Goal: Task Accomplishment & Management: Use online tool/utility

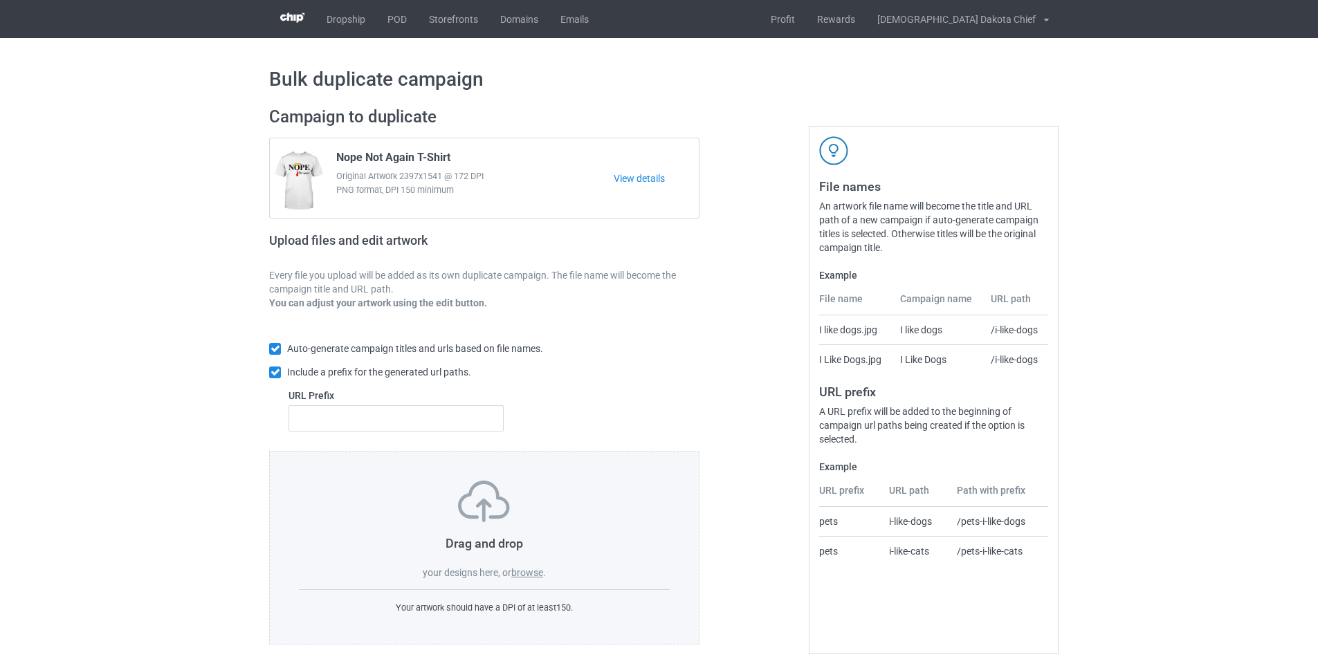
click at [518, 571] on label "browse" at bounding box center [527, 572] width 32 height 11
click at [0, 0] on input "browse" at bounding box center [0, 0] width 0 height 0
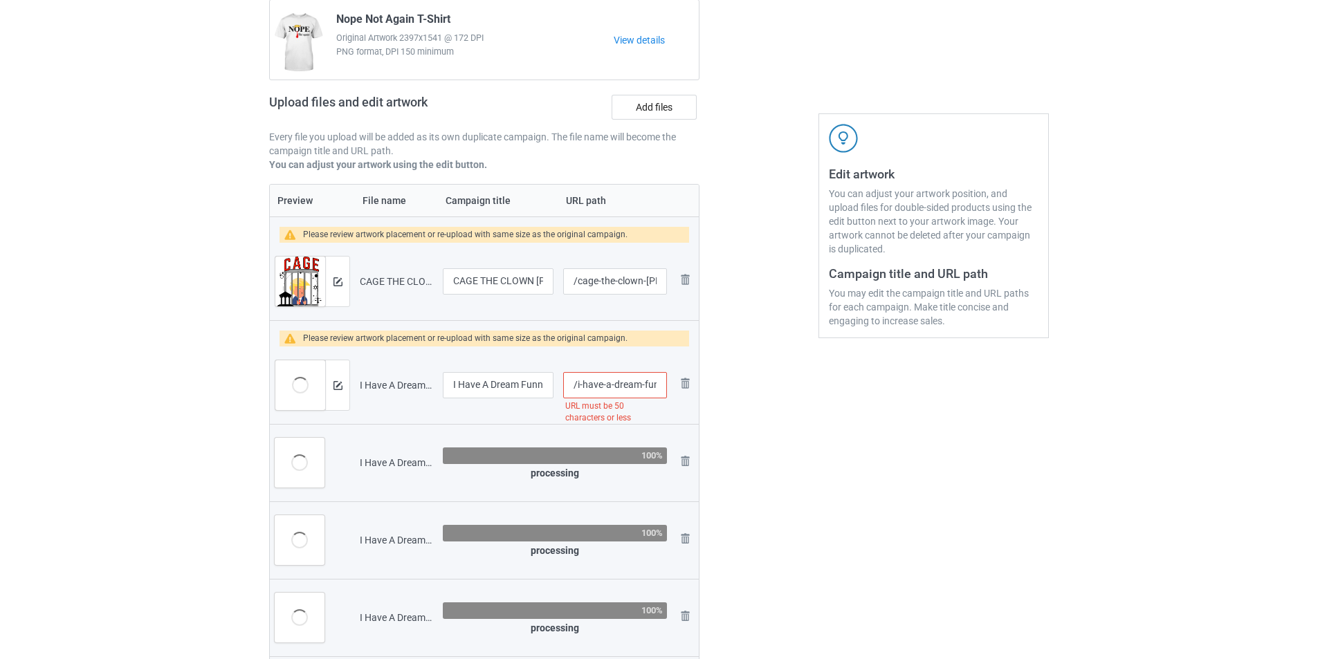
scroll to position [0, 442]
drag, startPoint x: 638, startPoint y: 385, endPoint x: 731, endPoint y: 385, distance: 92.7
click at [731, 385] on div "Campaign to duplicate Nope Not Again T-Shirt Original Artwork 2397x1541 @ 172 D…" at bounding box center [658, 406] width 799 height 894
type input "/i-have-a-dream"
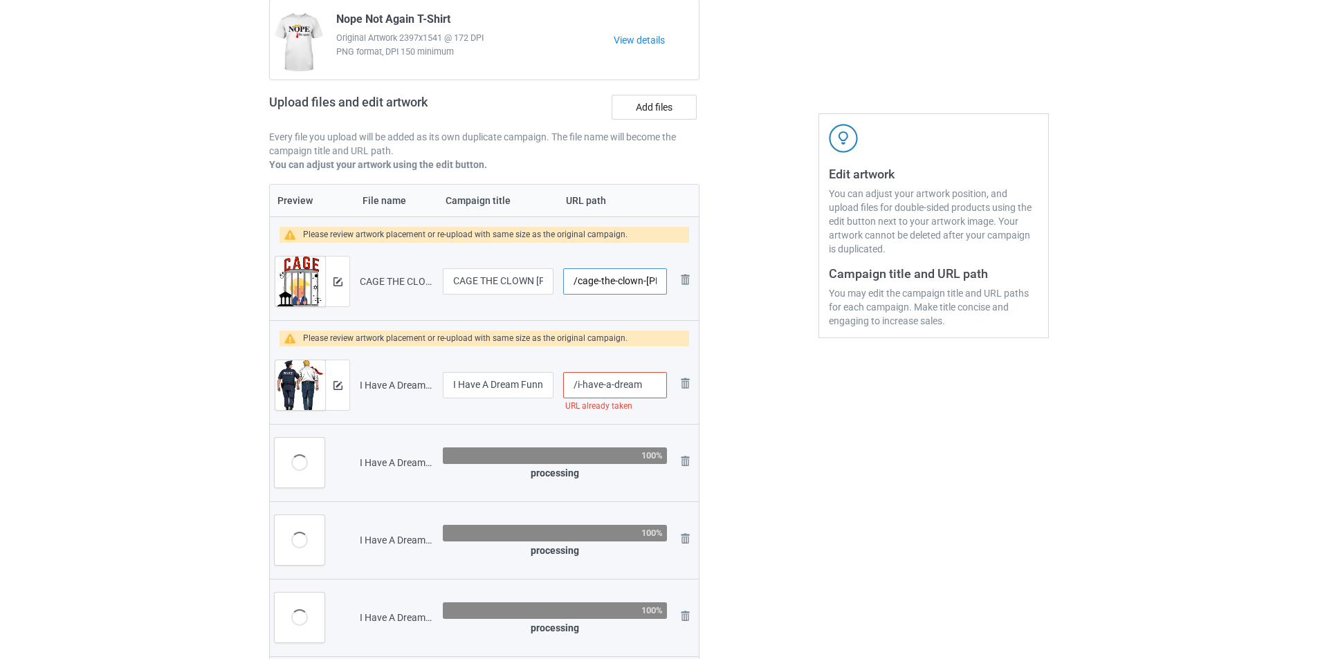
scroll to position [0, 109]
drag, startPoint x: 642, startPoint y: 282, endPoint x: 721, endPoint y: 281, distance: 78.8
click at [721, 281] on div "Campaign to duplicate Nope Not Again T-Shirt Original Artwork 2397x1541 @ 172 D…" at bounding box center [658, 406] width 799 height 894
type input "/cage-the-clown"
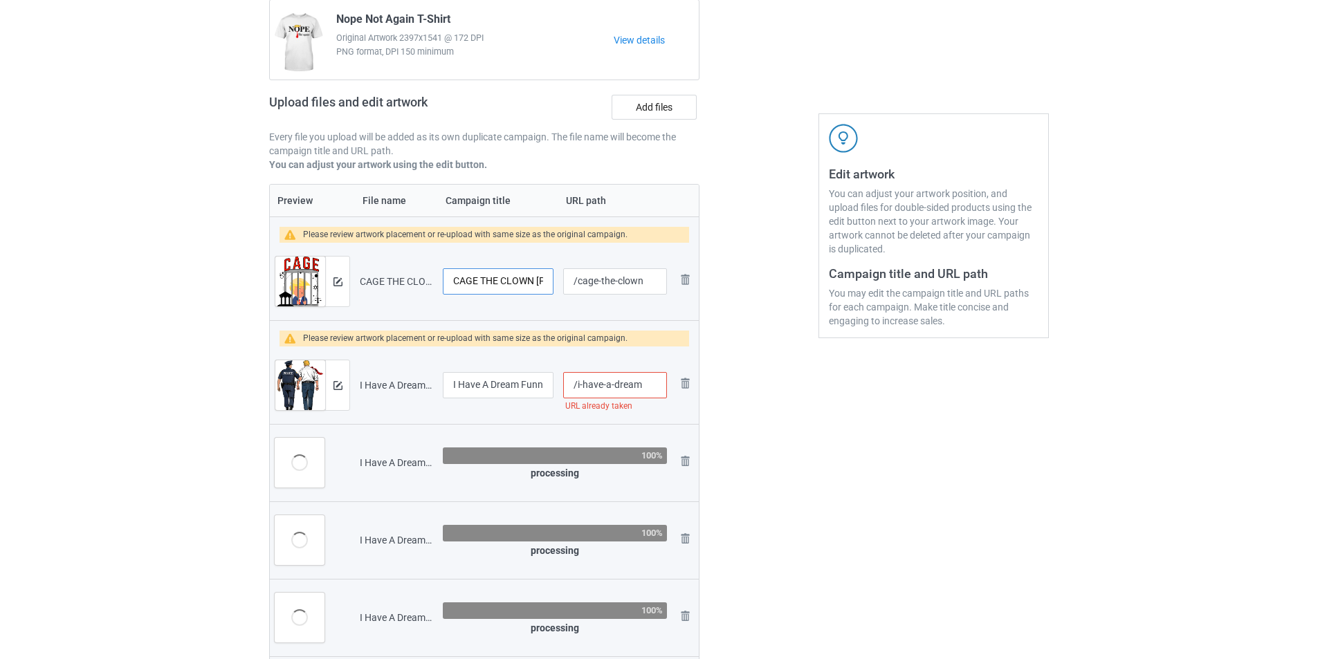
scroll to position [0, 120]
drag, startPoint x: 518, startPoint y: 286, endPoint x: 555, endPoint y: 286, distance: 37.3
click at [555, 286] on td "CAGE THE CLOWN [PERSON_NAME] in Prison Funny T-Shirt" at bounding box center [498, 281] width 120 height 77
click at [535, 286] on input "CAGE THE CLOWN [PERSON_NAME] in Prison Funny T-Shirt" at bounding box center [498, 281] width 111 height 26
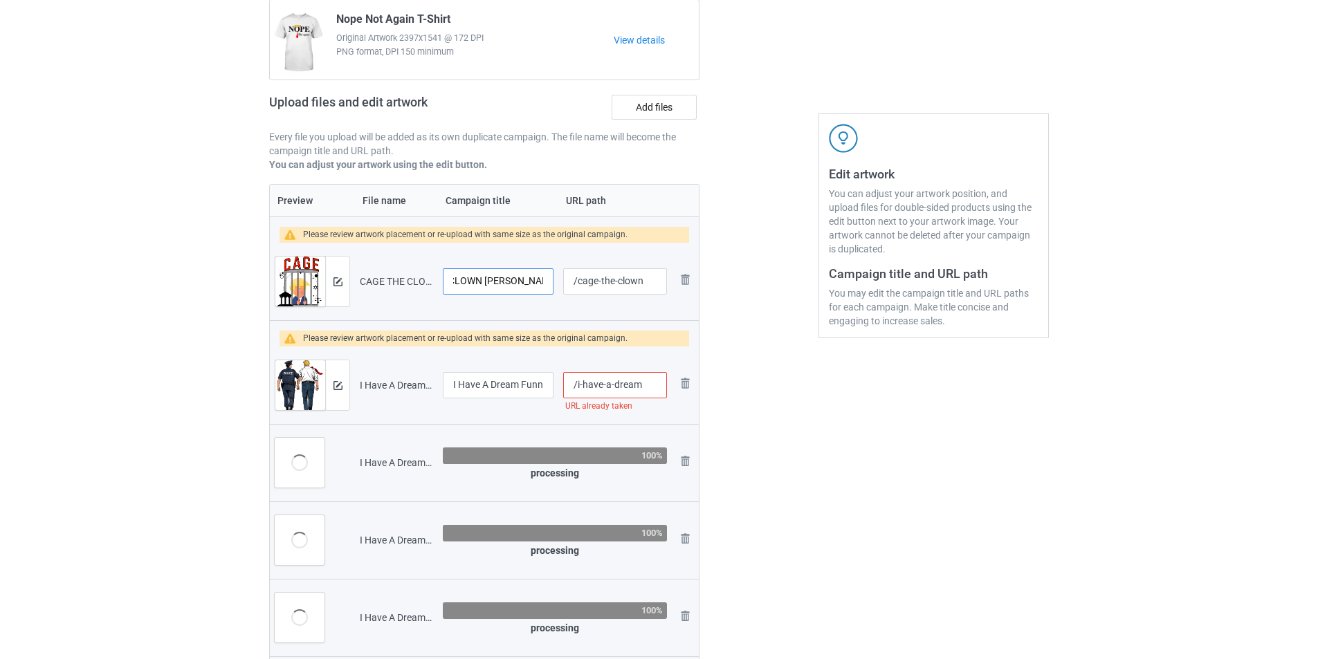
click at [484, 279] on input "CAGE THE CLOWN [PERSON_NAME] in Prison Funny T-Shirt" at bounding box center [498, 281] width 111 height 26
type input "CAGE THE CLOWN Funny T-Shirt"
type input "/i-have-a-dream-funny-[PERSON_NAME]-police-saying-quote-men-women-t-shirt-copy-…"
type input "CAGE THE CLOWN [PERSON_NAME] in Prison Funny T-Shirt"
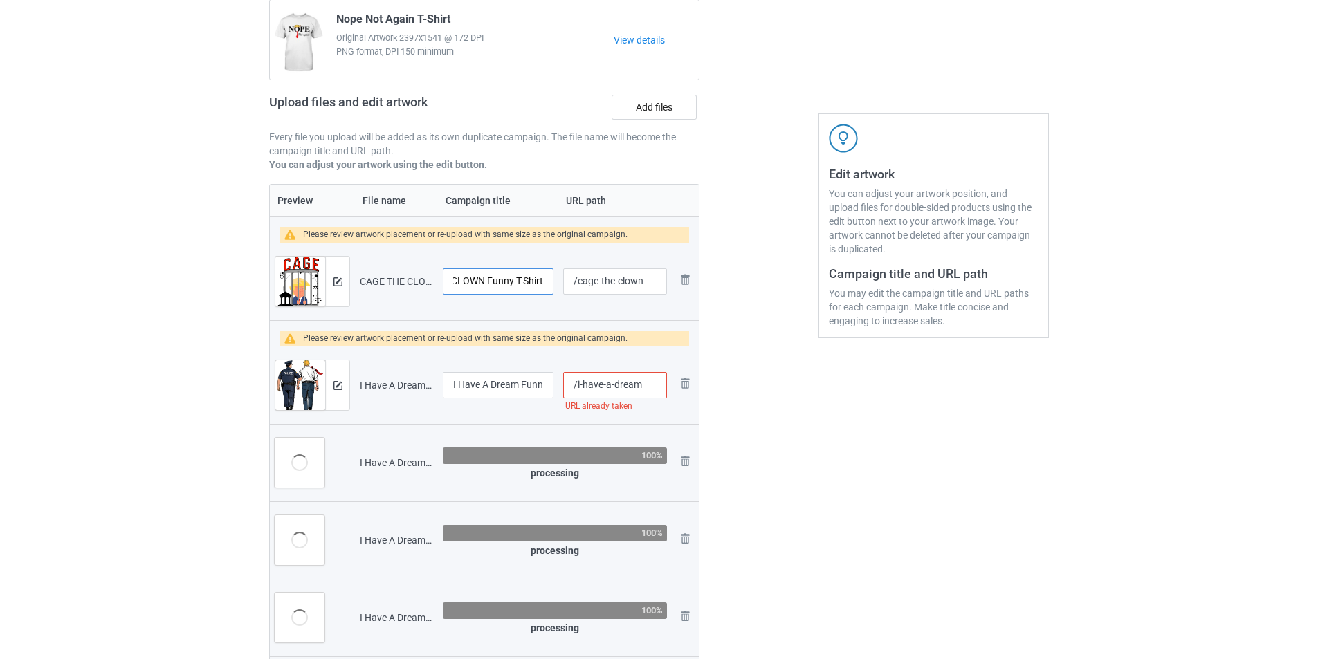
type input "/cage-the-clown-[PERSON_NAME]-in-prison-funny-t-shirt"
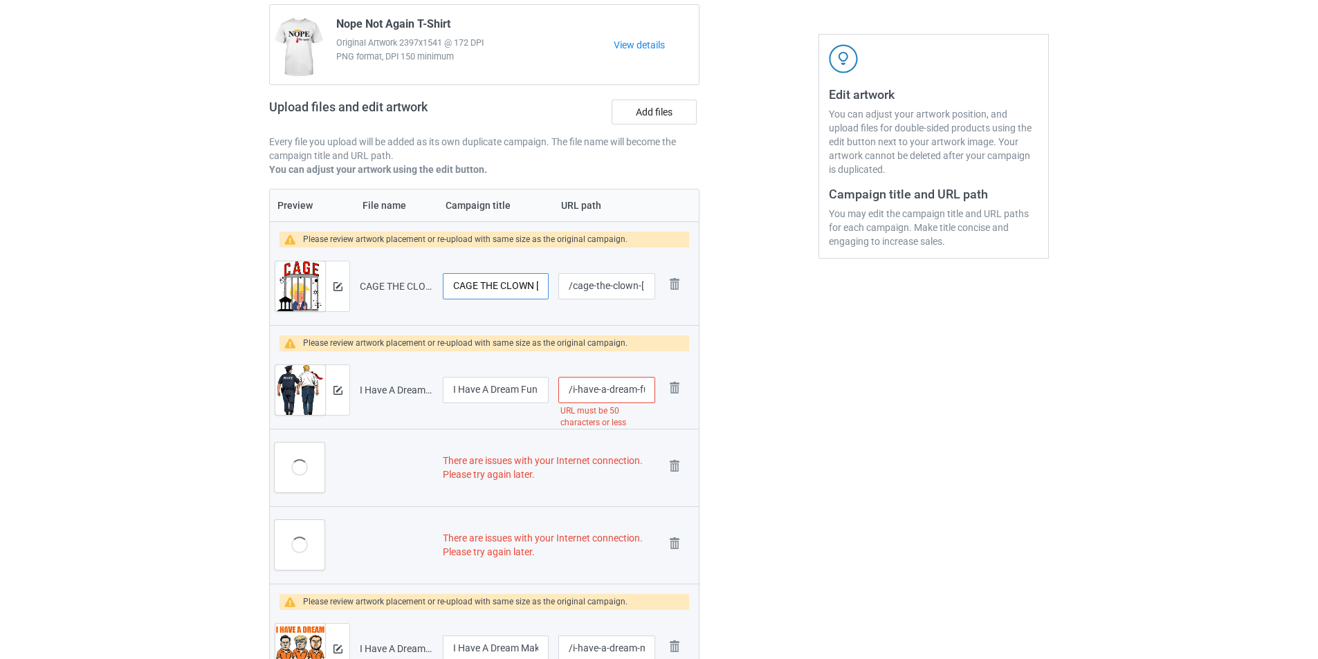
scroll to position [223, 0]
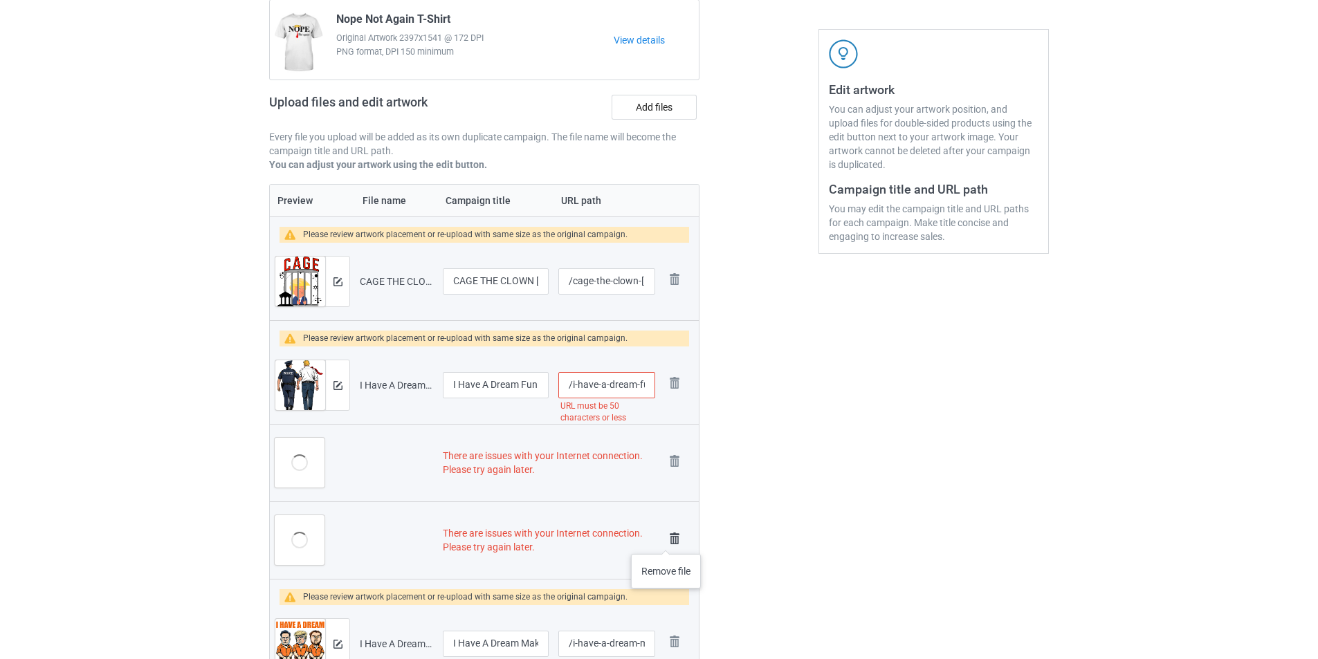
click at [666, 540] on img at bounding box center [674, 538] width 19 height 19
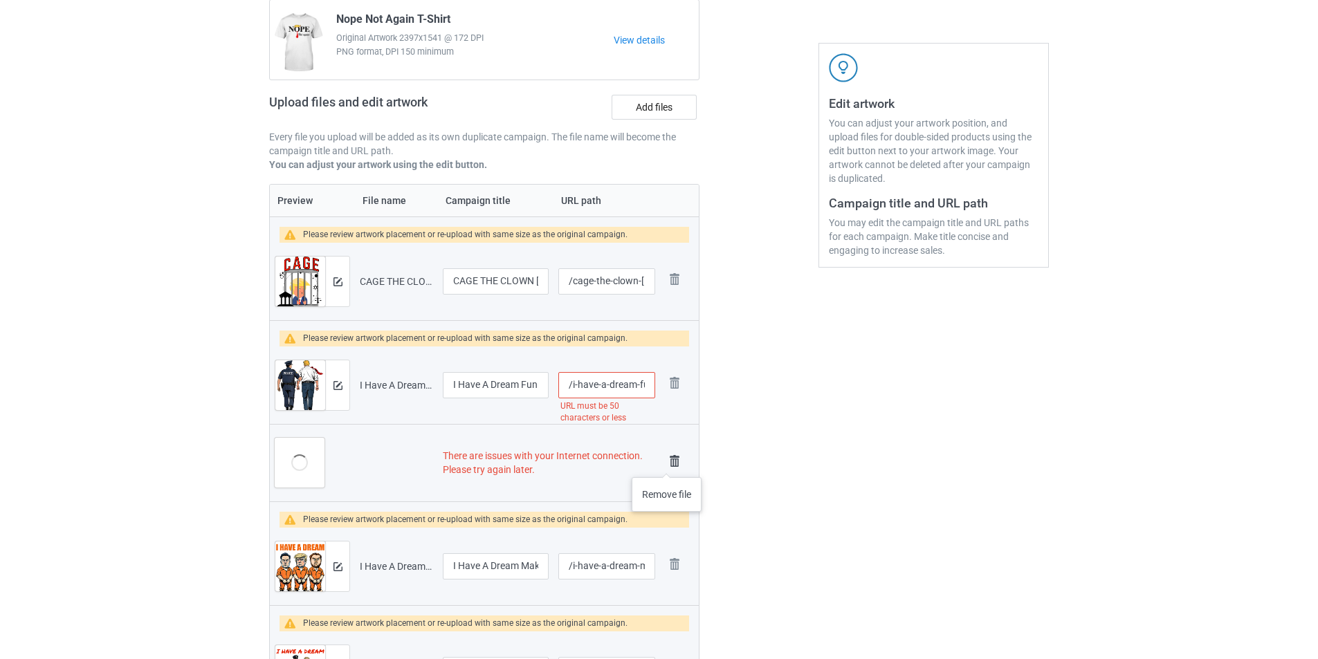
click at [667, 463] on img at bounding box center [674, 461] width 19 height 19
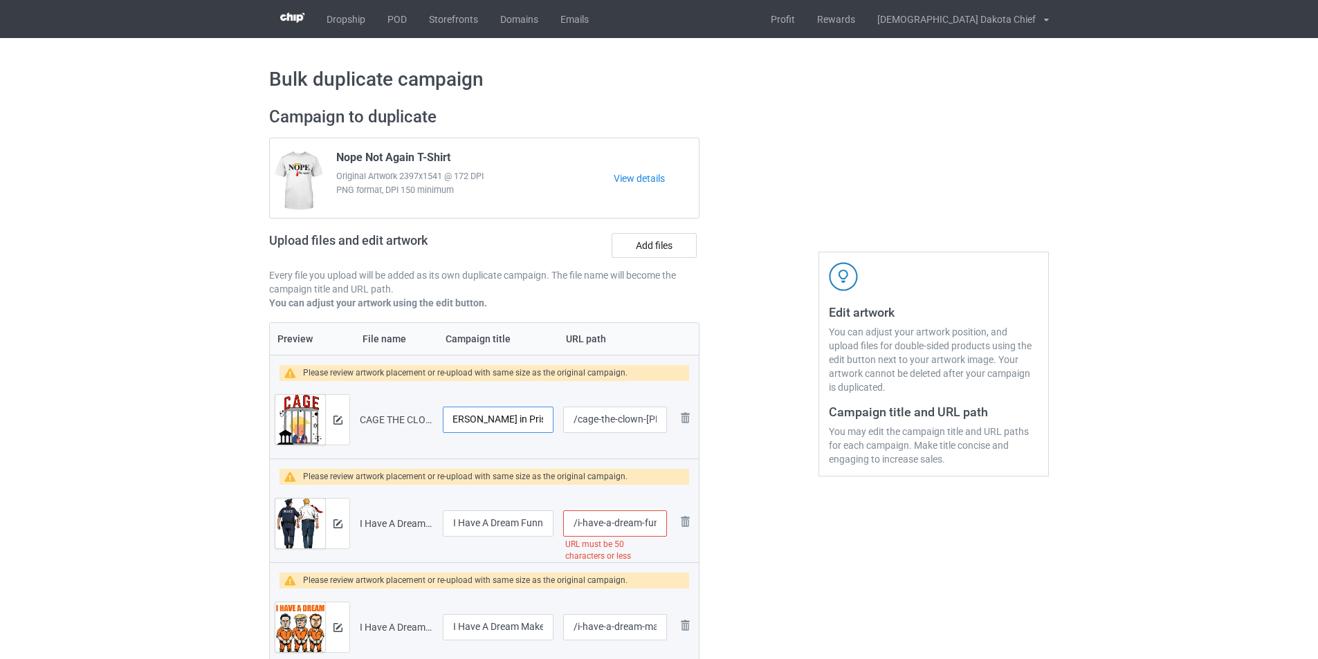
scroll to position [0, 120]
drag, startPoint x: 536, startPoint y: 420, endPoint x: 488, endPoint y: 423, distance: 48.5
click at [488, 423] on input "CAGE THE CLOWN [PERSON_NAME] in Prison Funny T-Shirt" at bounding box center [498, 420] width 111 height 26
type input "CAGE THE CLOWN Funny T-Shirt"
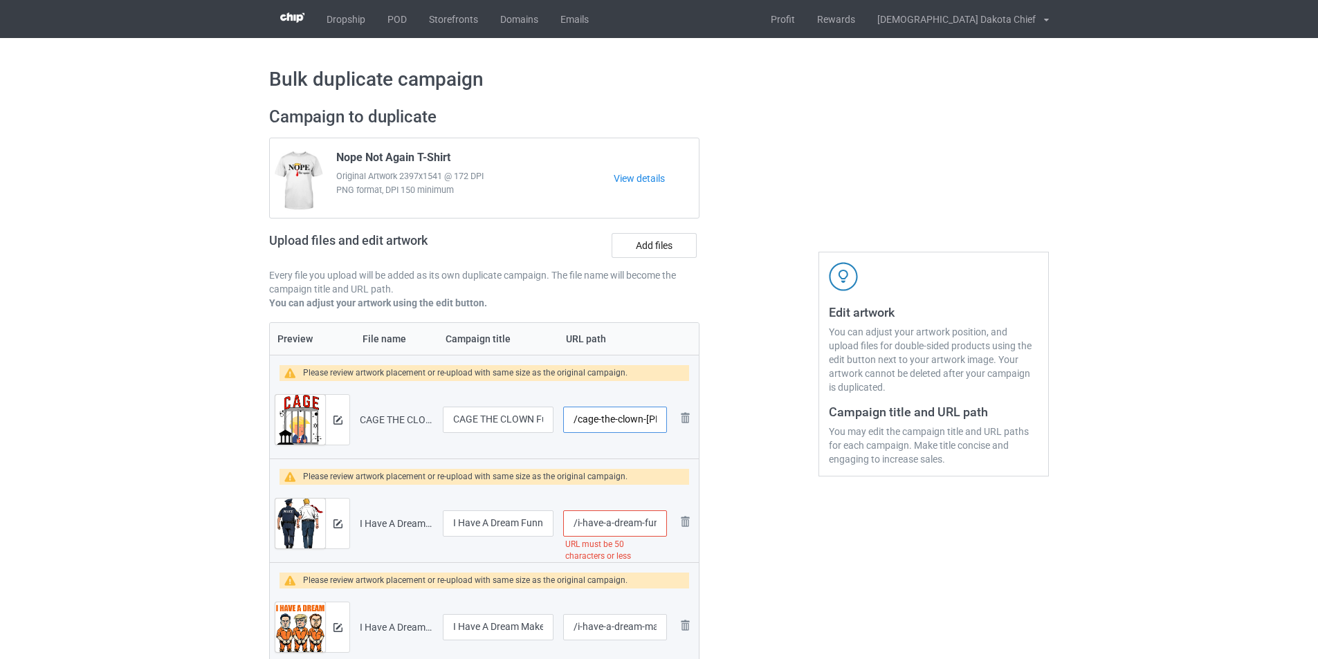
scroll to position [0, 109]
drag, startPoint x: 635, startPoint y: 420, endPoint x: 739, endPoint y: 420, distance: 104.4
click at [739, 420] on div "Campaign to duplicate Nope Not Again T-Shirt Original Artwork 2397x1541 @ 172 D…" at bounding box center [658, 506] width 799 height 818
type input "/cage"
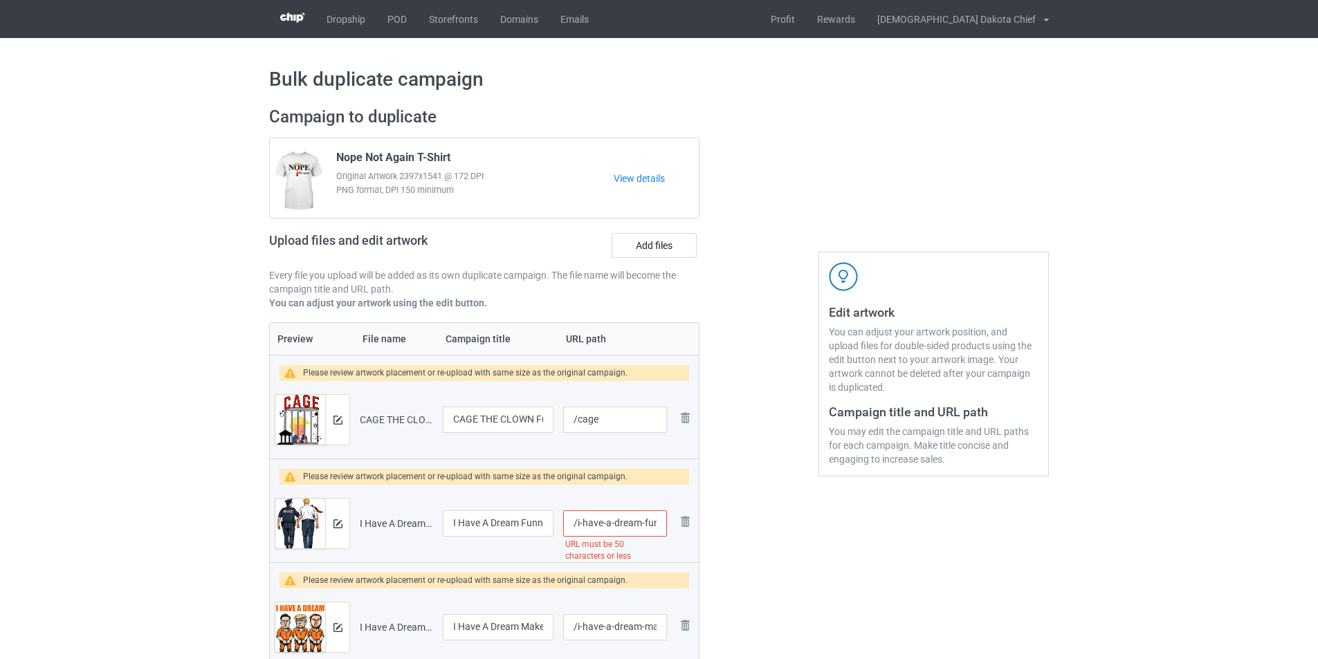
click at [705, 477] on div "Campaign to duplicate Nope Not Again T-Shirt Original Artwork 2397x1541 @ 172 D…" at bounding box center [484, 506] width 450 height 818
drag, startPoint x: 602, startPoint y: 522, endPoint x: 703, endPoint y: 522, distance: 101.7
click at [703, 522] on div "Campaign to duplicate Nope Not Again T-Shirt Original Artwork 2397x1541 @ 172 D…" at bounding box center [484, 506] width 450 height 818
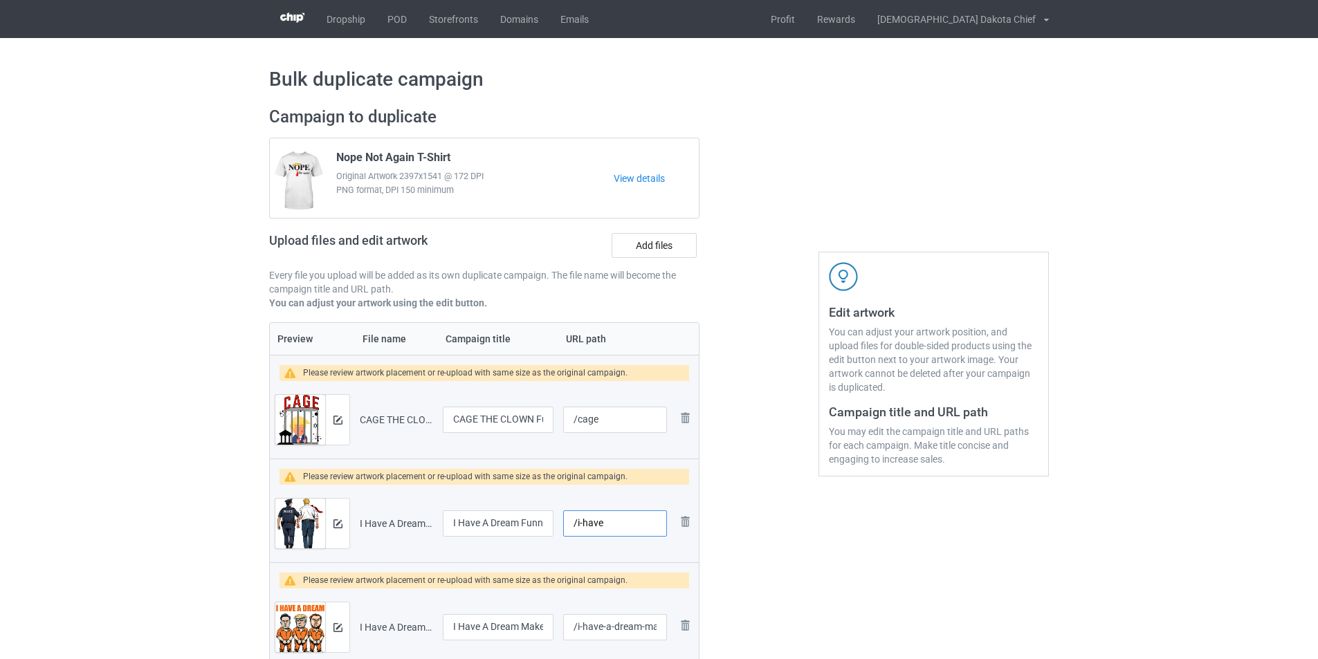
type input "/i-have"
click at [719, 548] on div at bounding box center [759, 506] width 100 height 818
click at [342, 422] on img at bounding box center [337, 420] width 9 height 9
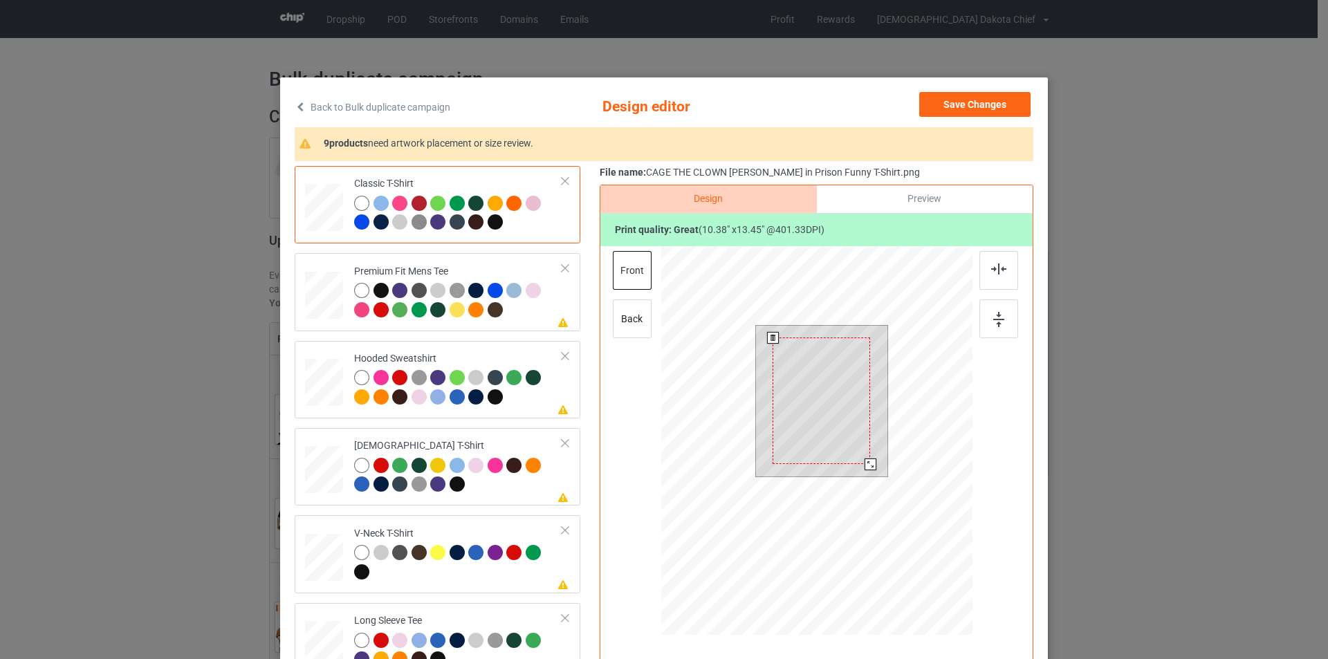
drag, startPoint x: 871, startPoint y: 477, endPoint x: 860, endPoint y: 467, distance: 15.2
click at [865, 467] on div at bounding box center [871, 465] width 12 height 12
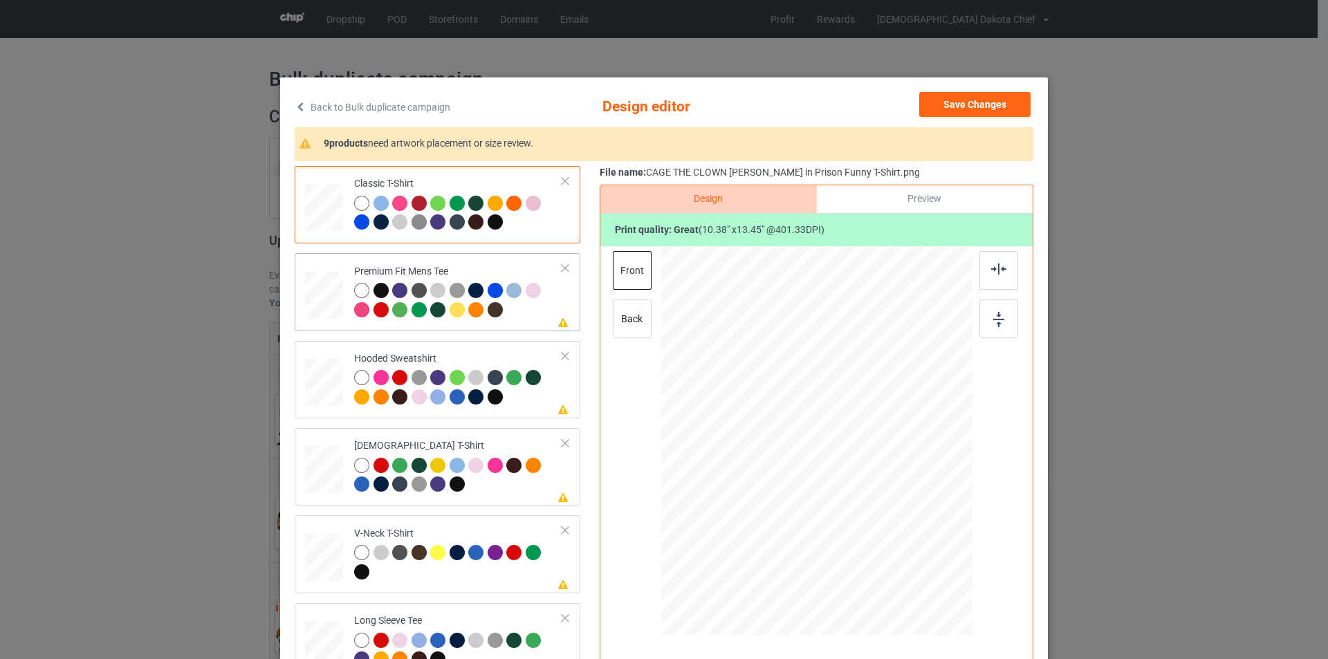
click at [506, 264] on td "Please review artwork placement Premium Fit Mens Tee" at bounding box center [458, 292] width 223 height 66
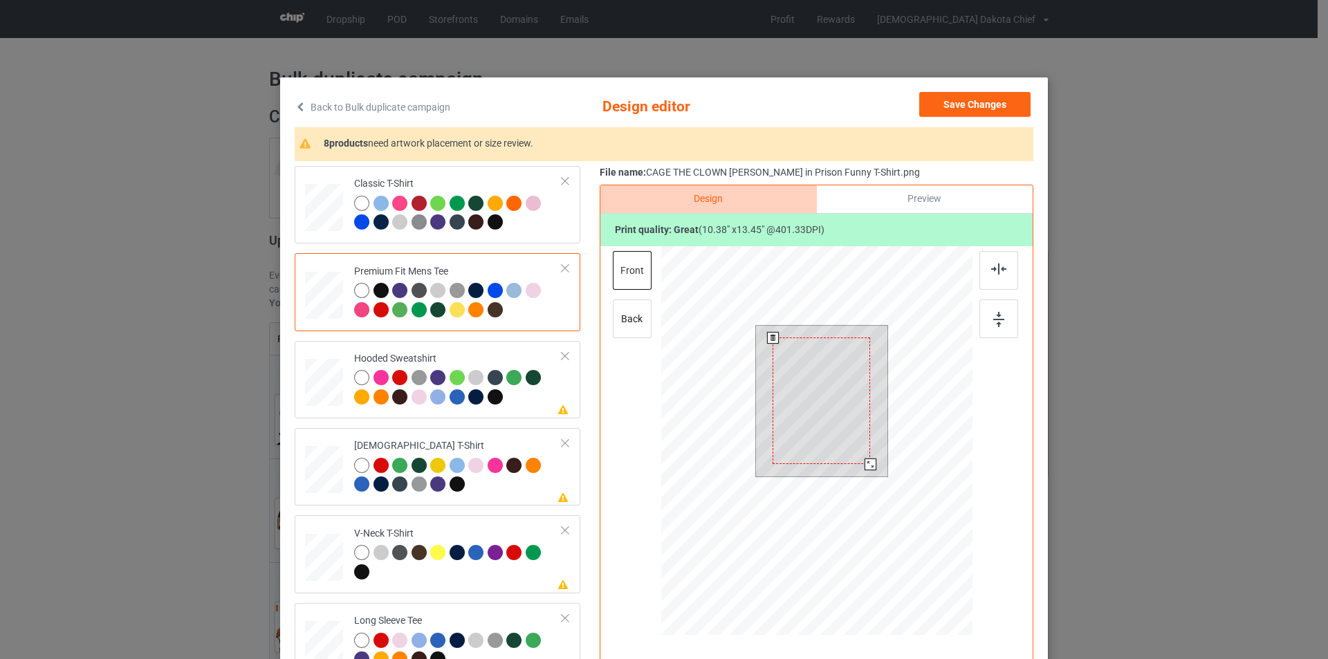
click at [832, 408] on div at bounding box center [822, 401] width 98 height 127
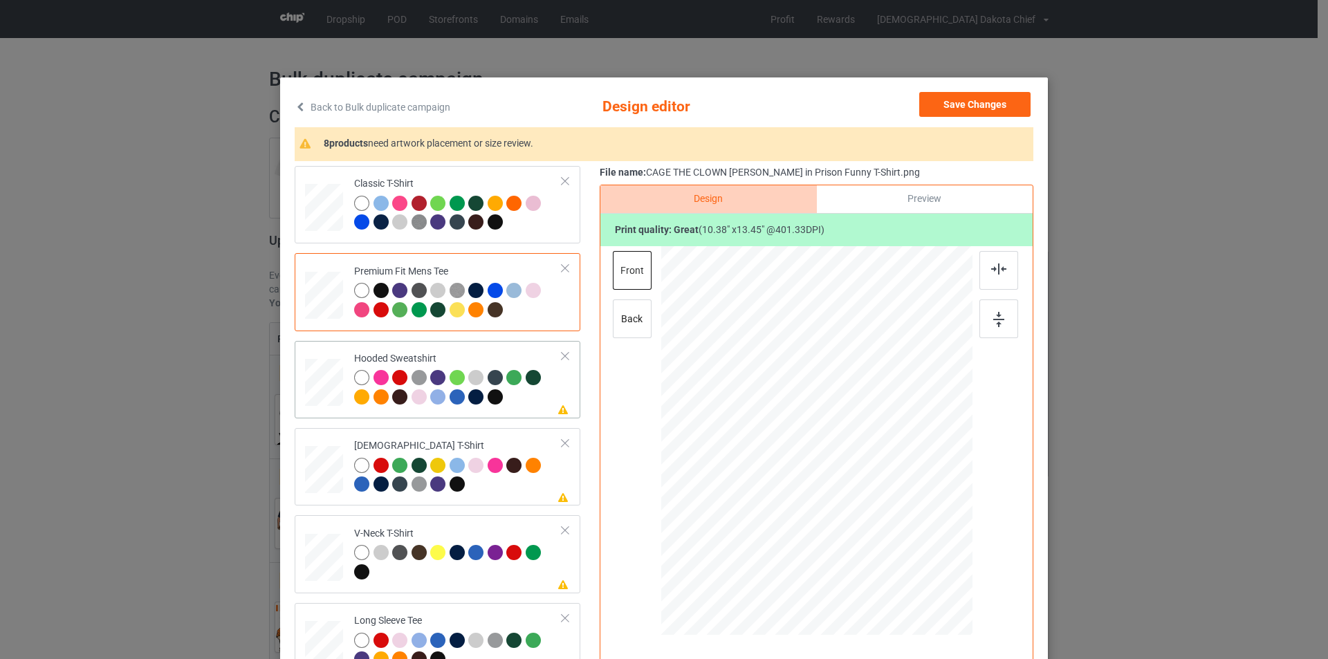
click at [493, 356] on div "Hooded Sweatshirt" at bounding box center [458, 378] width 208 height 52
click at [802, 375] on div at bounding box center [817, 426] width 360 height 360
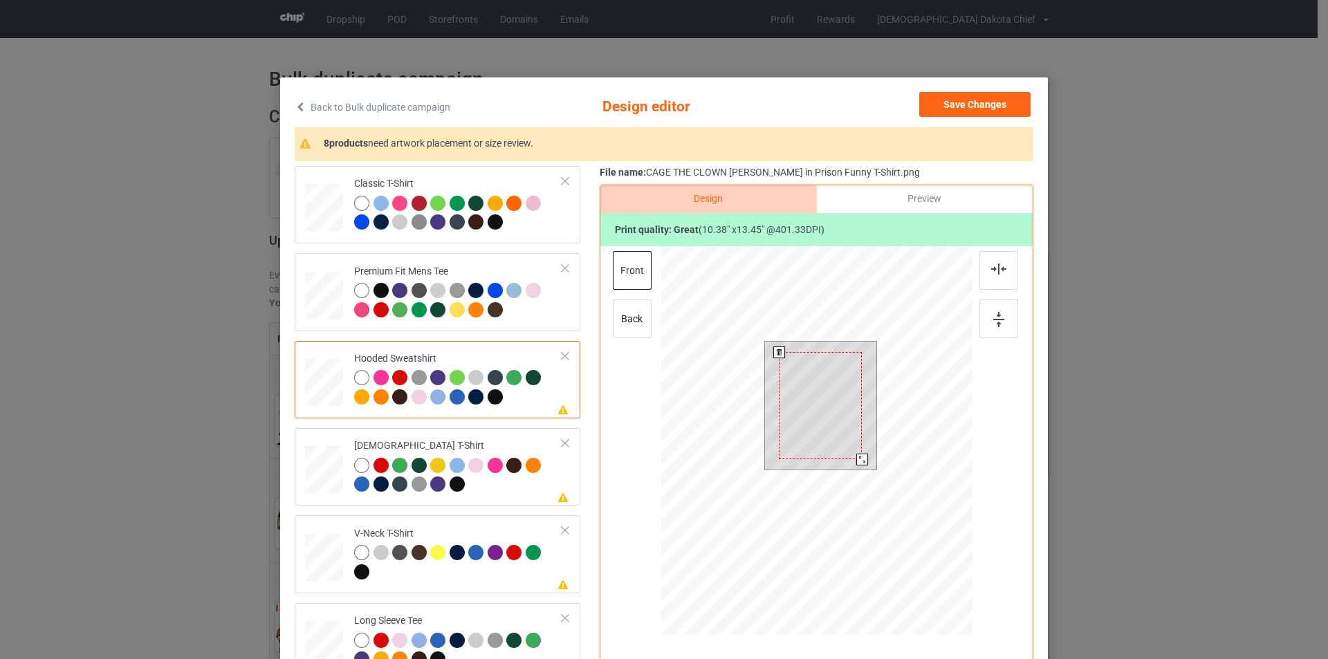
click at [801, 385] on div at bounding box center [820, 405] width 83 height 107
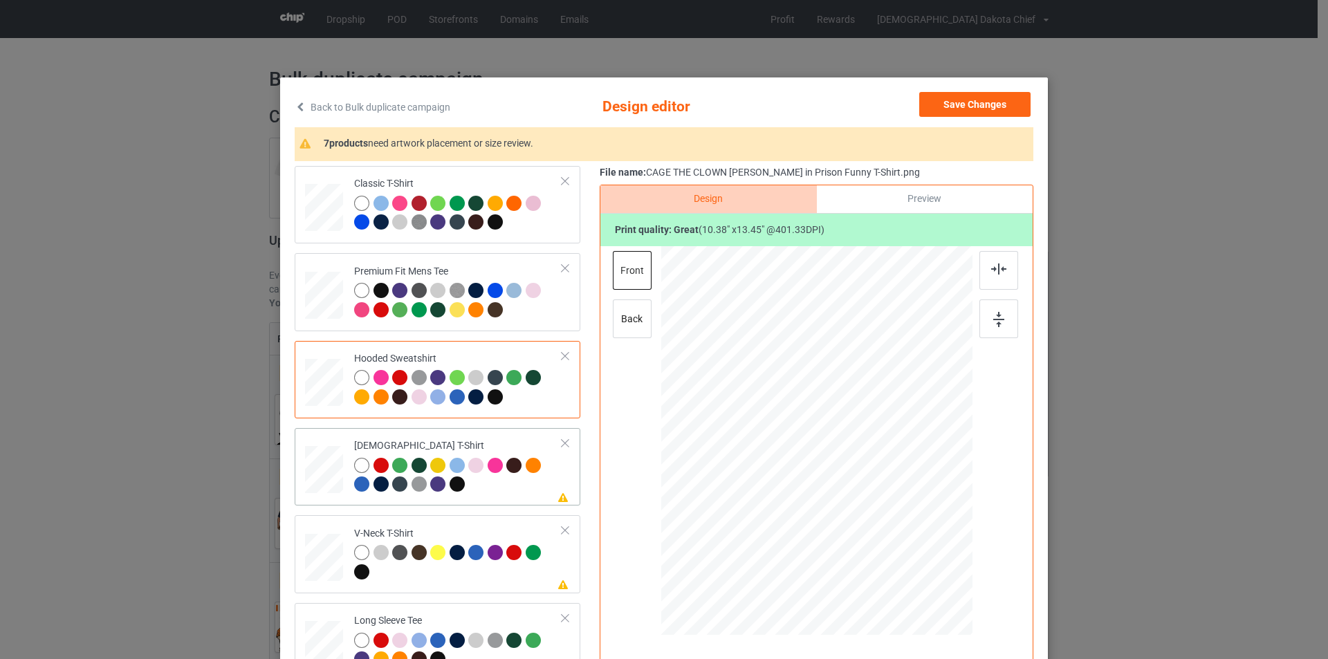
click at [478, 442] on div "[DEMOGRAPHIC_DATA] T-Shirt" at bounding box center [458, 465] width 208 height 52
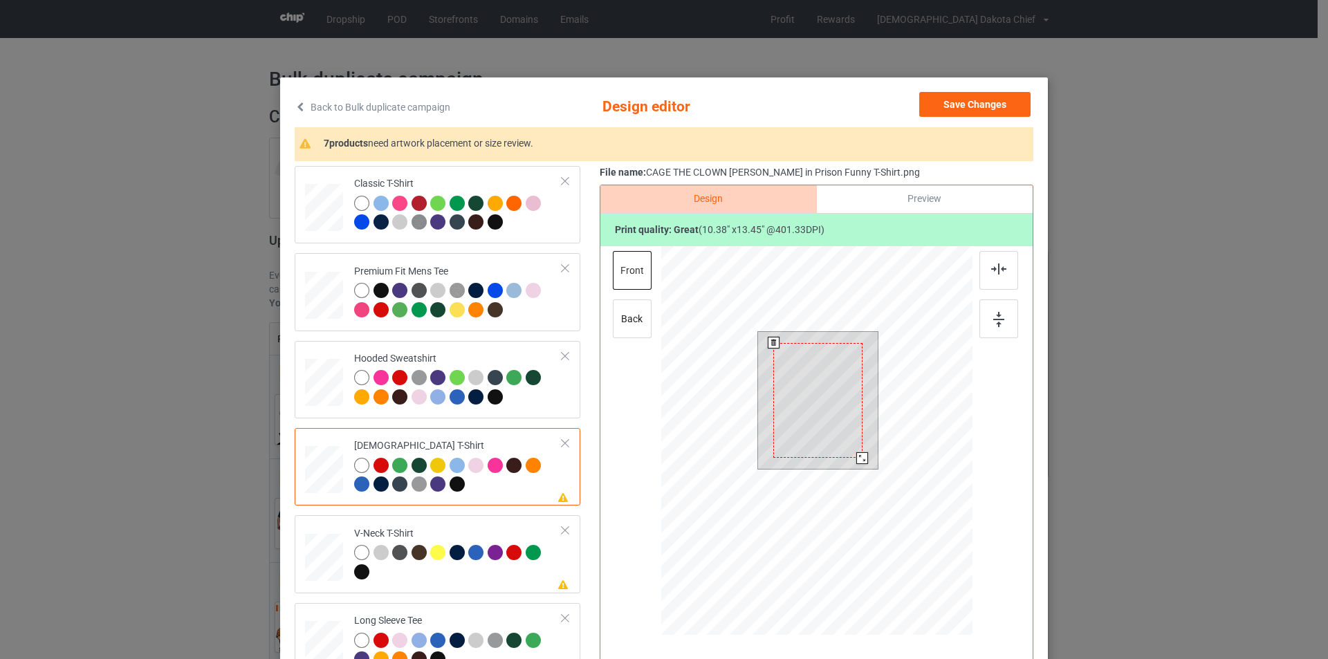
click at [836, 376] on div at bounding box center [817, 400] width 89 height 115
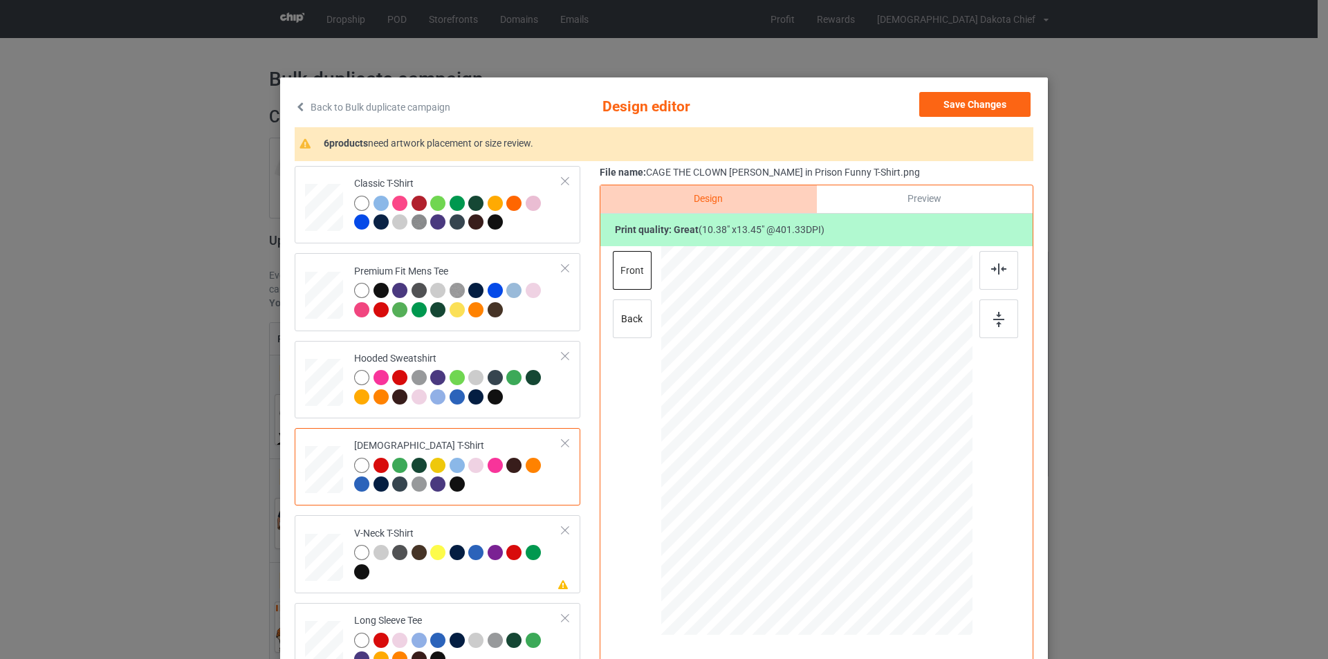
click at [497, 530] on div "V-Neck T-Shirt" at bounding box center [458, 553] width 208 height 52
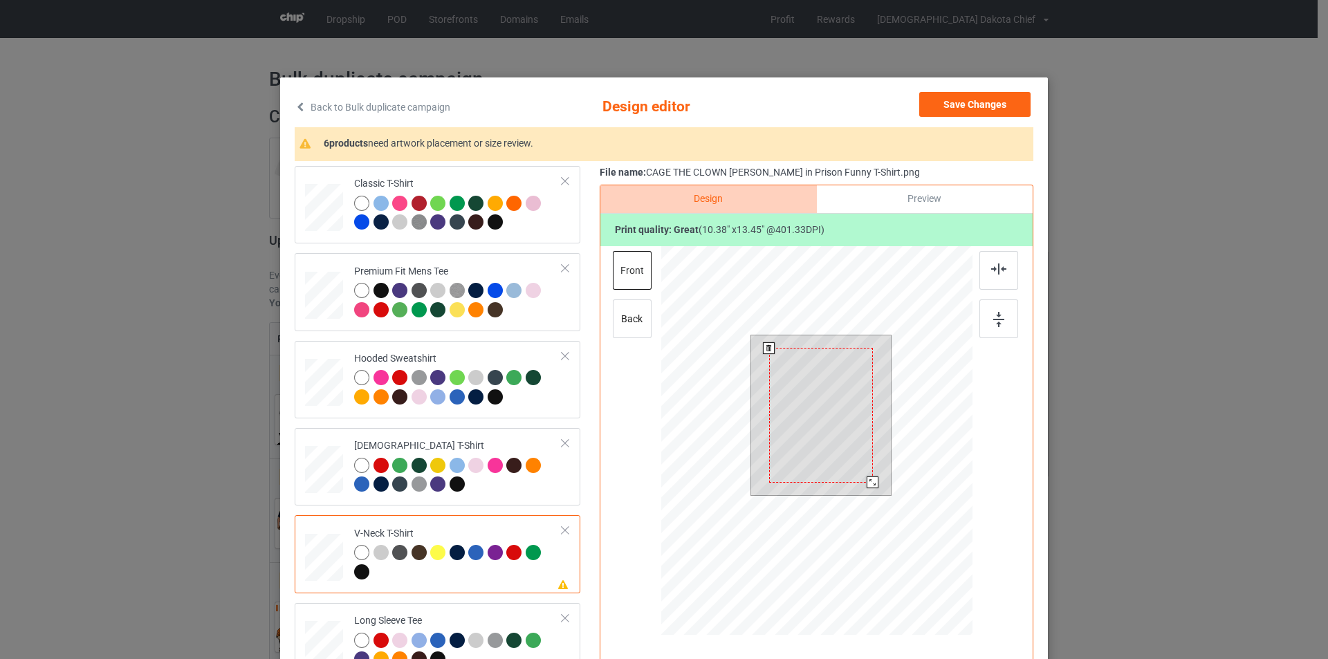
click at [820, 403] on div at bounding box center [821, 415] width 104 height 135
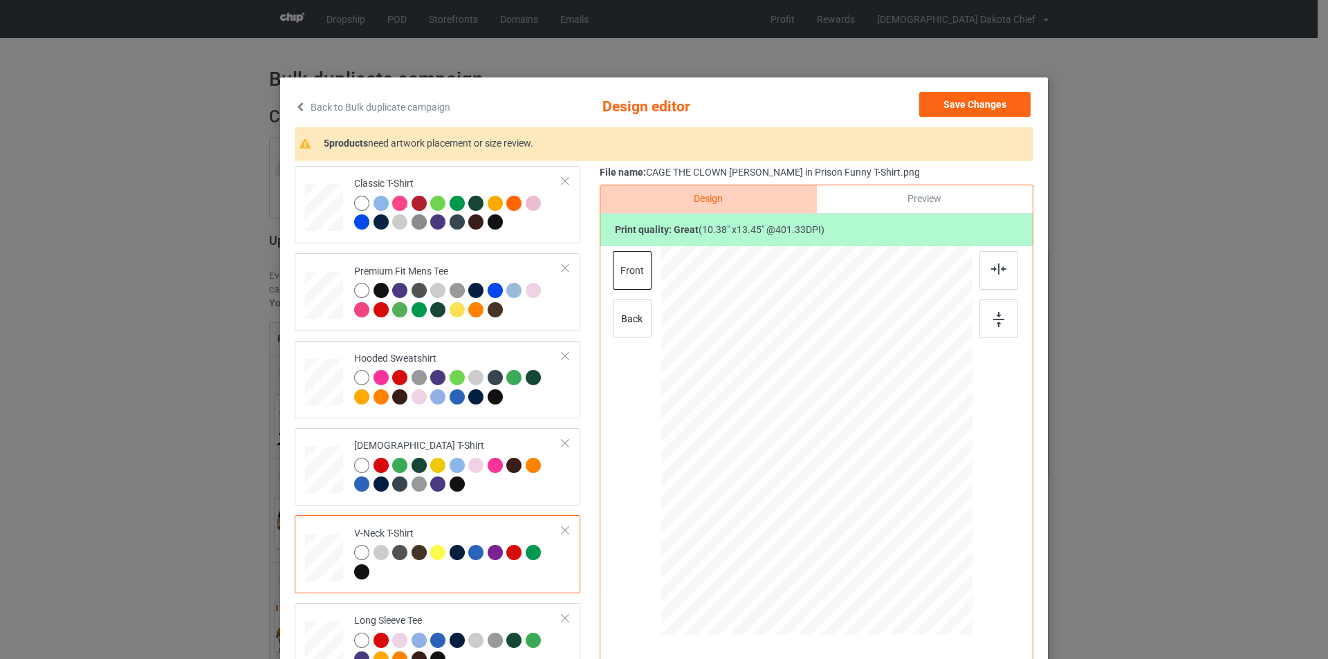
scroll to position [277, 0]
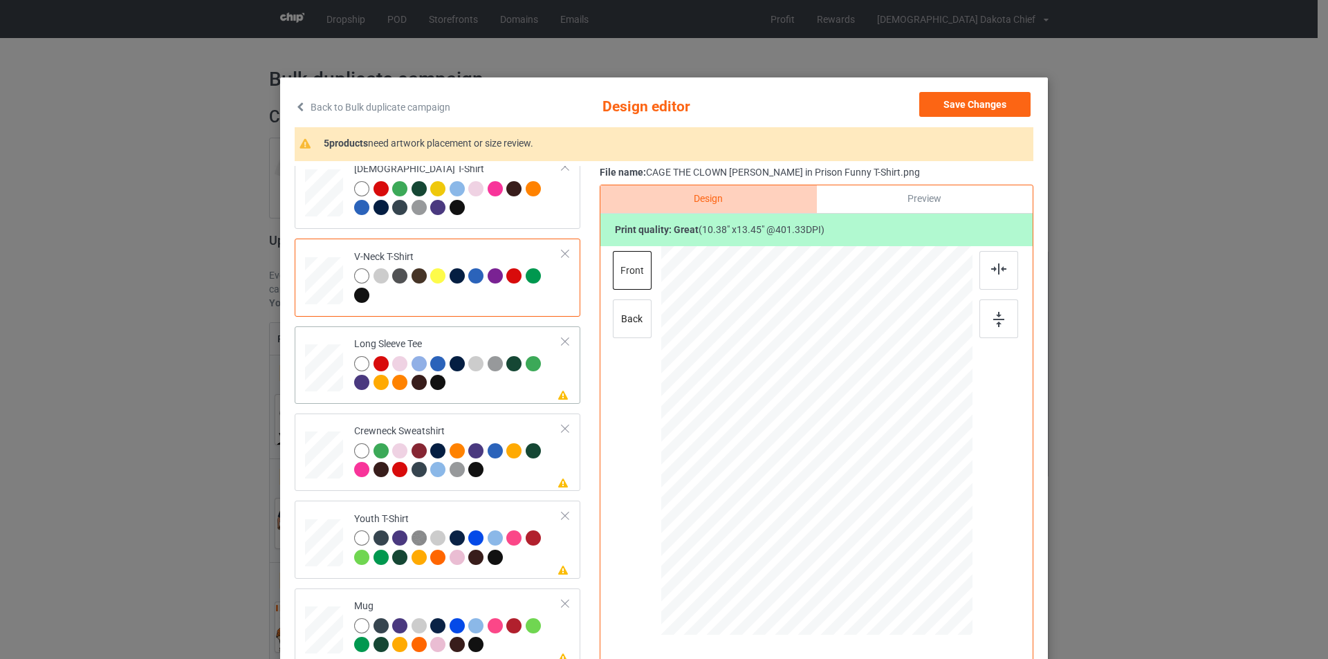
click at [508, 385] on div at bounding box center [458, 375] width 208 height 38
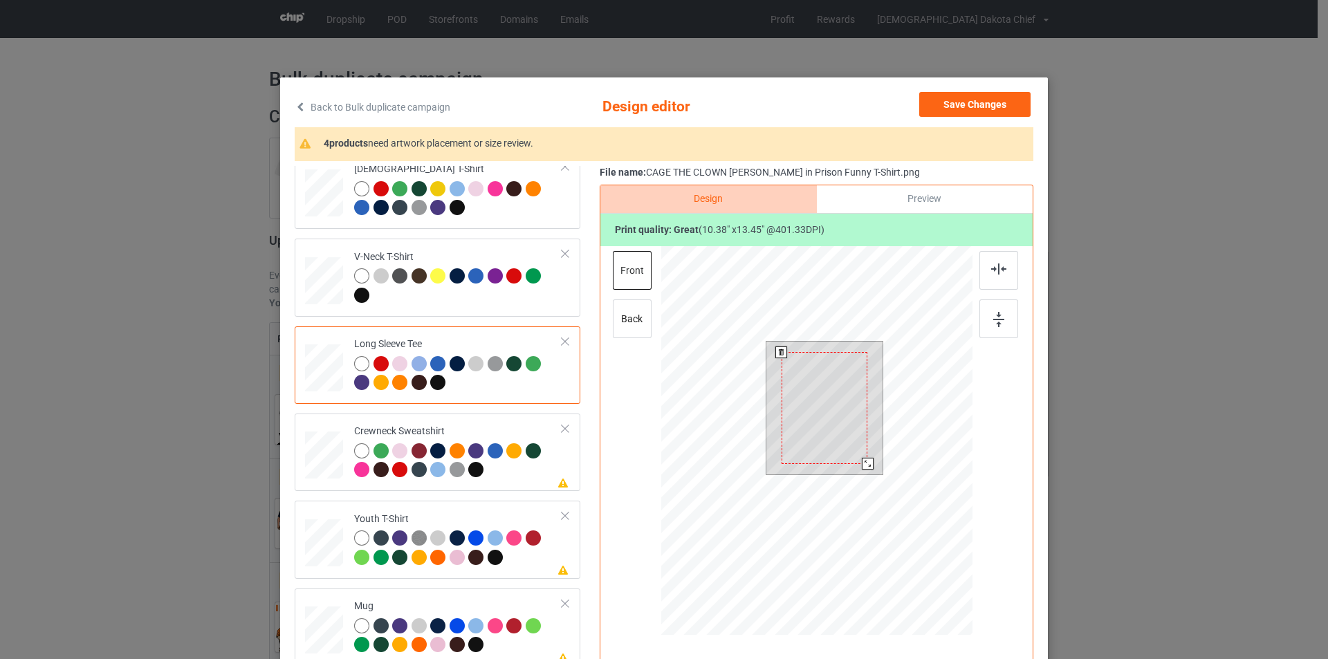
click at [814, 412] on div at bounding box center [825, 407] width 86 height 111
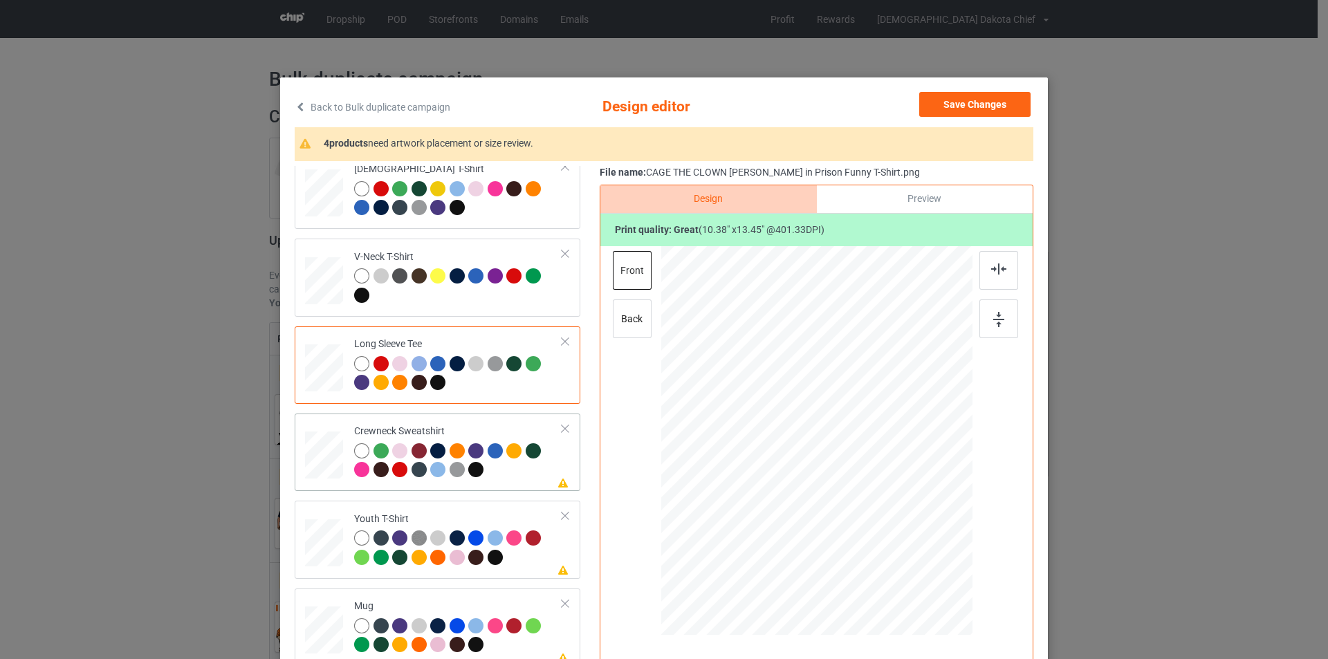
click at [495, 468] on div at bounding box center [458, 462] width 208 height 38
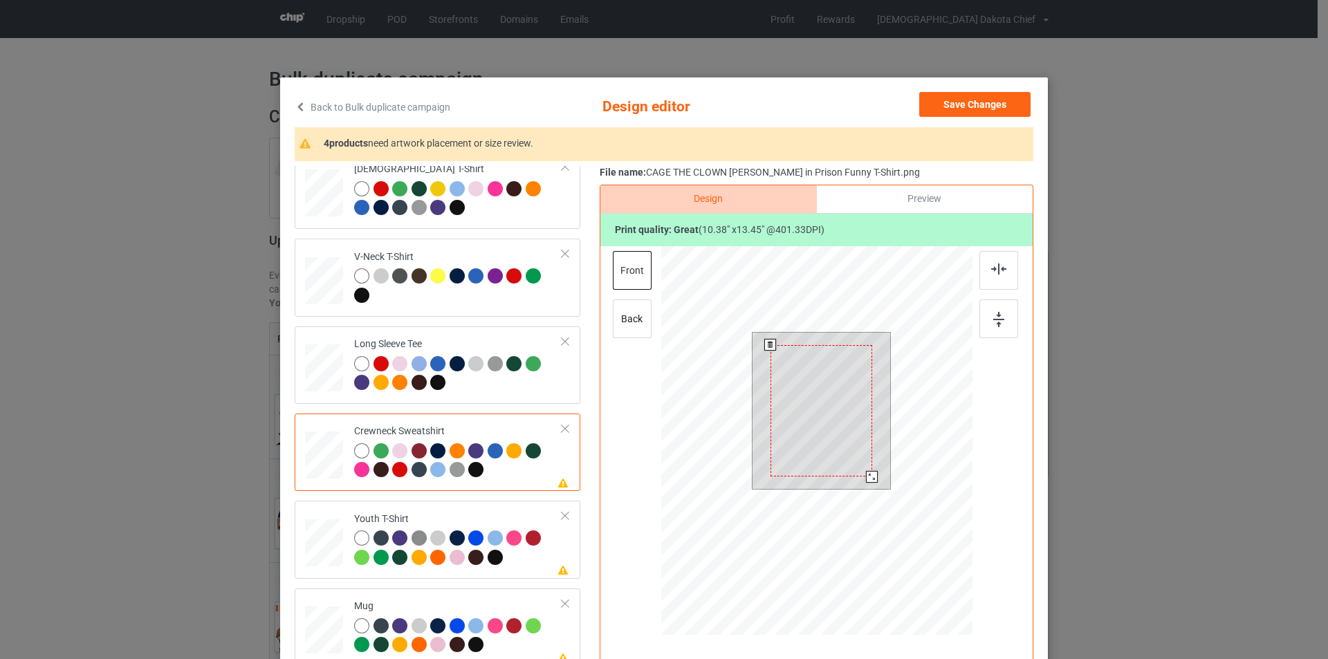
click at [831, 396] on div at bounding box center [821, 411] width 102 height 132
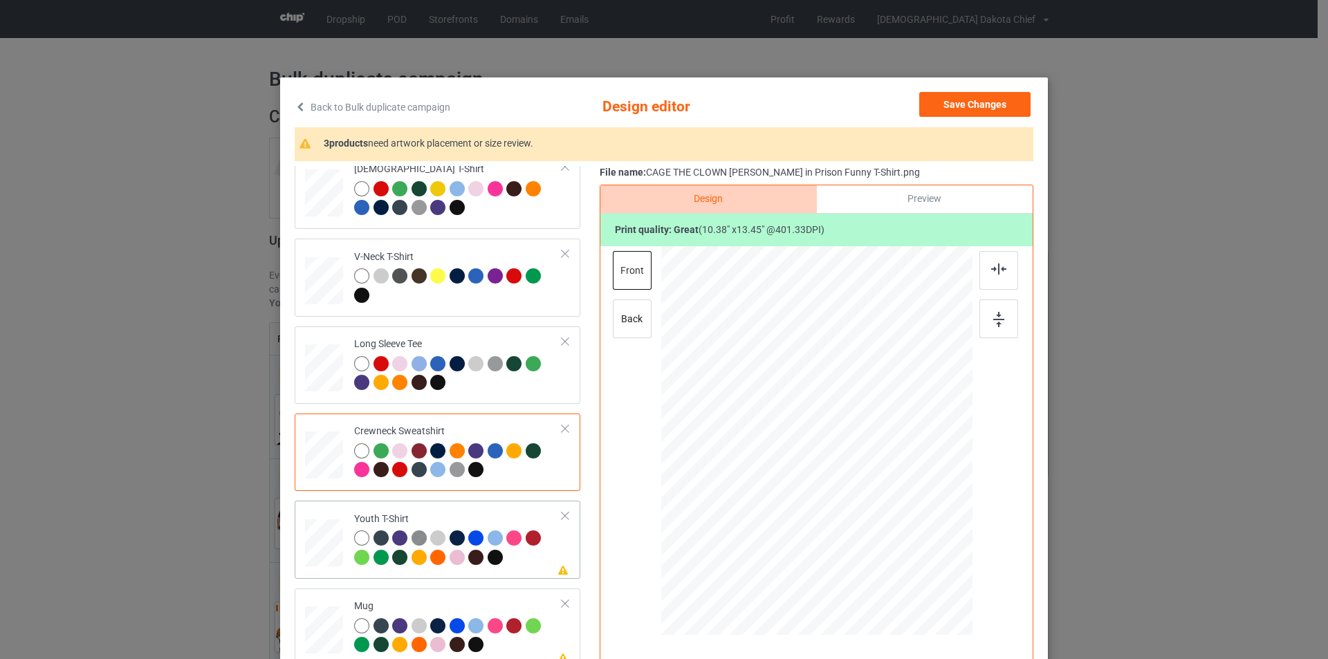
click at [485, 517] on div "Youth T-Shirt" at bounding box center [458, 538] width 208 height 52
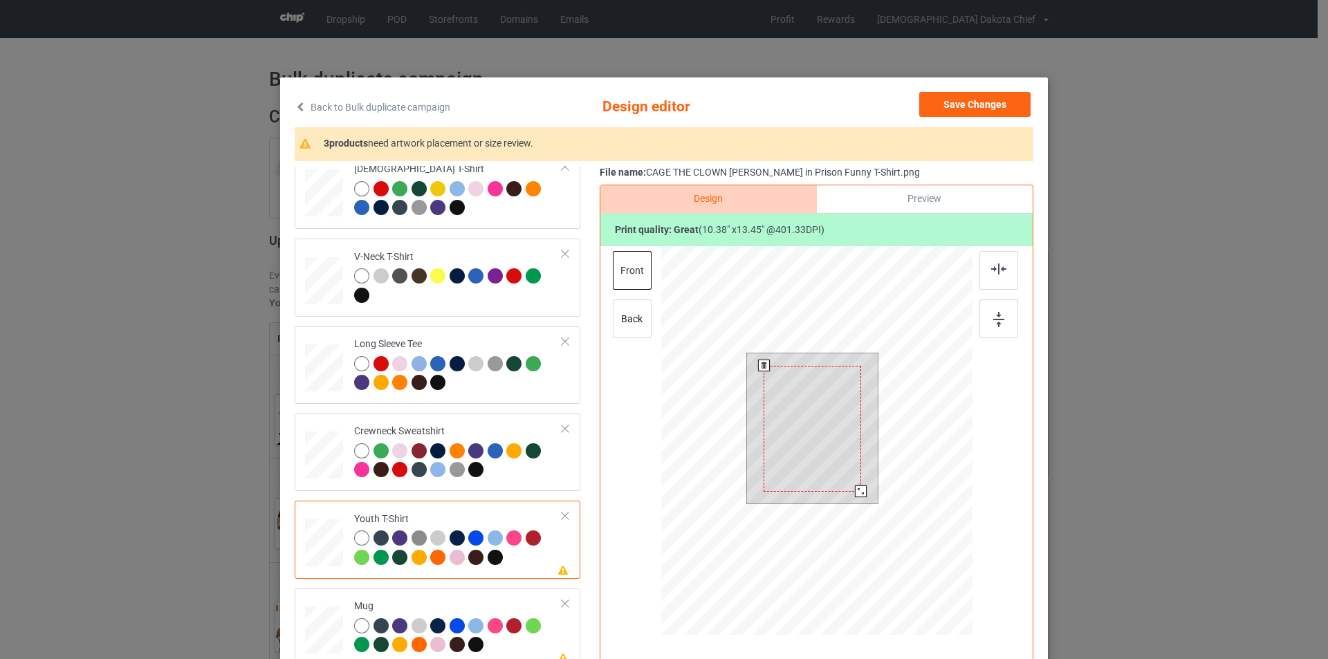
click at [835, 408] on div at bounding box center [813, 429] width 98 height 126
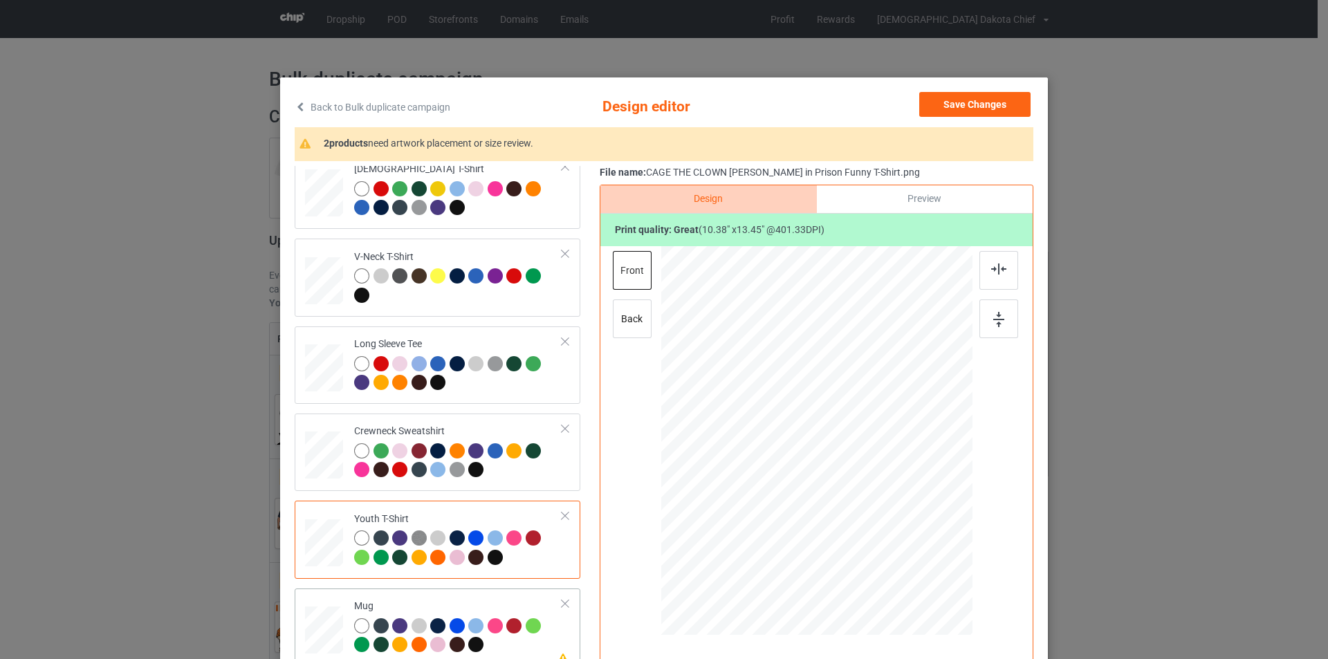
click at [501, 605] on div "Mug" at bounding box center [458, 626] width 208 height 52
drag, startPoint x: 907, startPoint y: 561, endPoint x: 863, endPoint y: 484, distance: 88.6
click at [863, 484] on div at bounding box center [816, 440] width 311 height 129
drag, startPoint x: 810, startPoint y: 431, endPoint x: 897, endPoint y: 432, distance: 87.2
click at [897, 432] on div at bounding box center [904, 442] width 82 height 106
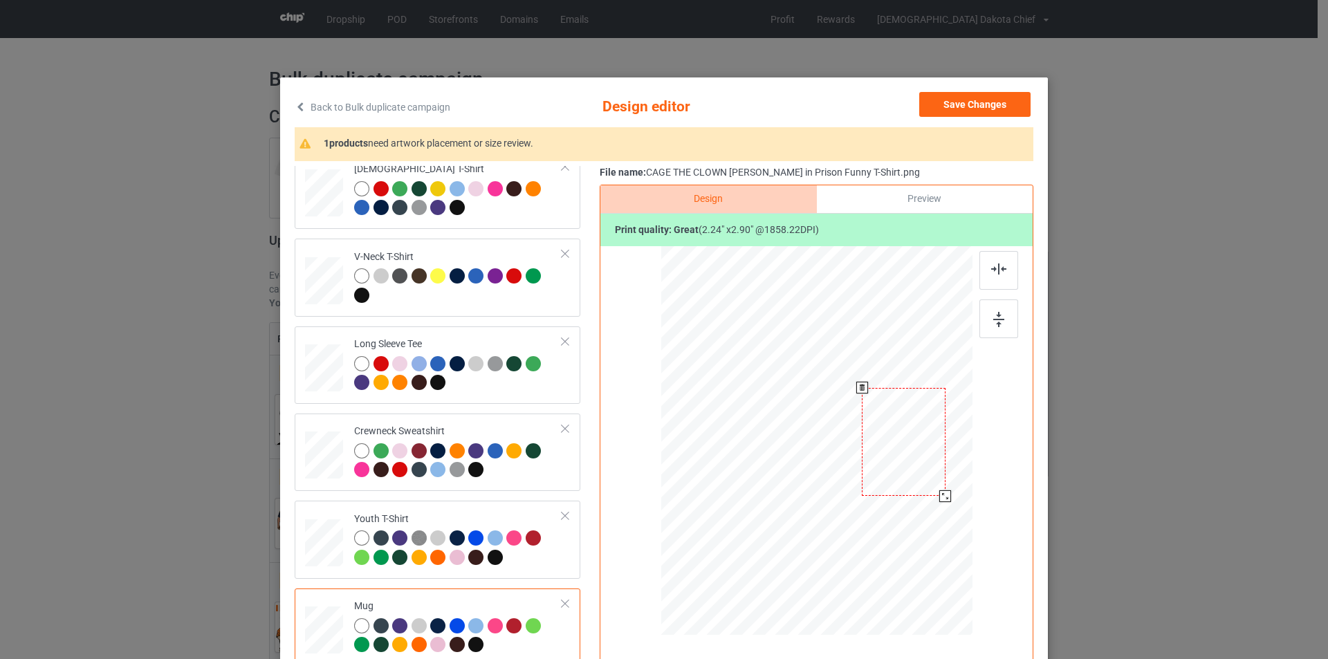
click at [939, 497] on div at bounding box center [945, 496] width 12 height 12
click at [923, 445] on div at bounding box center [902, 443] width 84 height 108
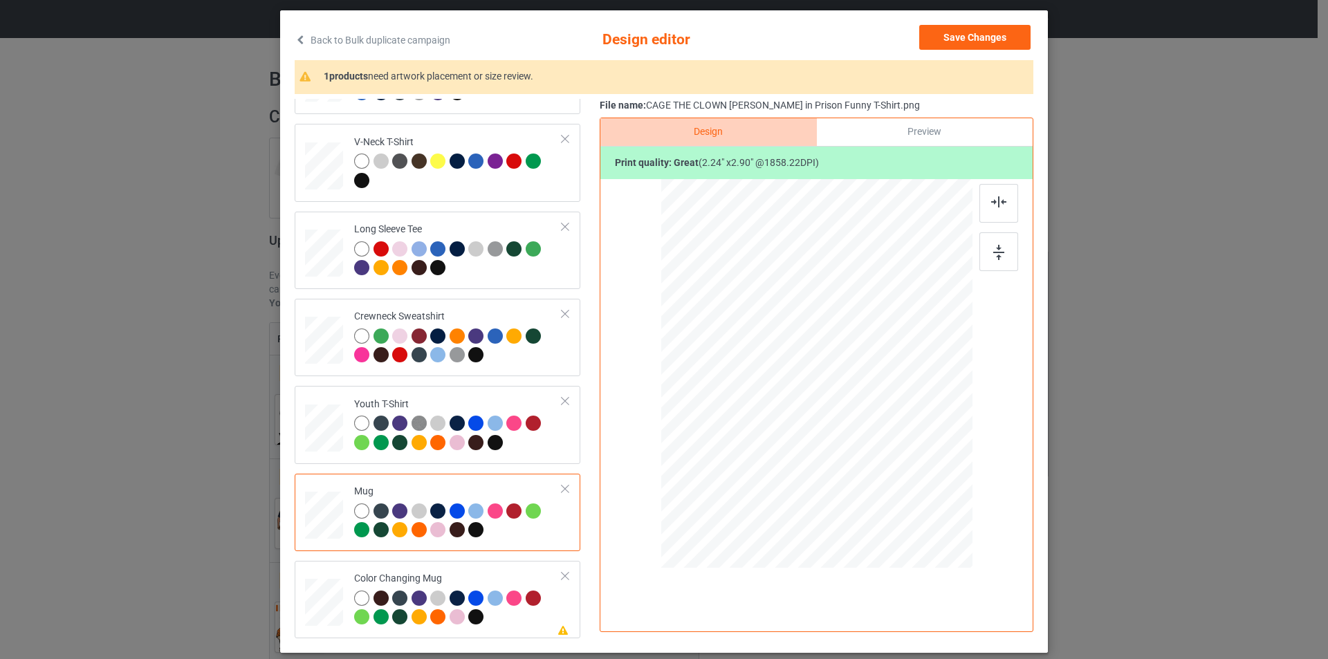
scroll to position [139, 0]
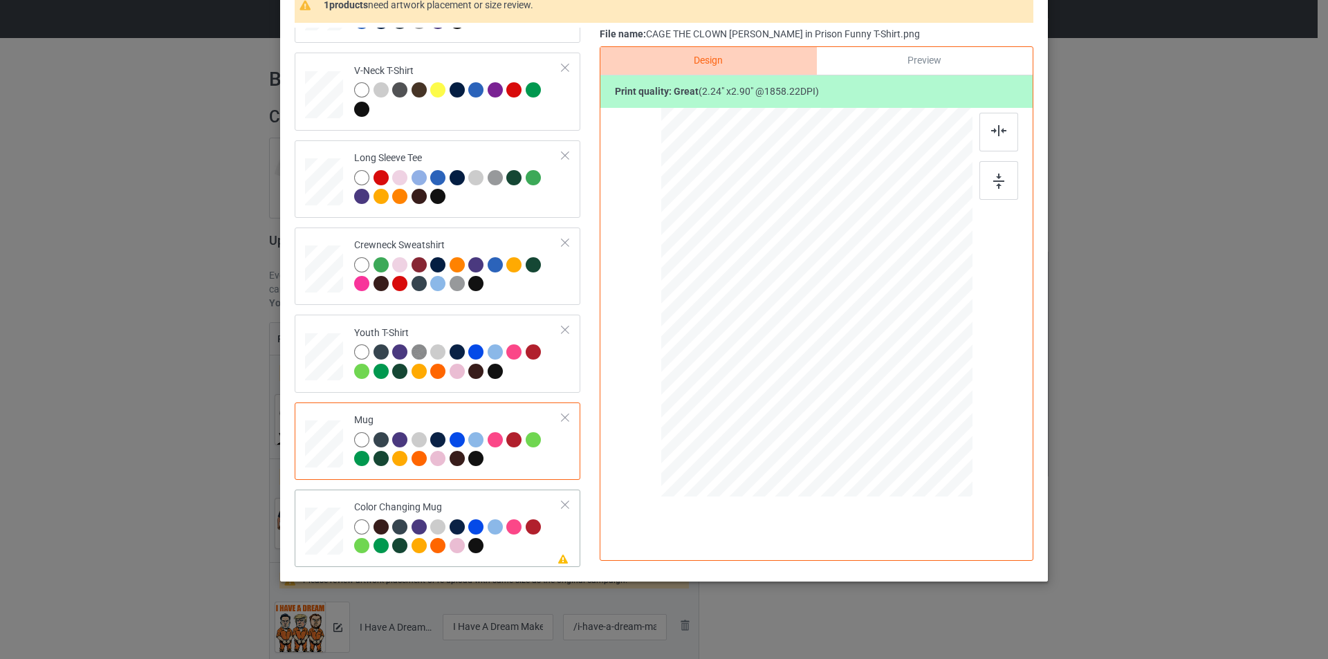
click at [500, 495] on div "Please review artwork placement Color Changing Mug" at bounding box center [438, 528] width 286 height 77
click at [904, 309] on div at bounding box center [902, 305] width 84 height 108
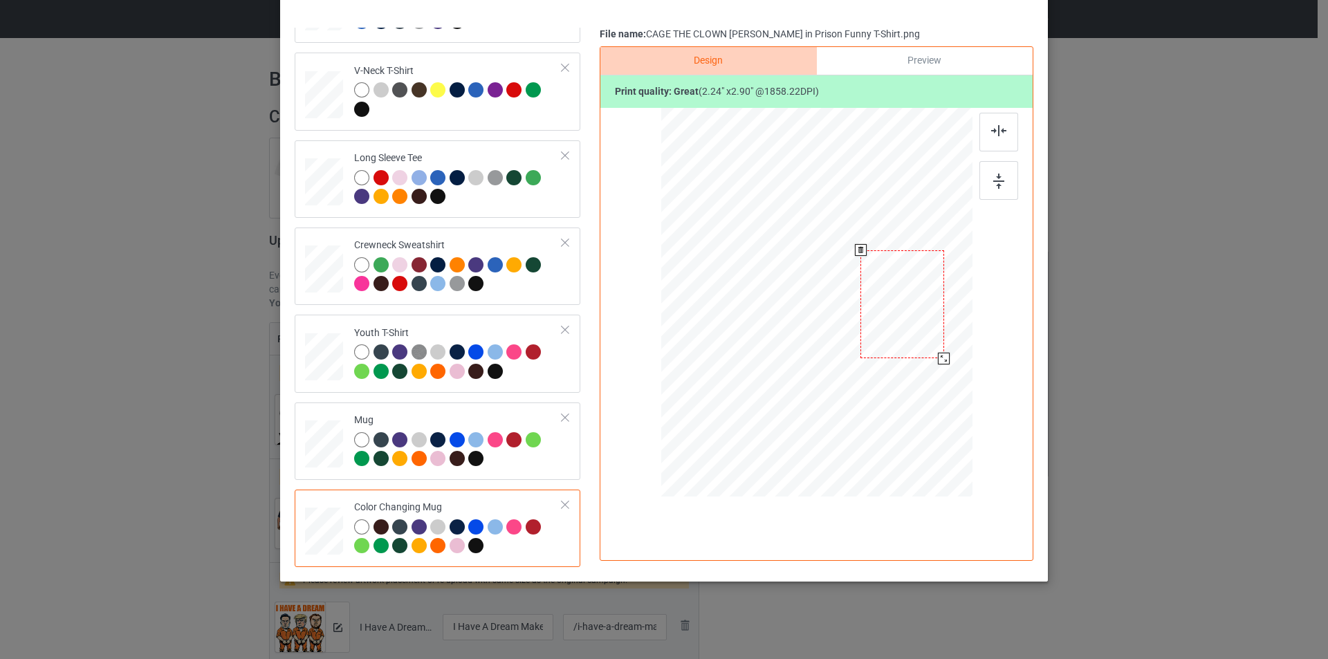
click at [907, 308] on div at bounding box center [902, 304] width 84 height 108
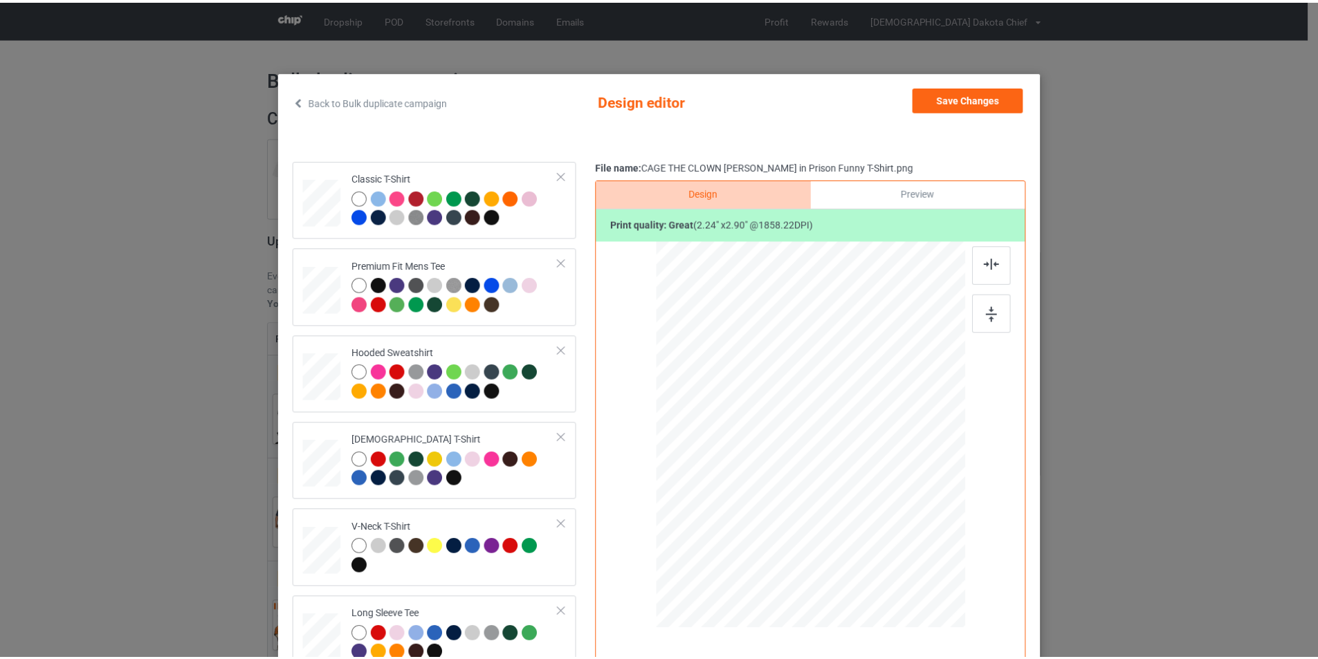
scroll to position [0, 0]
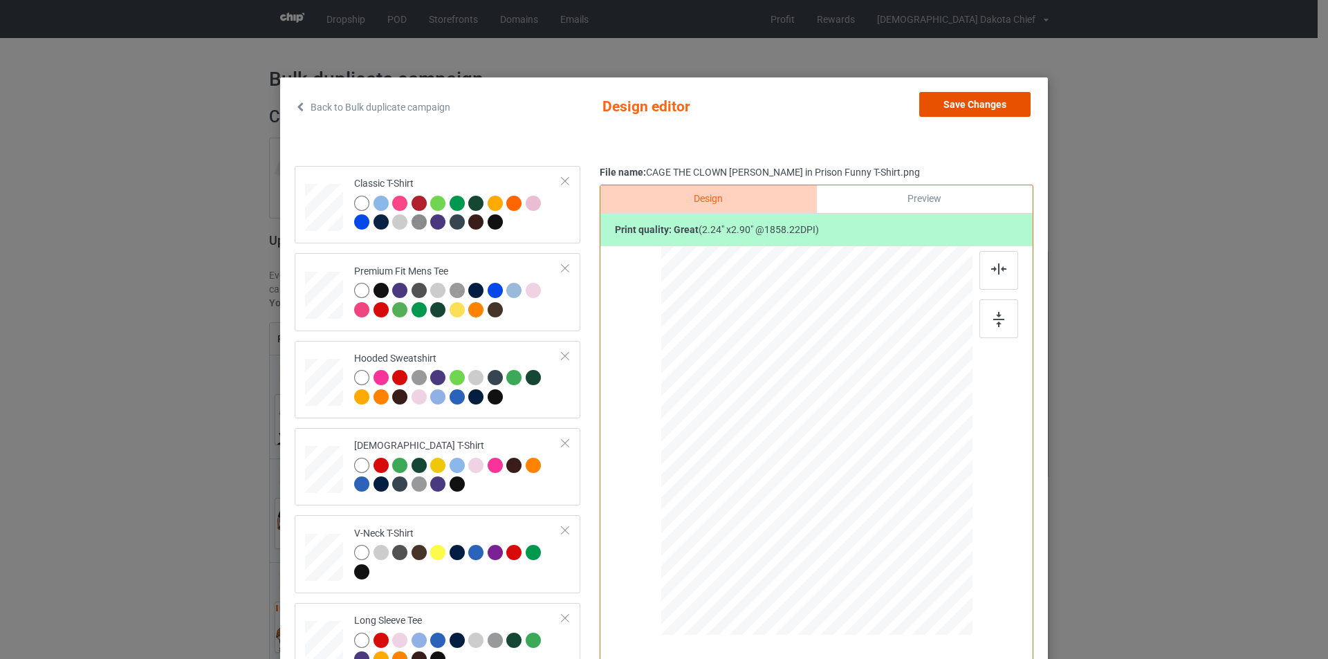
click at [980, 102] on button "Save Changes" at bounding box center [974, 104] width 111 height 25
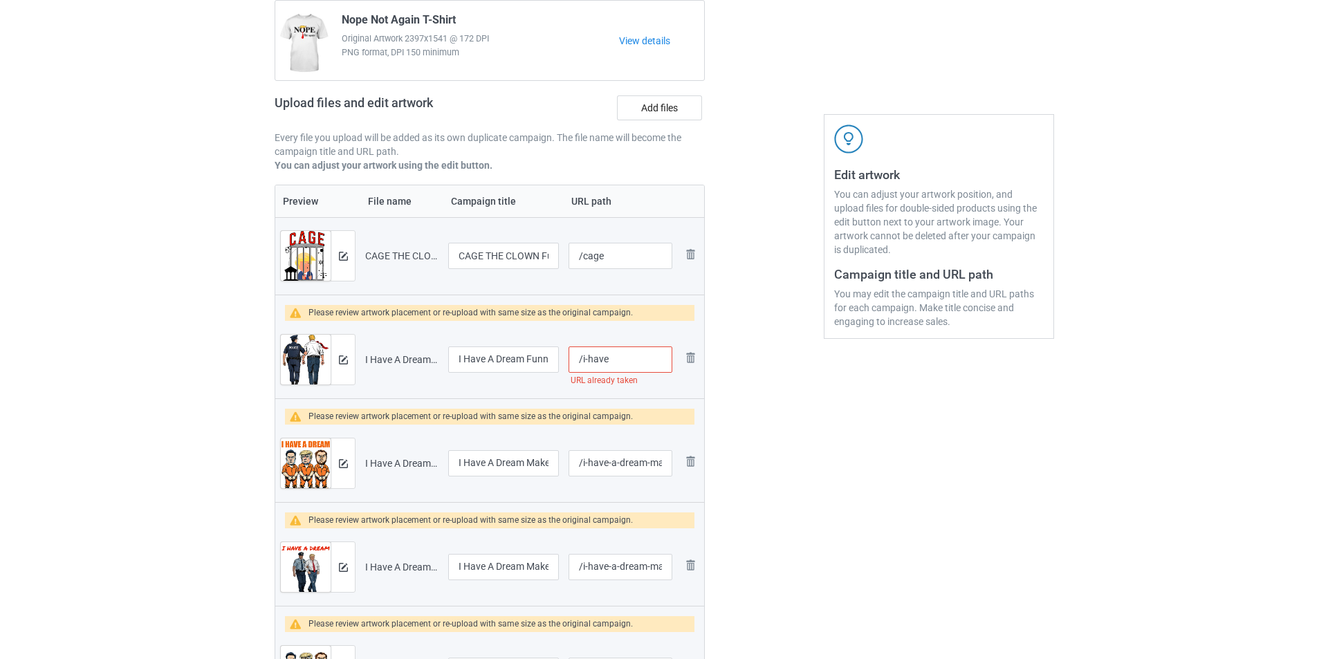
scroll to position [138, 0]
click at [339, 358] on img at bounding box center [337, 359] width 9 height 9
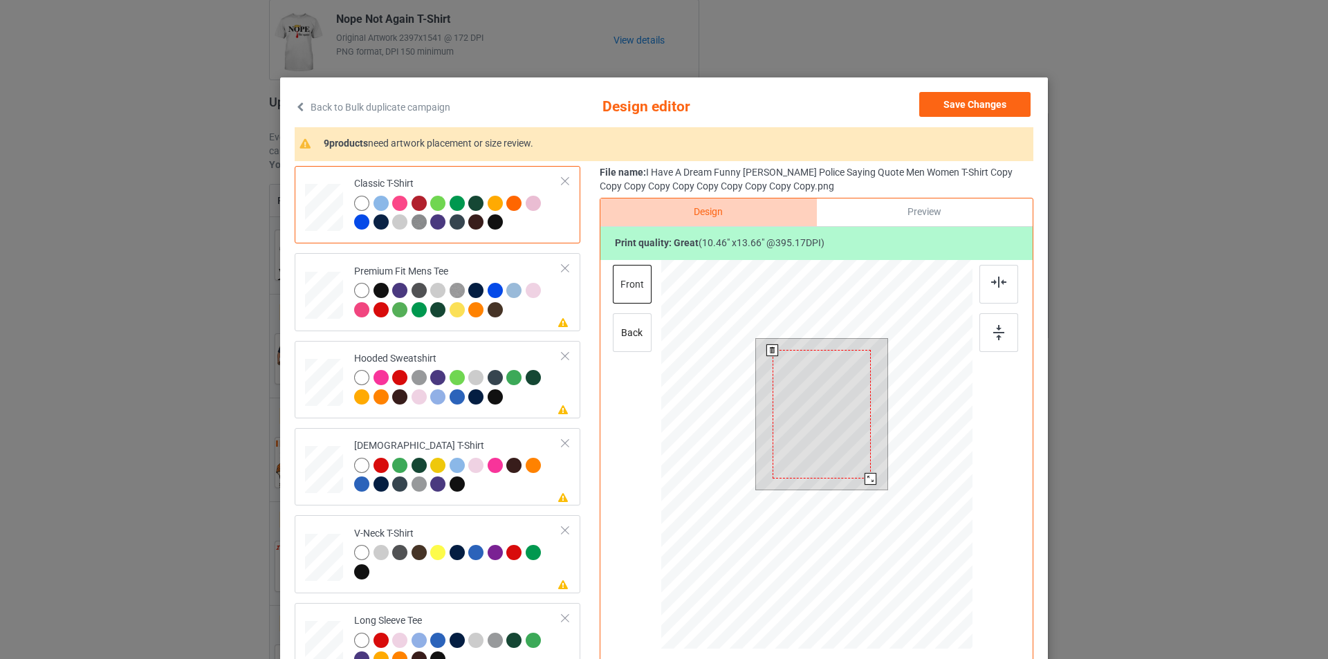
drag, startPoint x: 874, startPoint y: 492, endPoint x: 869, endPoint y: 478, distance: 14.7
click at [869, 478] on div at bounding box center [871, 479] width 12 height 12
click at [868, 479] on div at bounding box center [870, 478] width 12 height 12
click at [521, 311] on div at bounding box center [458, 302] width 208 height 38
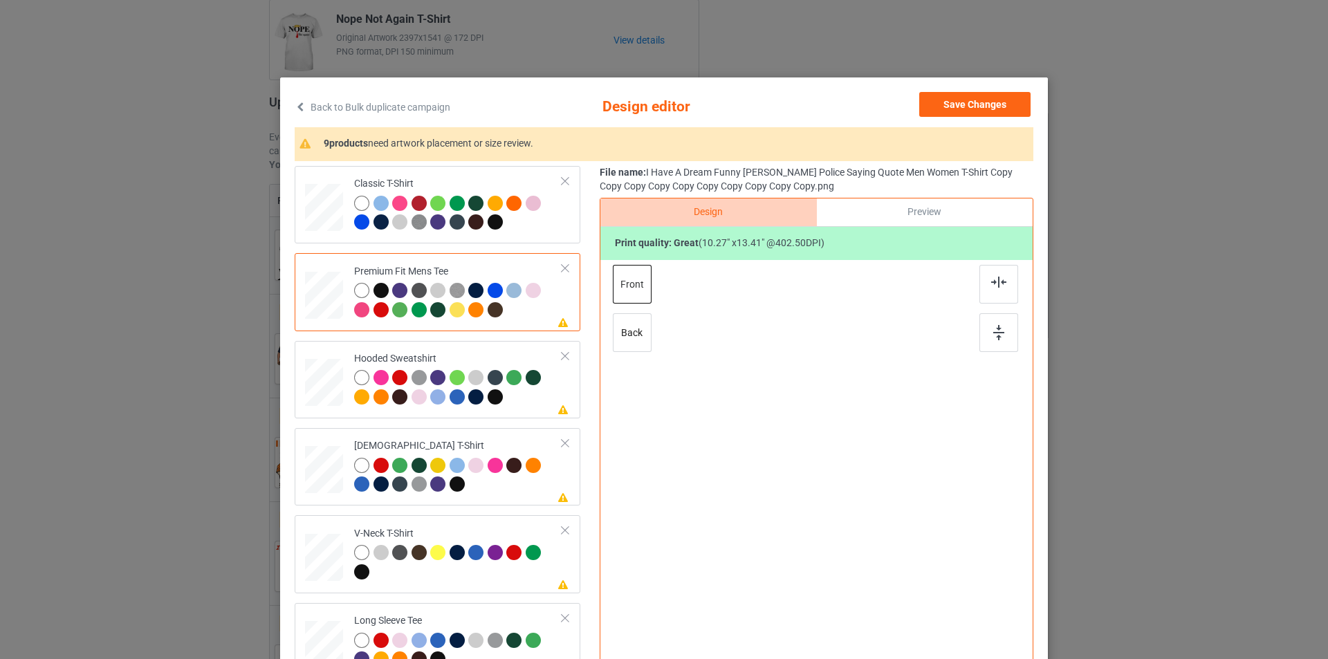
click at [824, 400] on div at bounding box center [817, 440] width 360 height 360
click at [824, 400] on div at bounding box center [821, 414] width 97 height 126
click at [512, 401] on div at bounding box center [458, 389] width 208 height 38
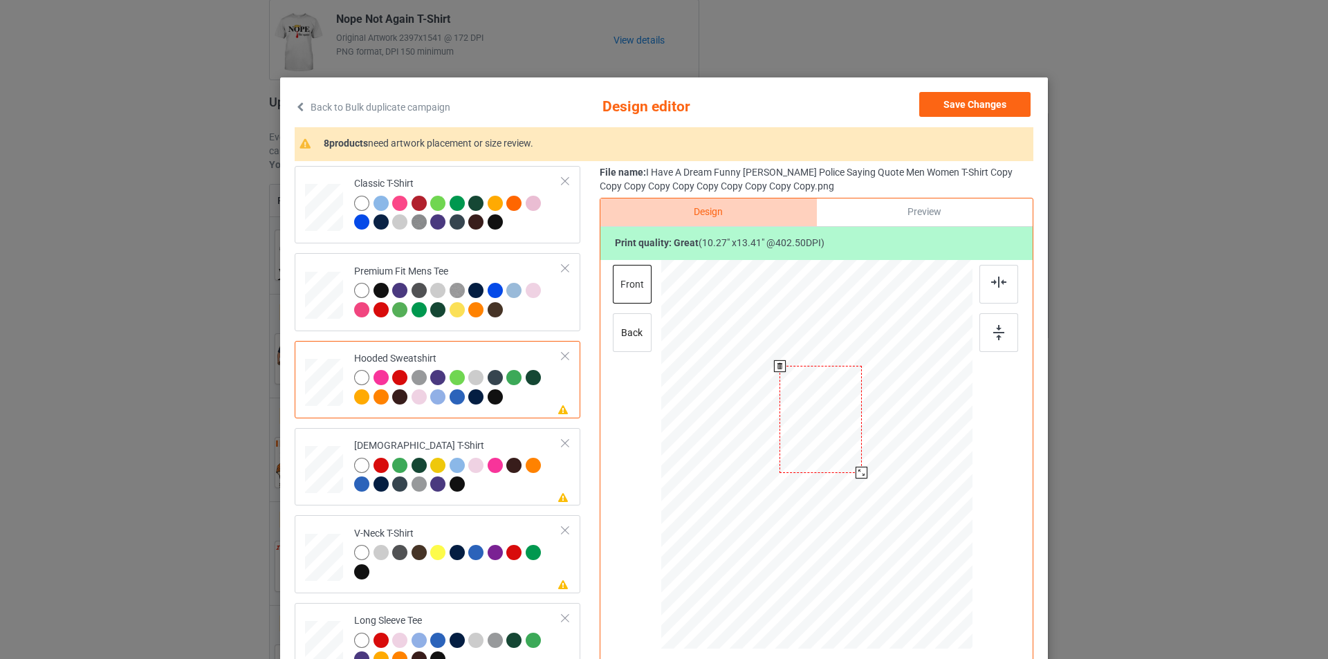
click at [818, 407] on div at bounding box center [820, 419] width 82 height 107
click at [498, 444] on div "[DEMOGRAPHIC_DATA] T-Shirt" at bounding box center [458, 465] width 208 height 52
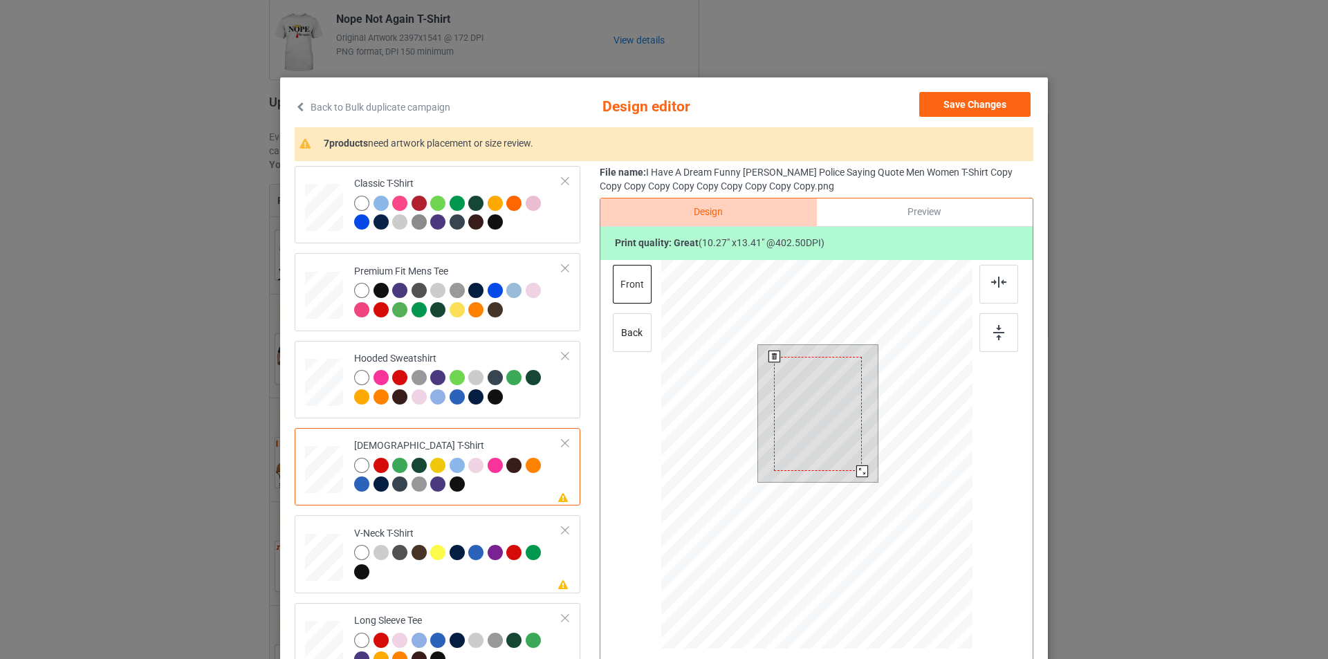
click at [821, 394] on div at bounding box center [818, 414] width 88 height 115
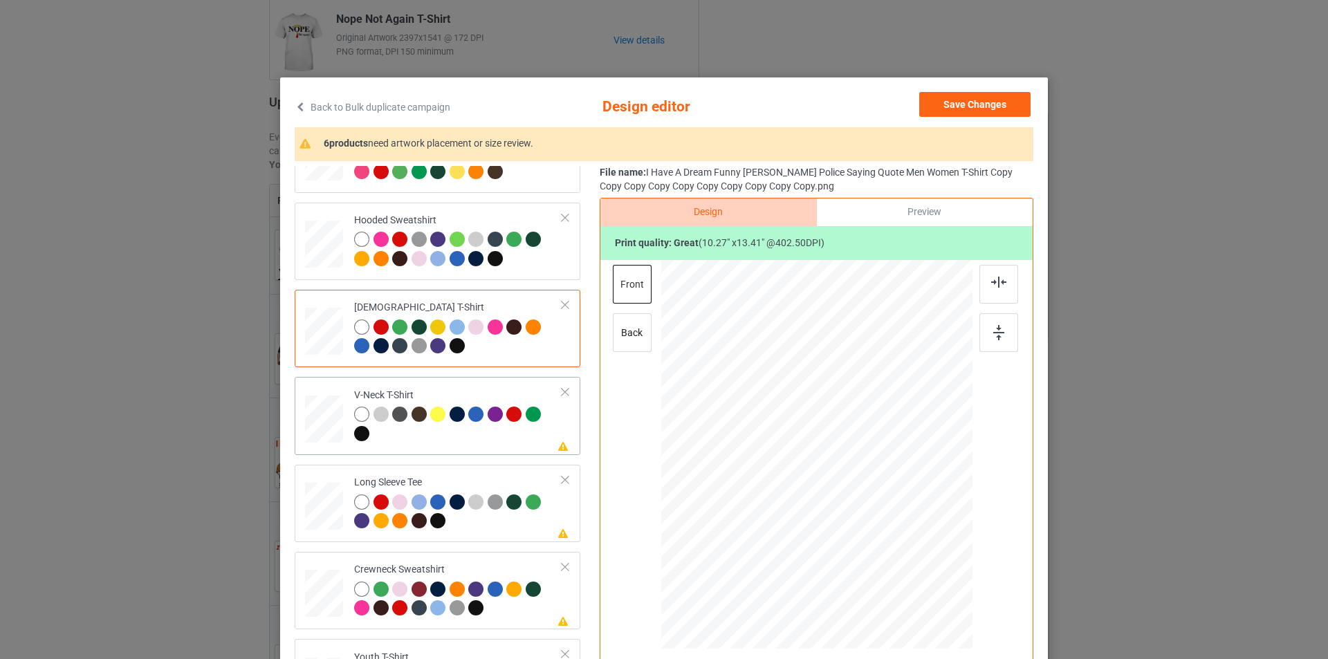
click at [497, 395] on div "V-Neck T-Shirt" at bounding box center [458, 415] width 208 height 52
click at [815, 391] on div at bounding box center [821, 429] width 103 height 134
click at [469, 484] on div "Long Sleeve Tee" at bounding box center [458, 502] width 208 height 52
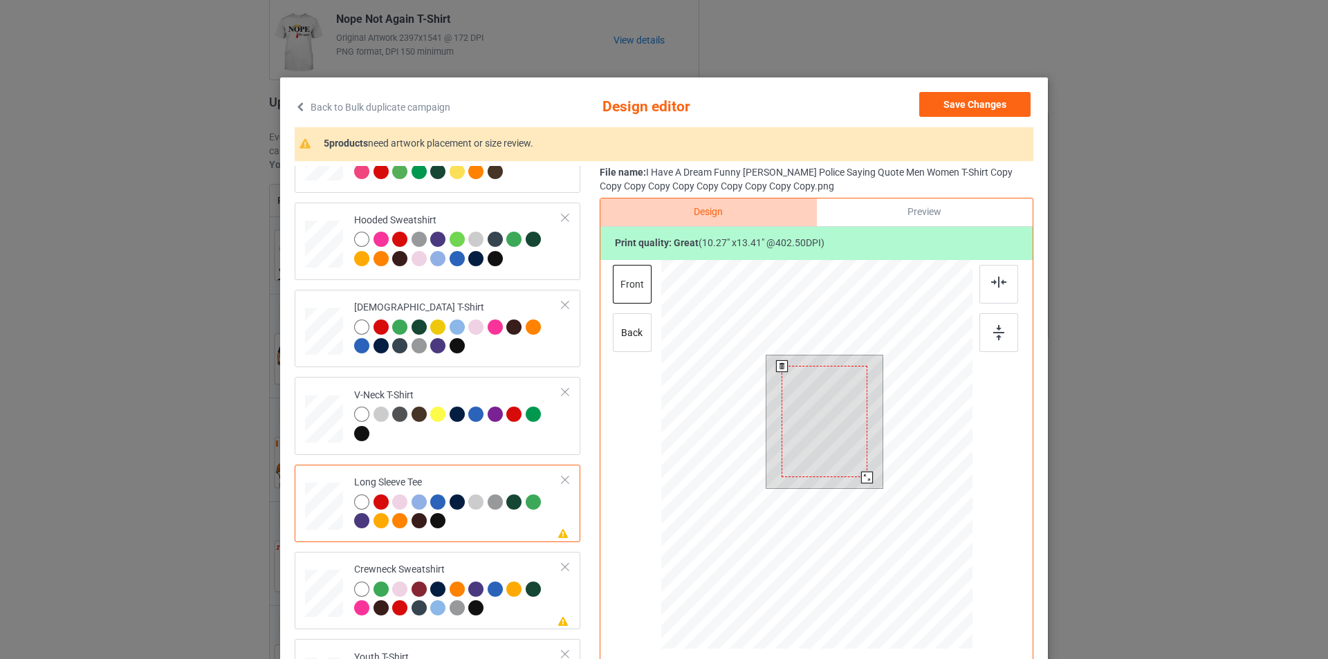
click at [820, 431] on div at bounding box center [824, 421] width 85 height 111
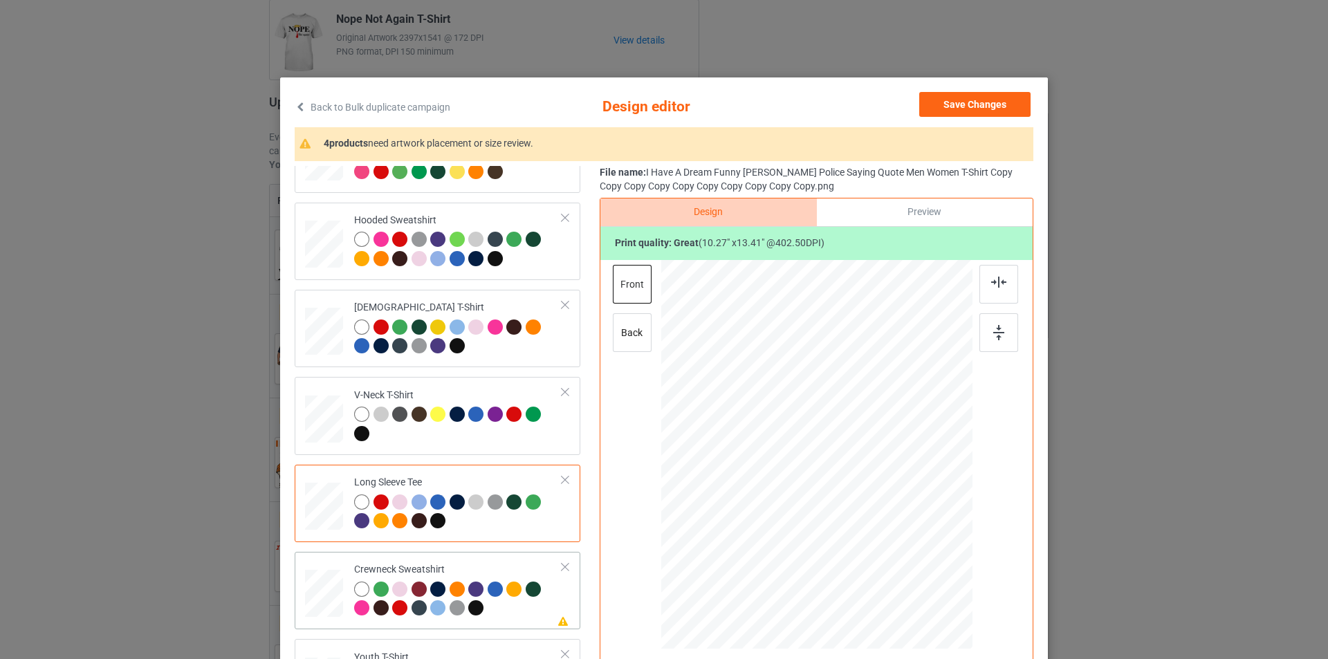
click at [487, 558] on td "Please review artwork placement Crewneck Sweatshirt" at bounding box center [458, 590] width 223 height 66
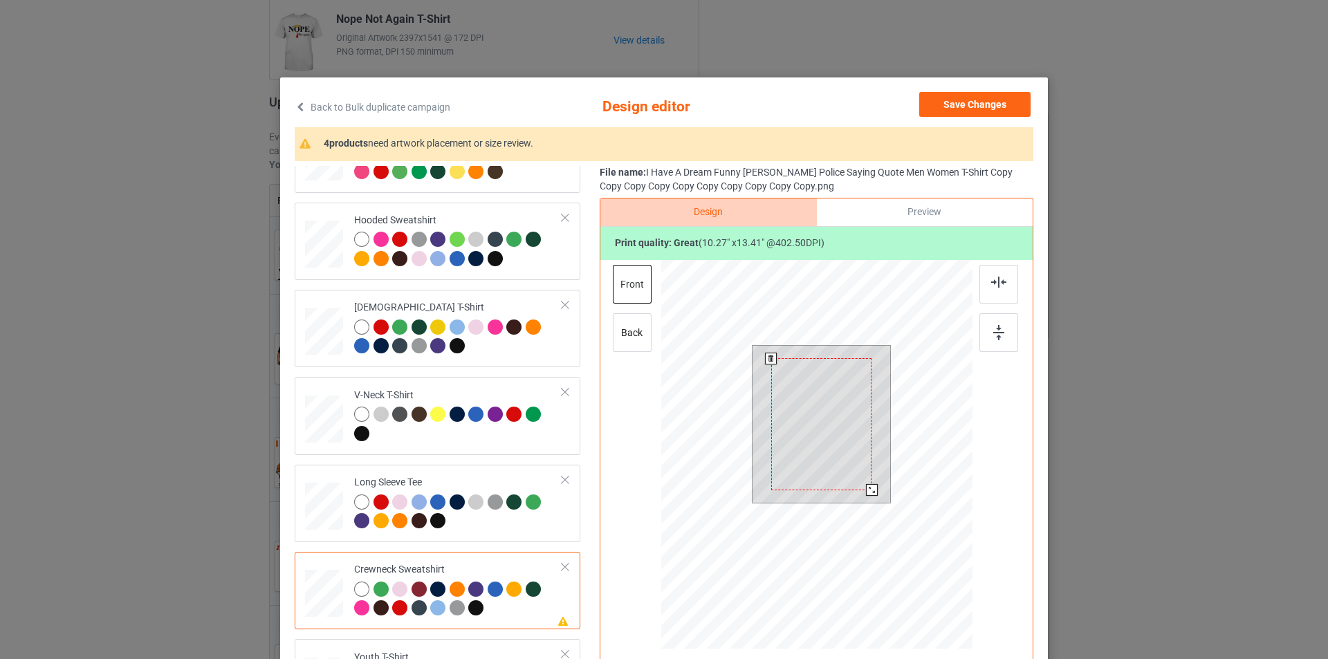
click at [807, 414] on div at bounding box center [821, 423] width 101 height 131
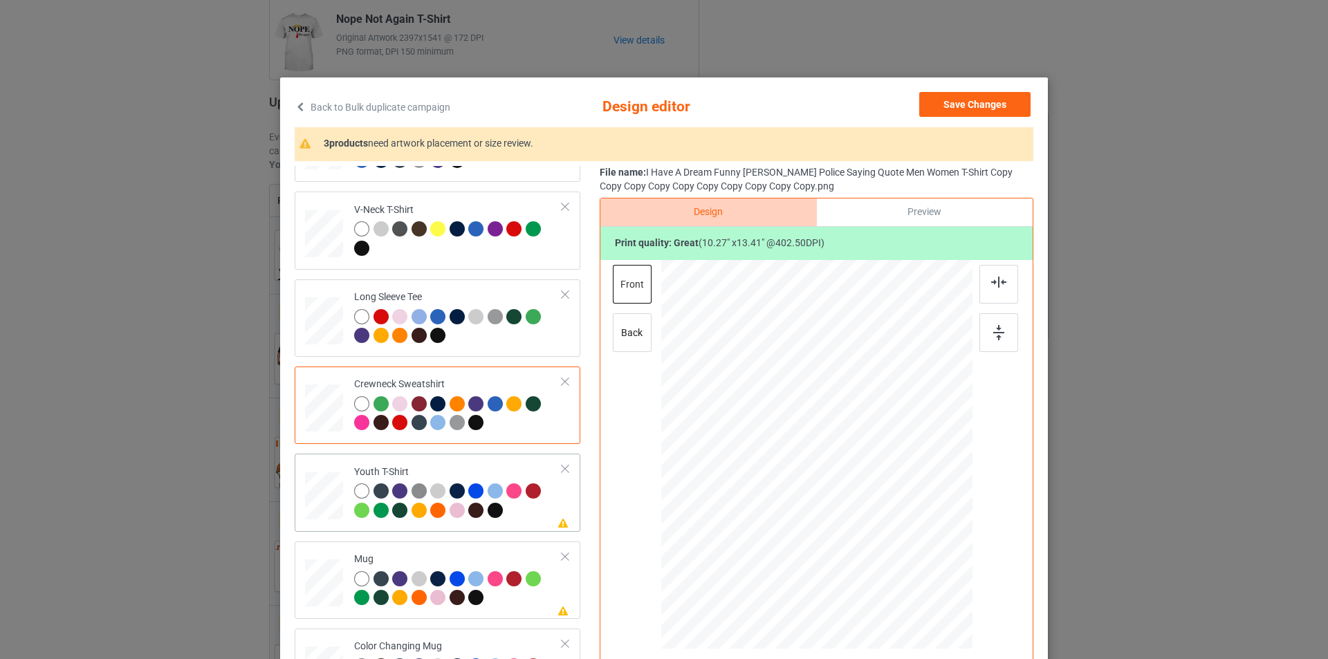
scroll to position [324, 0]
click at [489, 463] on td "Please review artwork placement Youth T-Shirt" at bounding box center [458, 492] width 223 height 66
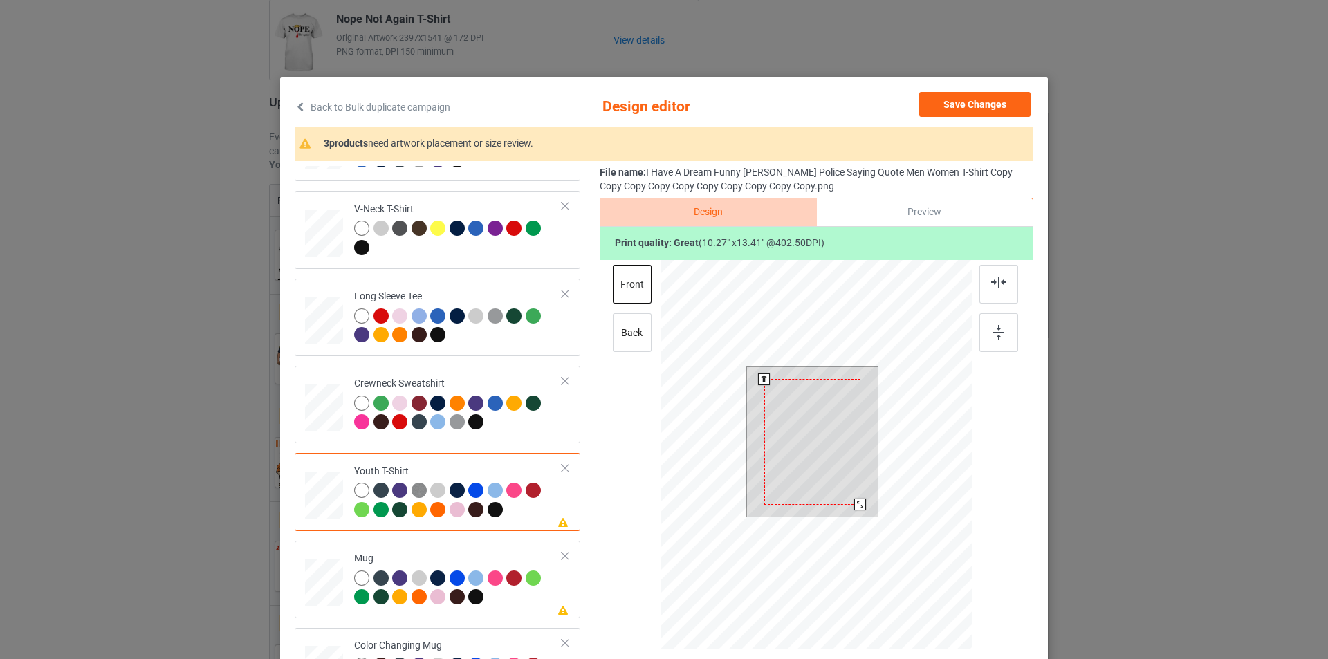
click at [797, 418] on div at bounding box center [812, 442] width 96 height 126
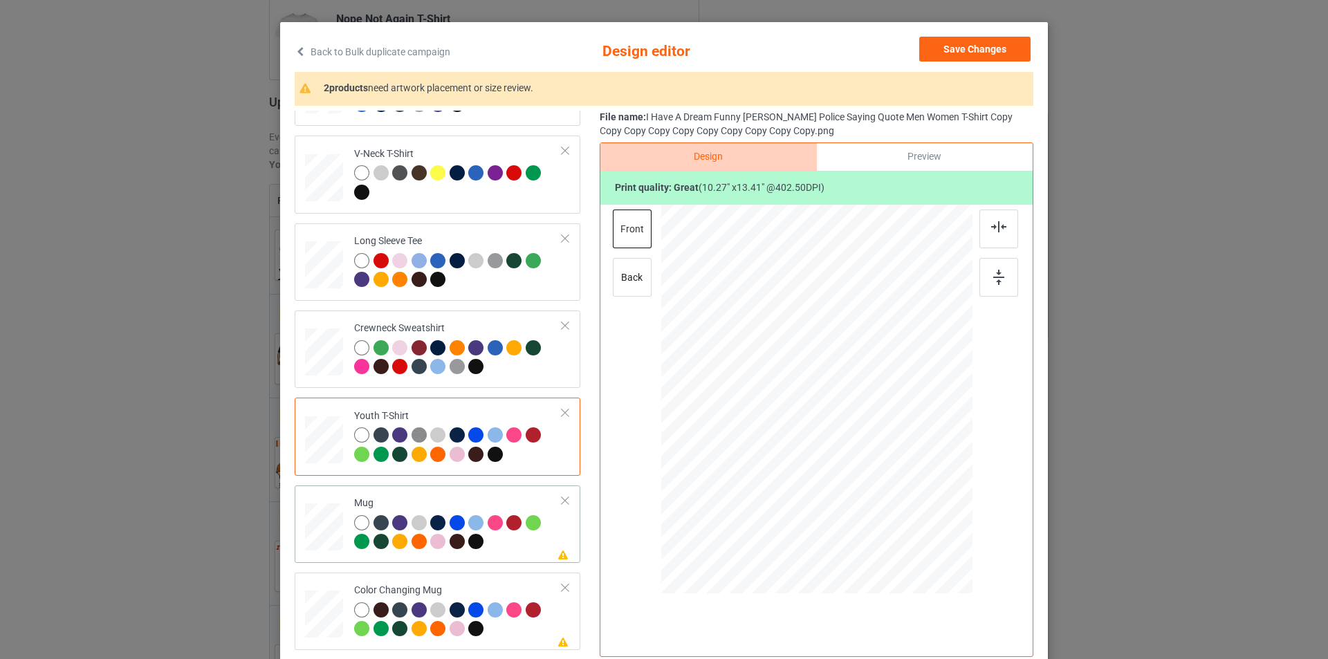
scroll to position [138, 0]
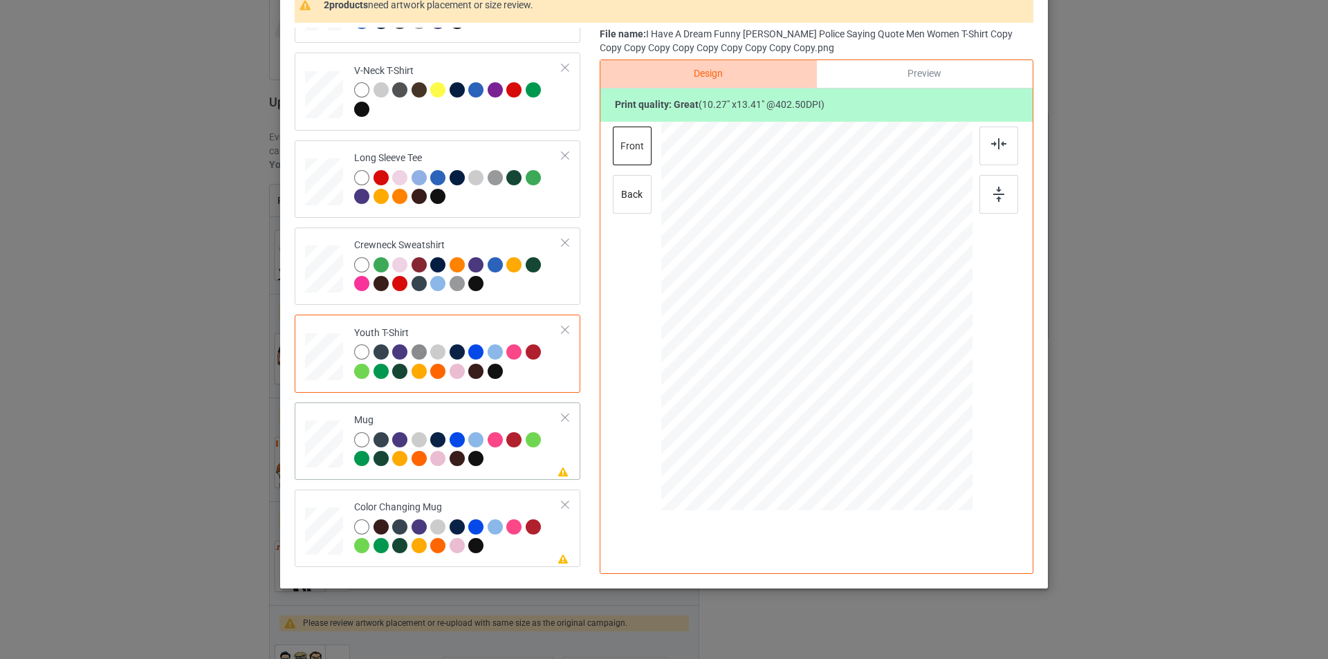
click at [509, 469] on div at bounding box center [458, 451] width 208 height 38
drag, startPoint x: 904, startPoint y: 436, endPoint x: 863, endPoint y: 359, distance: 86.9
click at [863, 359] on div at bounding box center [816, 315] width 311 height 129
drag, startPoint x: 817, startPoint y: 319, endPoint x: 903, endPoint y: 321, distance: 86.5
click at [903, 321] on div at bounding box center [903, 318] width 82 height 108
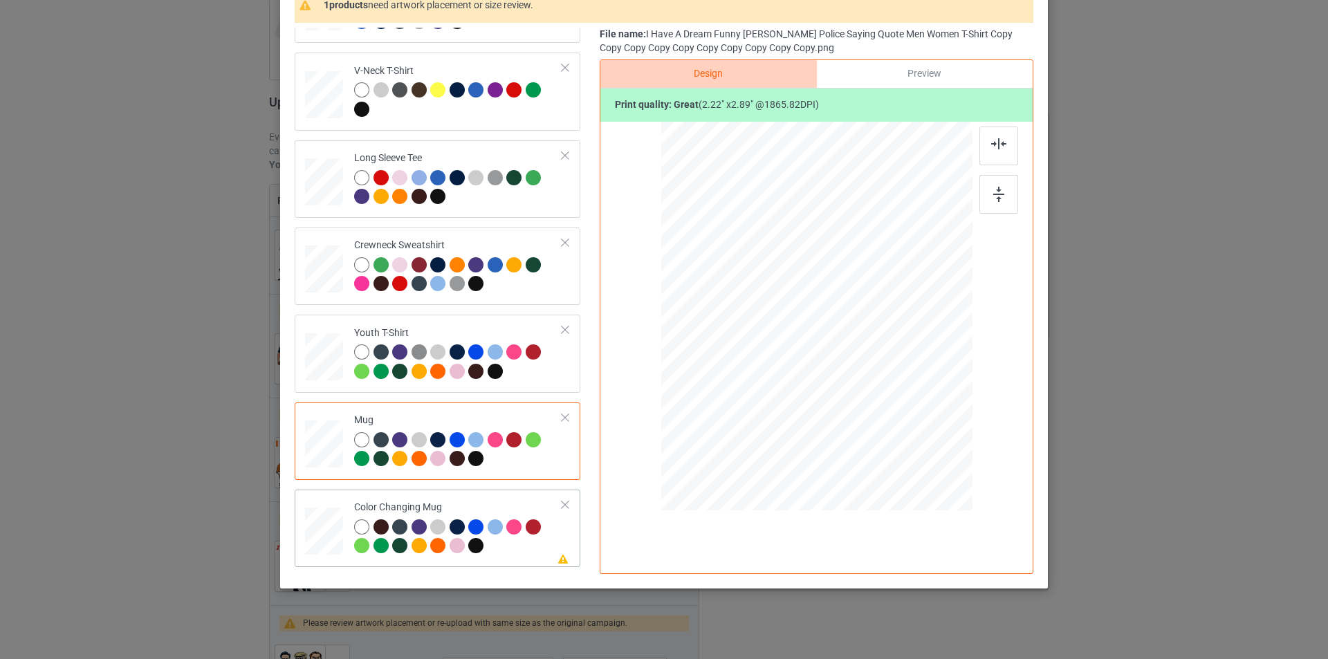
click at [507, 500] on td "Please review artwork placement Color Changing Mug" at bounding box center [458, 528] width 223 height 66
click at [905, 314] on div at bounding box center [817, 302] width 360 height 360
click at [905, 314] on div at bounding box center [903, 318] width 82 height 108
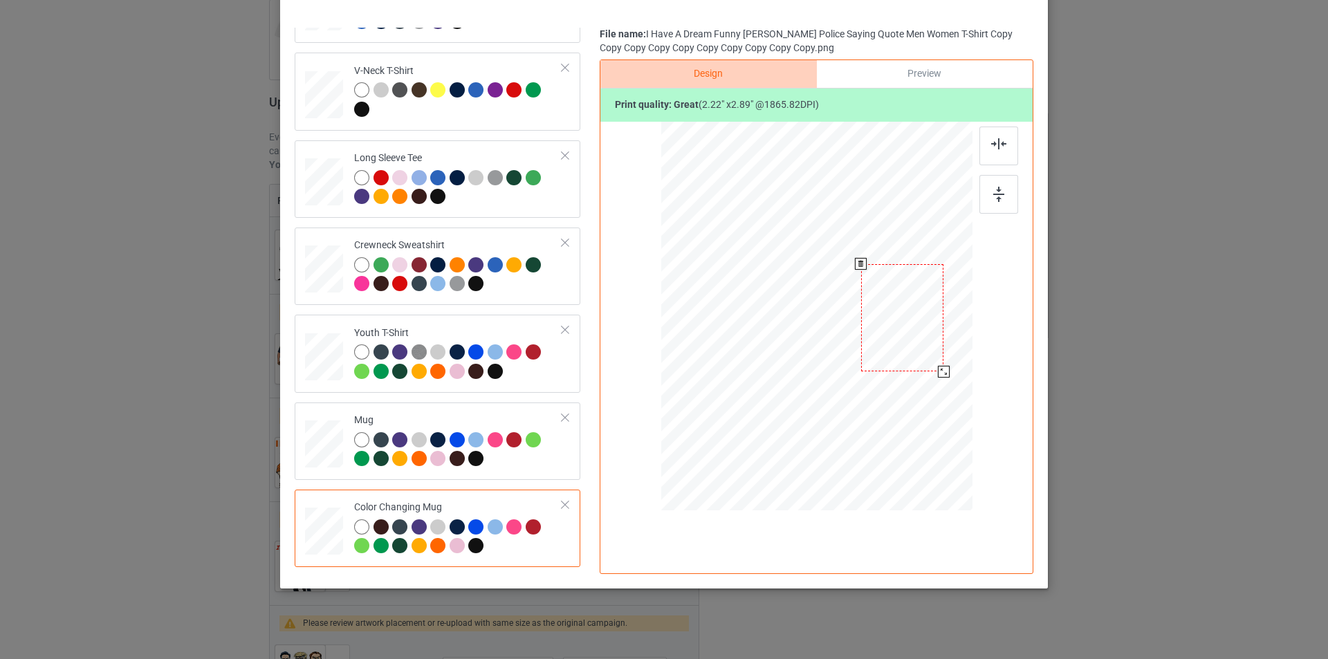
click at [904, 314] on div at bounding box center [902, 318] width 82 height 108
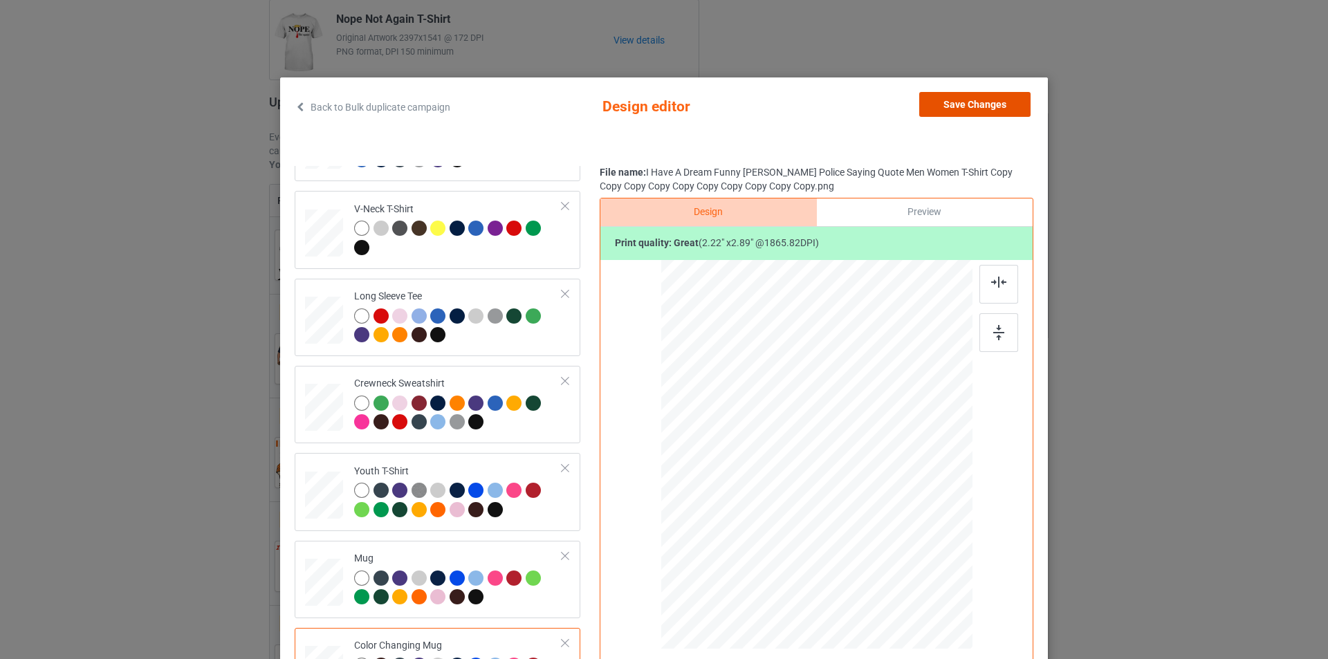
click at [978, 106] on button "Save Changes" at bounding box center [974, 104] width 111 height 25
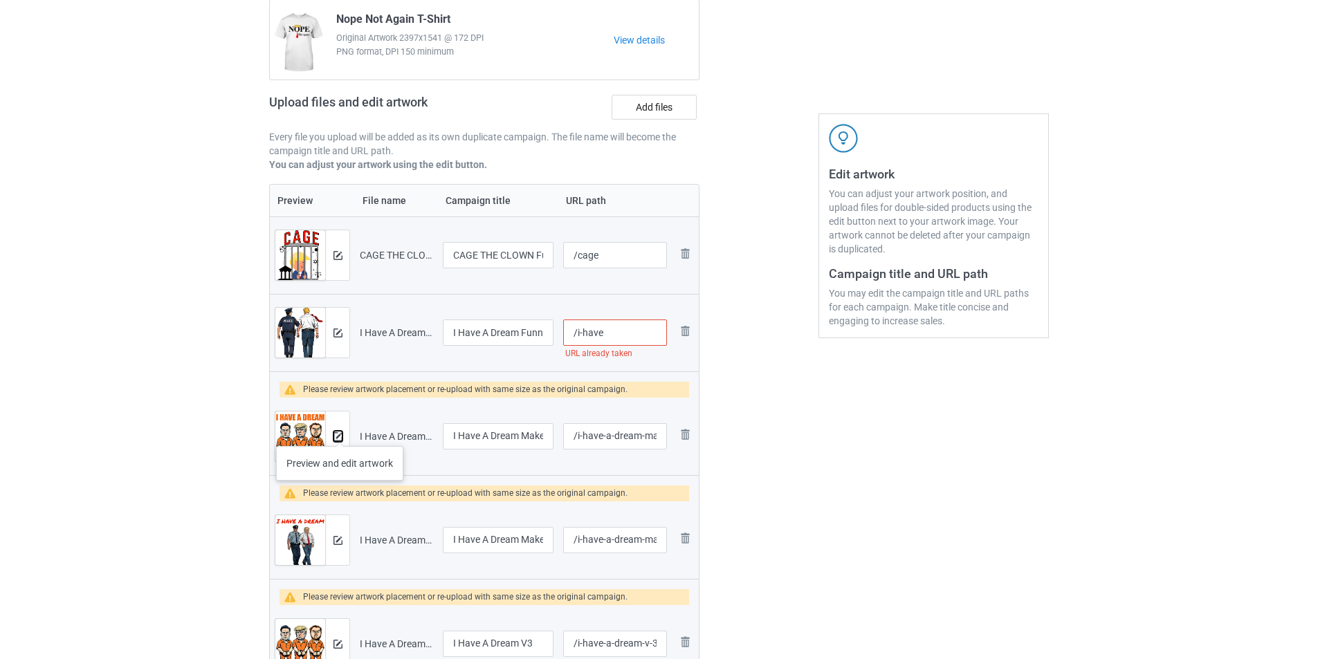
click at [340, 432] on img at bounding box center [337, 436] width 9 height 9
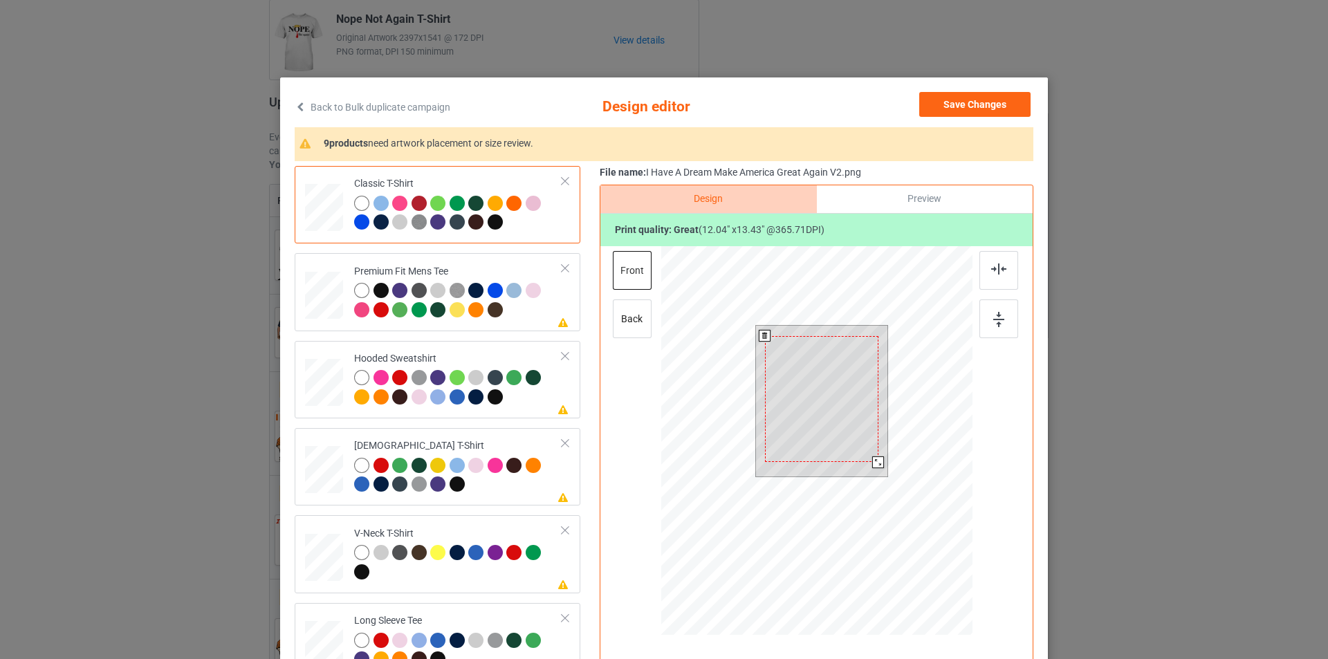
drag, startPoint x: 883, startPoint y: 473, endPoint x: 871, endPoint y: 463, distance: 14.7
click at [872, 463] on div at bounding box center [878, 462] width 12 height 12
click at [798, 421] on div at bounding box center [821, 399] width 113 height 127
click at [506, 317] on div at bounding box center [458, 302] width 208 height 38
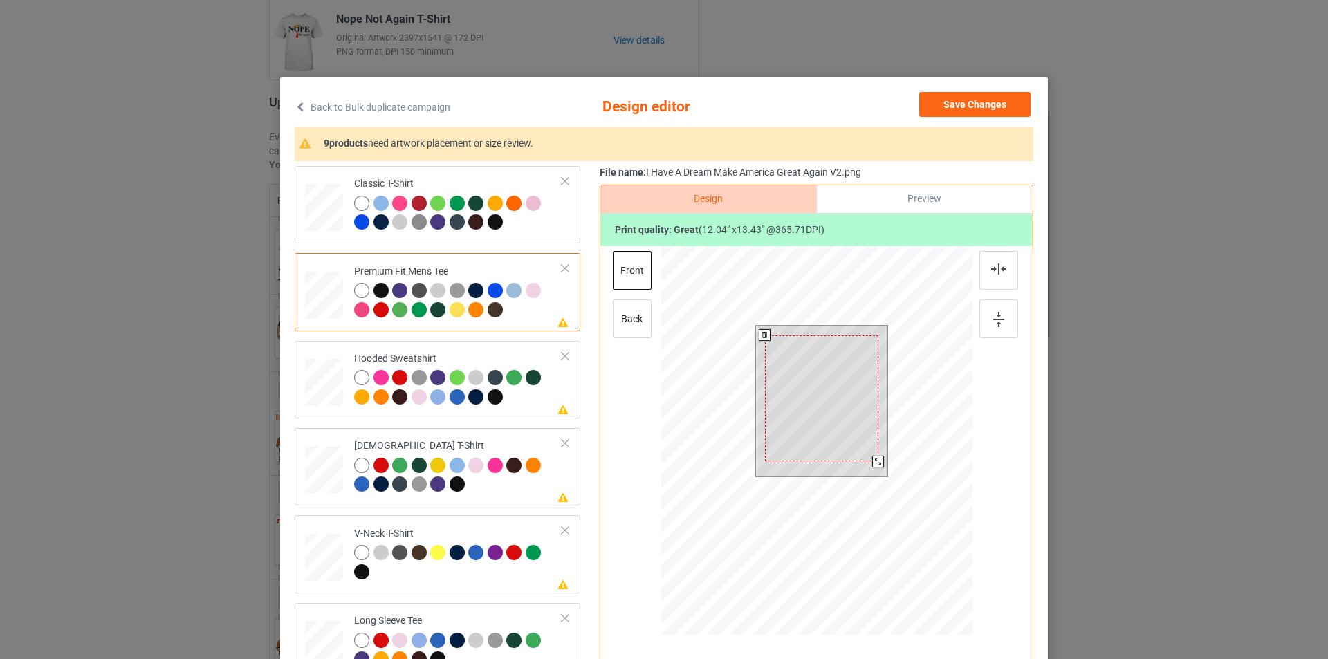
click at [820, 395] on div at bounding box center [821, 398] width 113 height 127
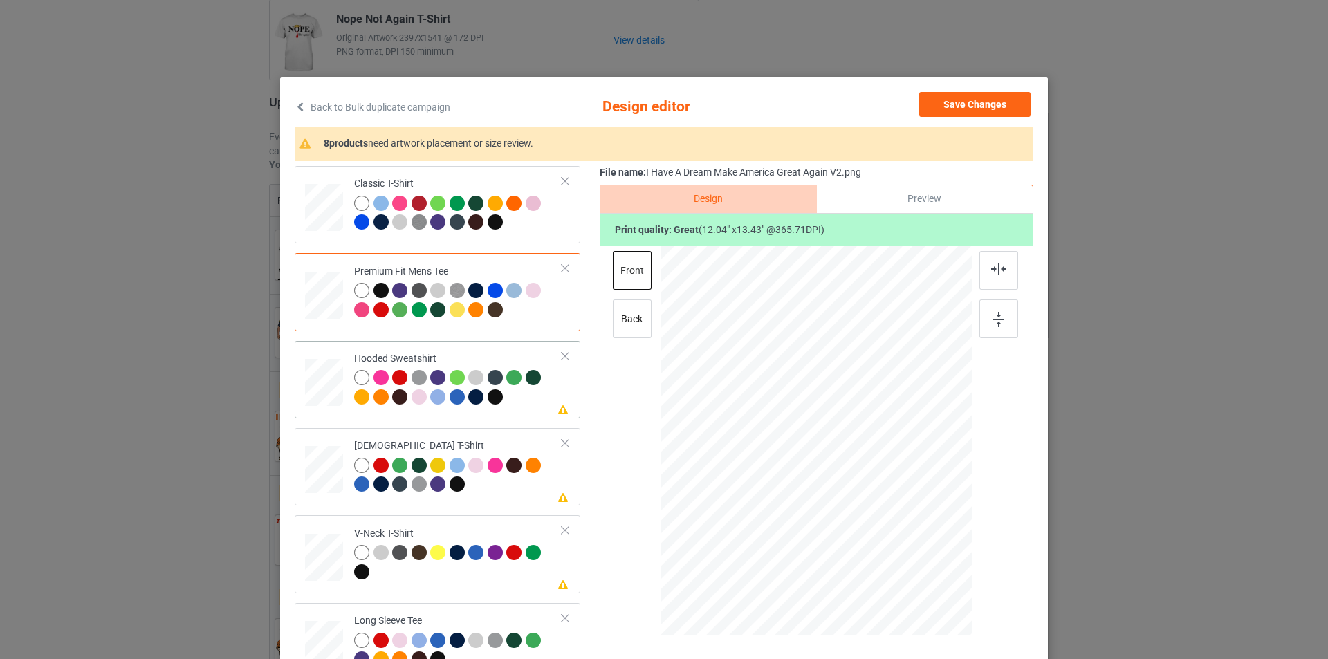
click at [489, 354] on div "Hooded Sweatshirt" at bounding box center [458, 378] width 208 height 52
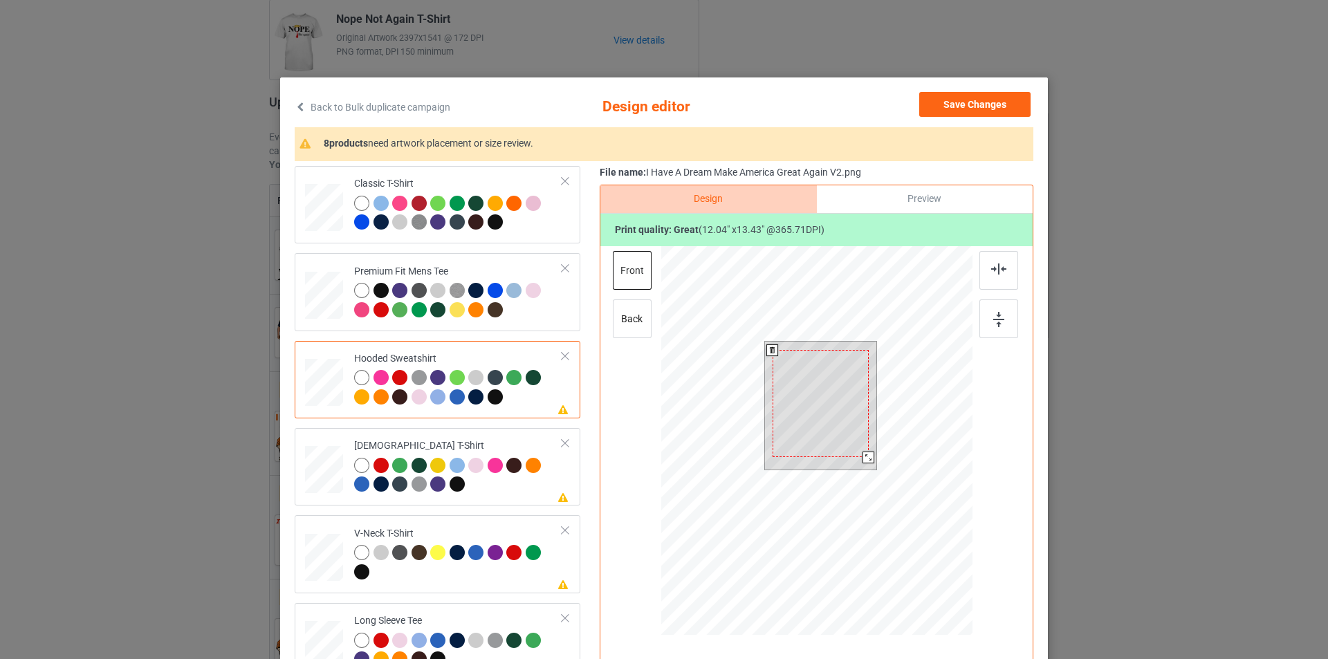
click at [833, 389] on div at bounding box center [821, 403] width 96 height 107
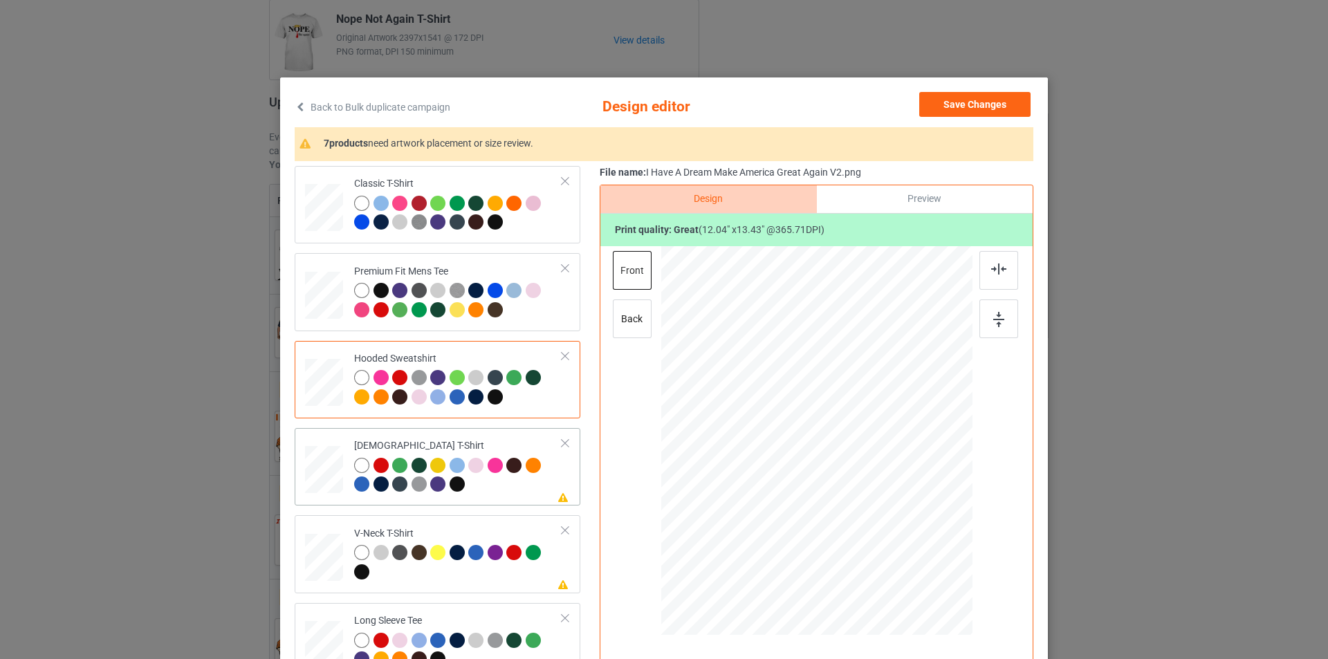
click at [476, 445] on div "[DEMOGRAPHIC_DATA] T-Shirt" at bounding box center [458, 465] width 208 height 52
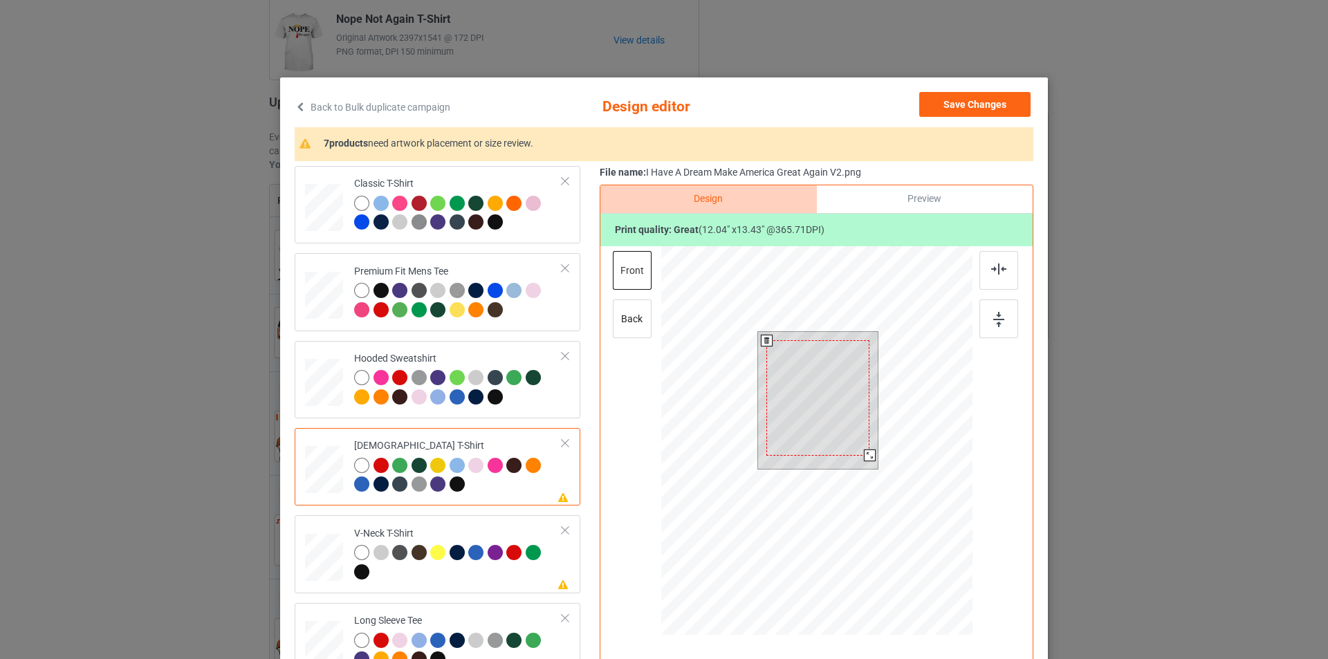
click at [838, 407] on div at bounding box center [817, 397] width 103 height 115
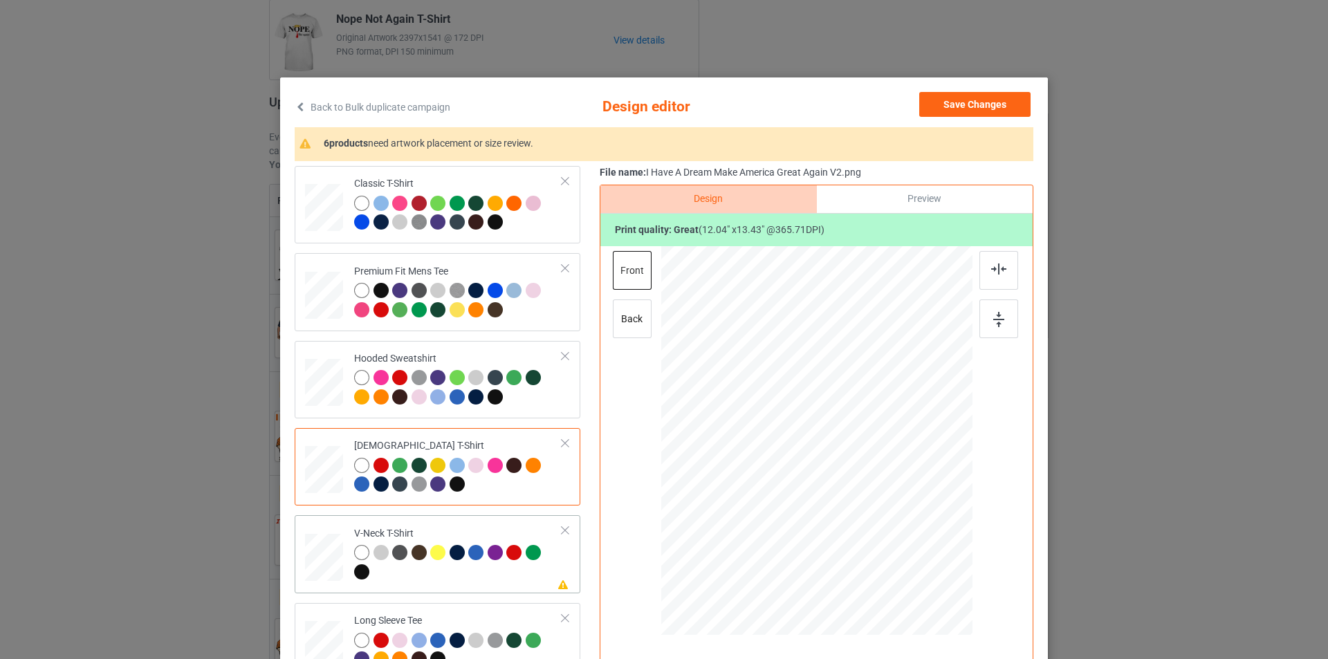
click at [481, 530] on div "V-Neck T-Shirt" at bounding box center [458, 553] width 208 height 52
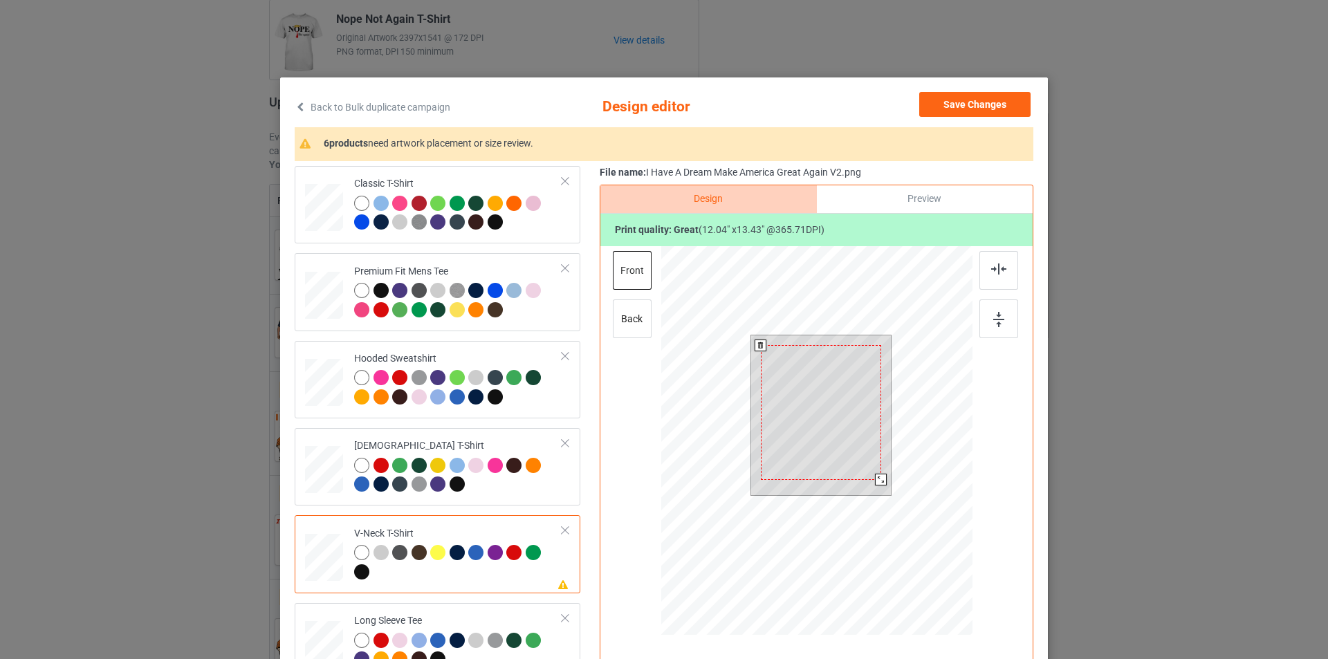
click at [816, 405] on div at bounding box center [821, 412] width 120 height 134
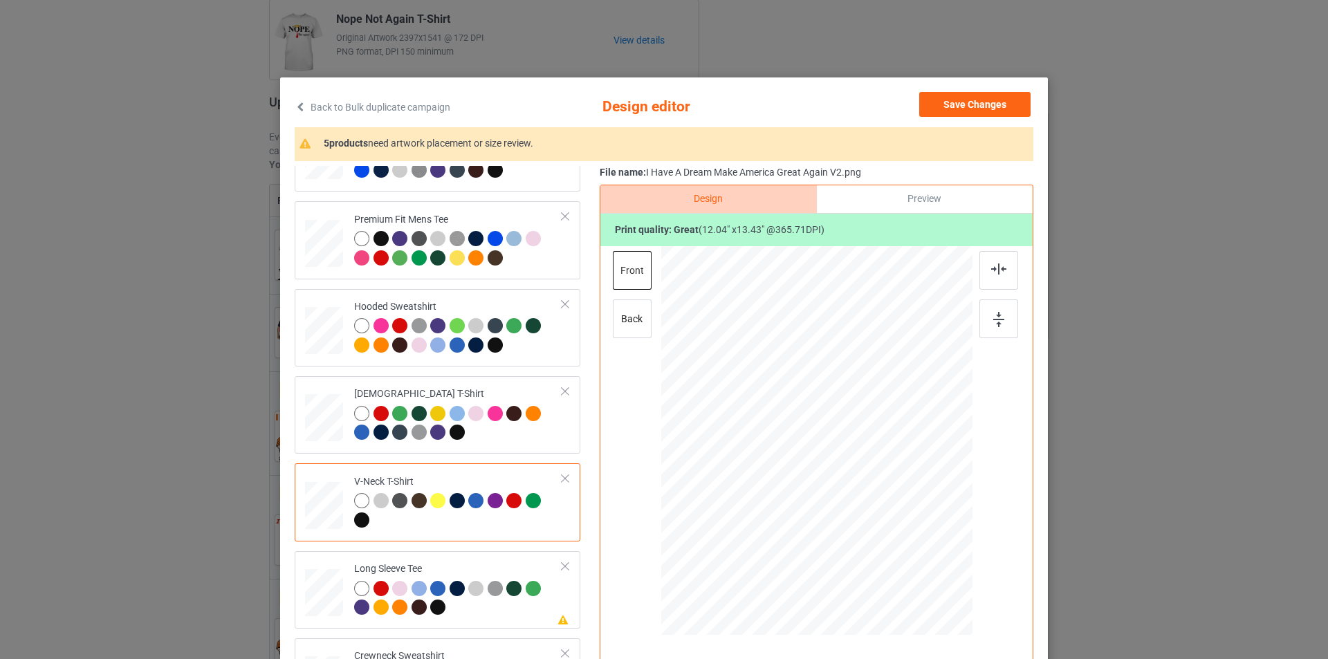
scroll to position [138, 0]
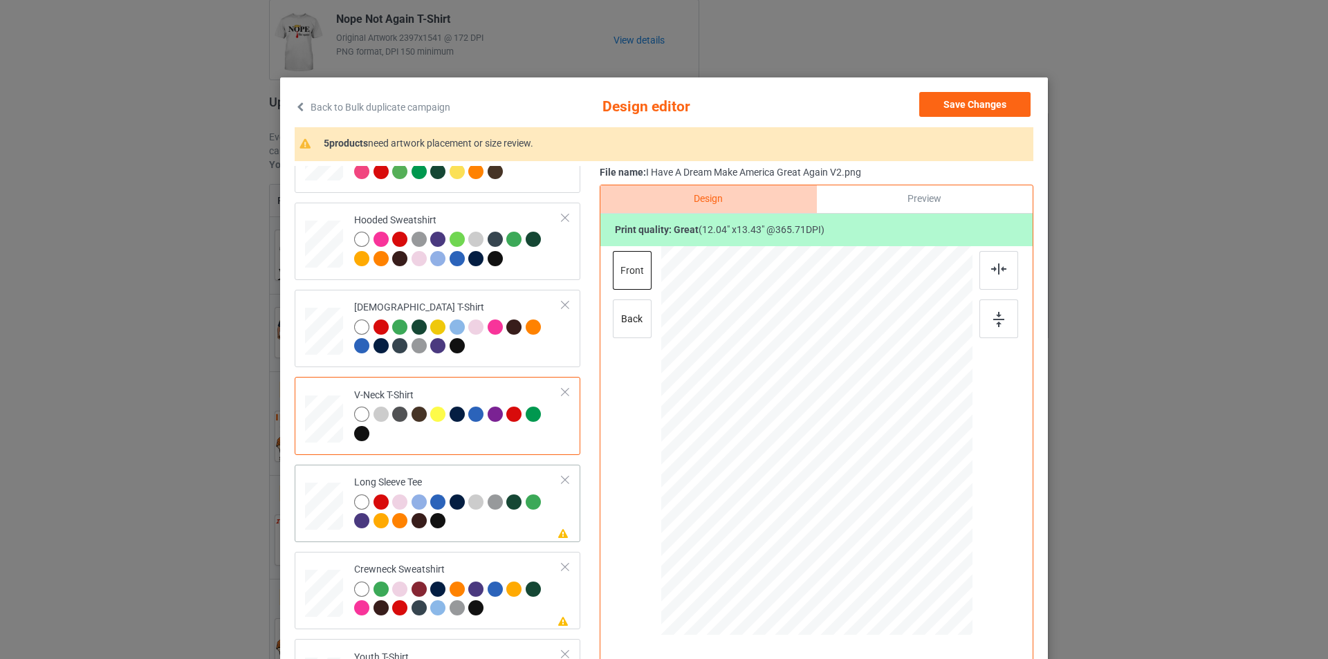
click at [496, 481] on div "Long Sleeve Tee" at bounding box center [458, 502] width 208 height 52
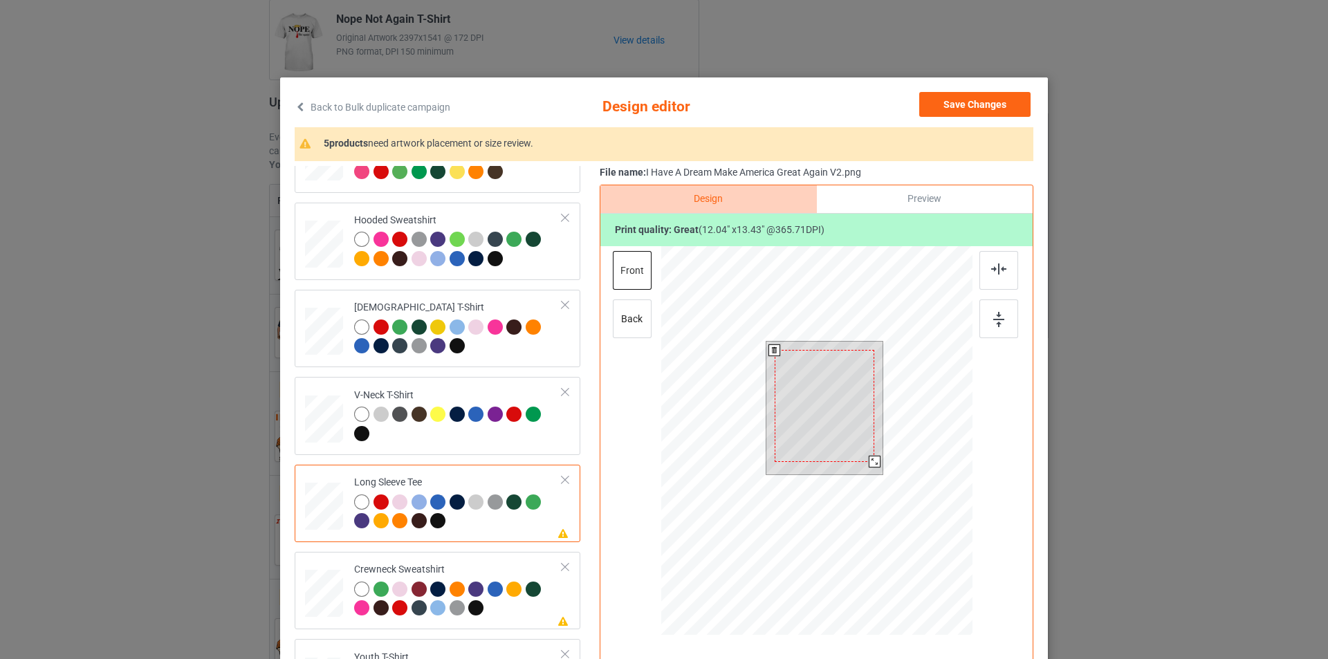
click at [815, 397] on div at bounding box center [825, 405] width 100 height 111
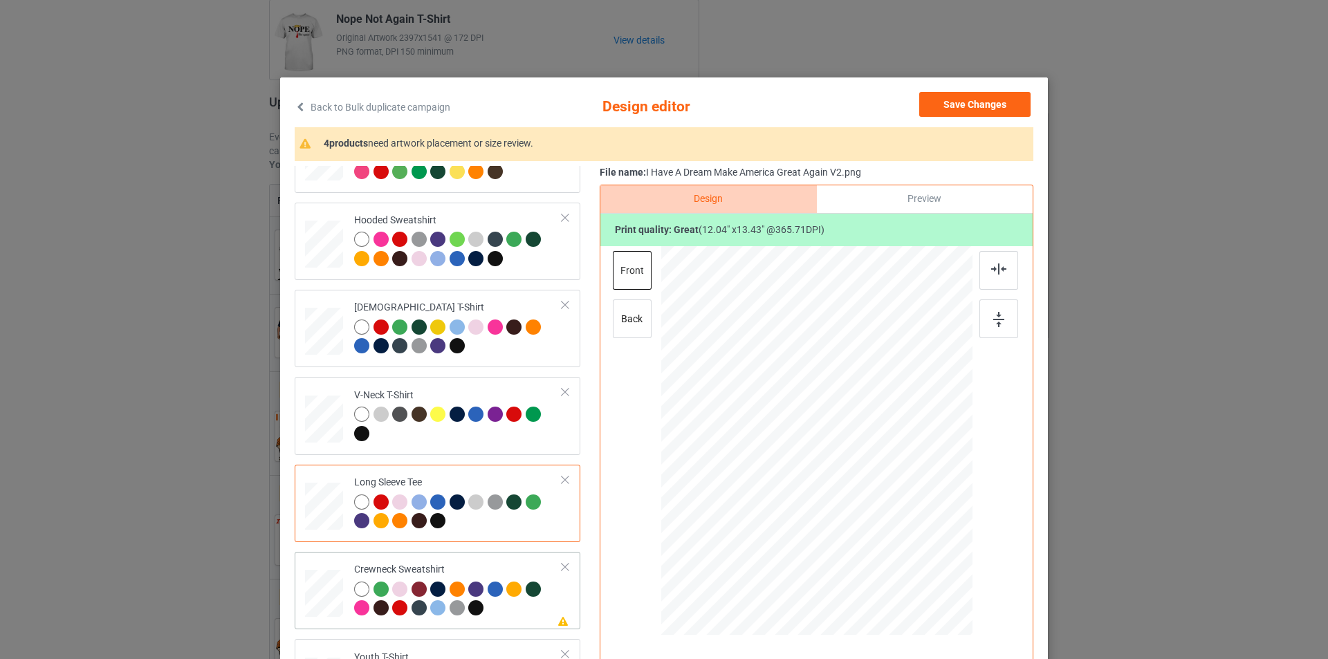
click at [495, 564] on div "Crewneck Sweatshirt" at bounding box center [458, 589] width 208 height 52
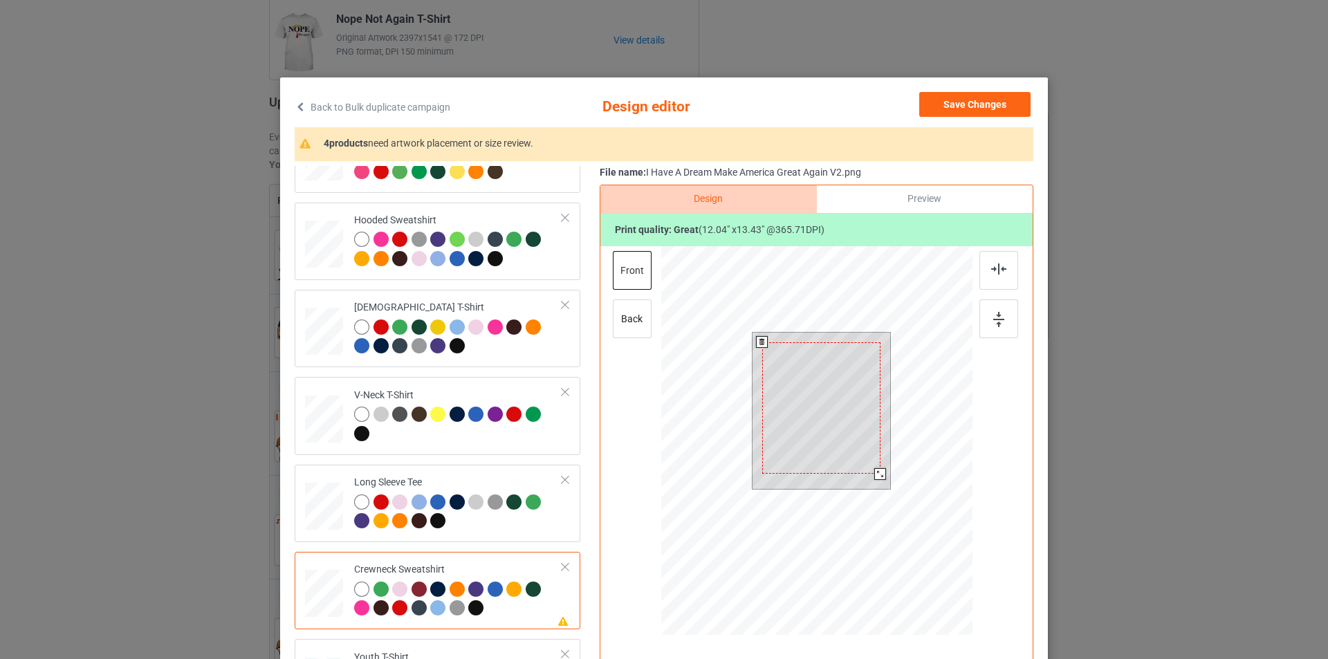
click at [851, 397] on div at bounding box center [821, 407] width 118 height 131
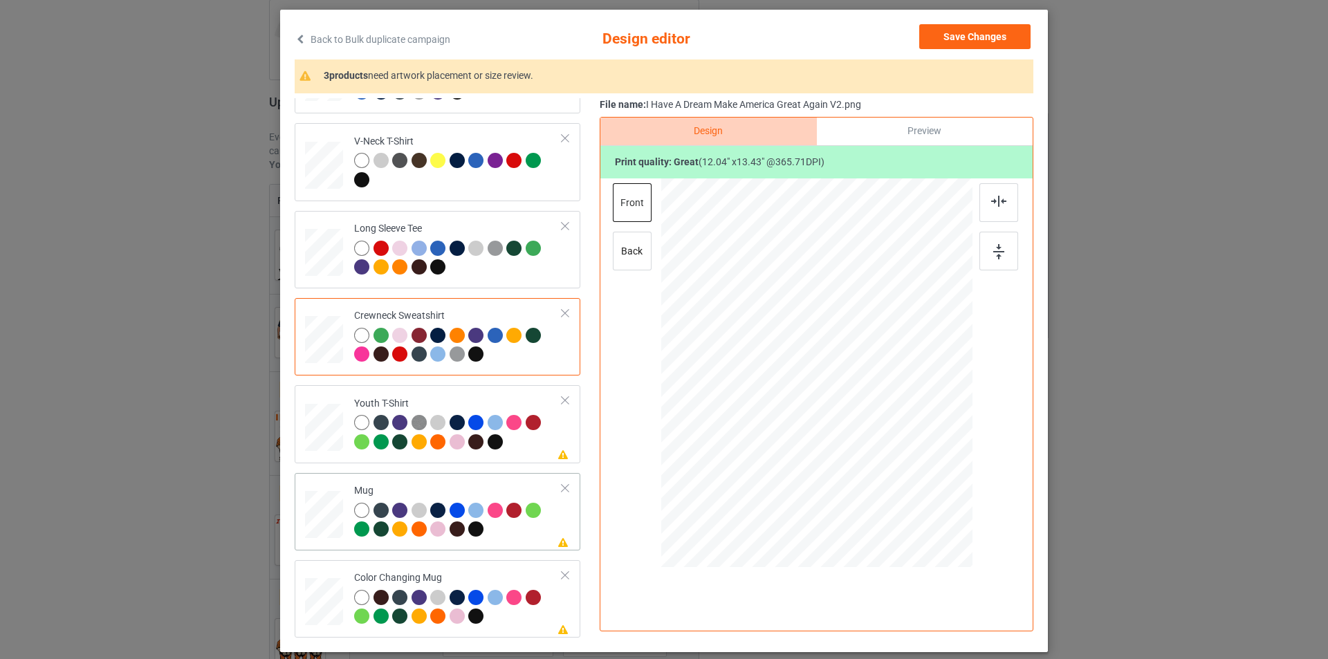
scroll to position [139, 0]
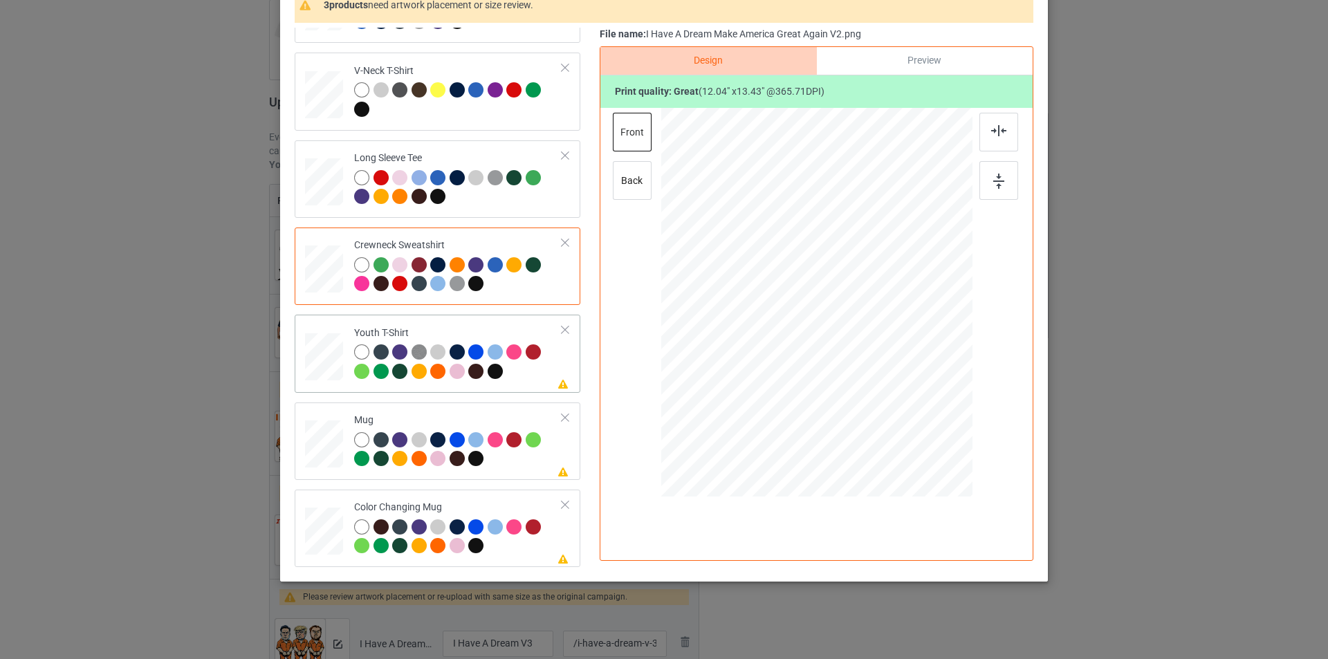
click at [510, 377] on div at bounding box center [458, 363] width 208 height 38
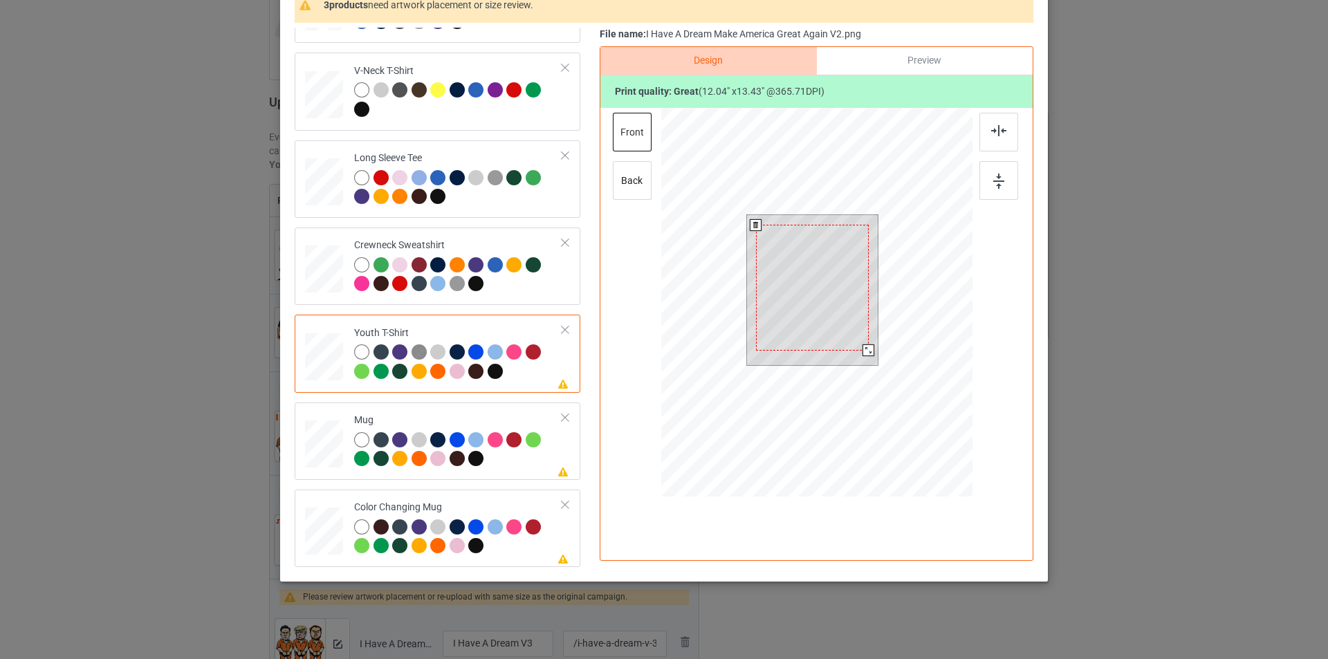
click at [809, 287] on div at bounding box center [812, 288] width 113 height 126
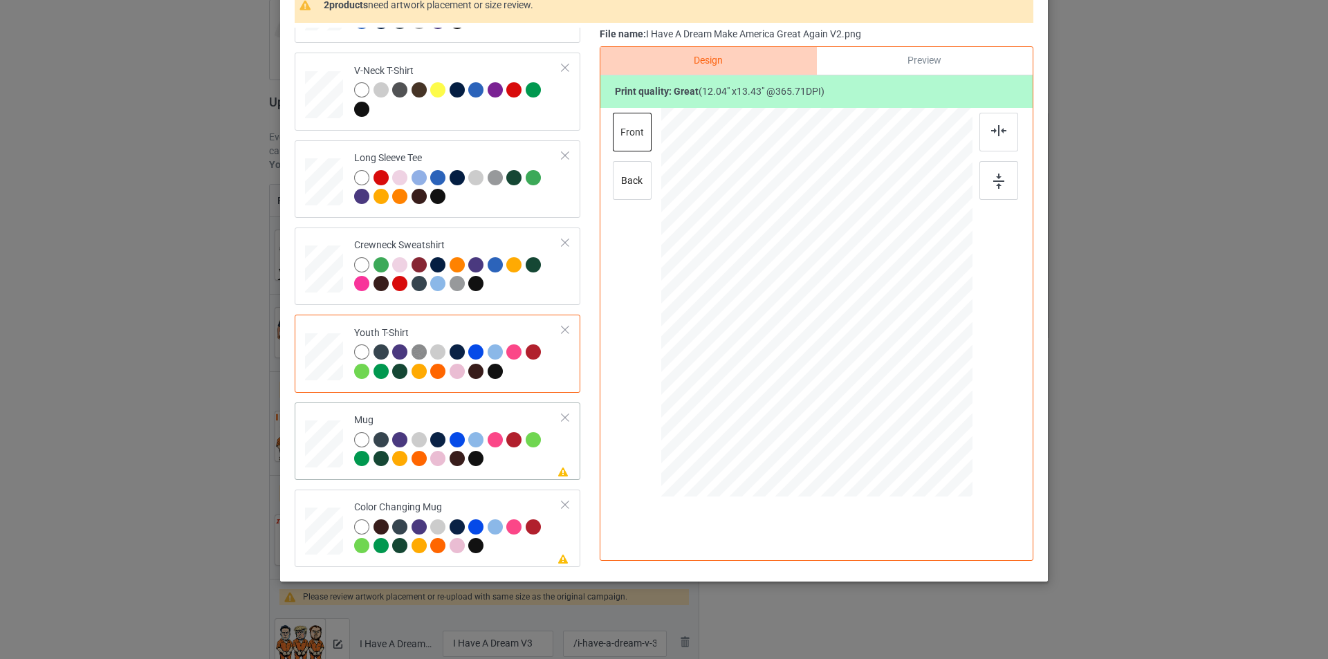
click at [490, 423] on div "Mug" at bounding box center [458, 440] width 208 height 52
drag, startPoint x: 905, startPoint y: 406, endPoint x: 800, endPoint y: 297, distance: 150.7
click at [862, 340] on div at bounding box center [816, 301] width 311 height 129
drag, startPoint x: 800, startPoint y: 296, endPoint x: 886, endPoint y: 297, distance: 86.5
click at [886, 297] on div at bounding box center [902, 304] width 85 height 95
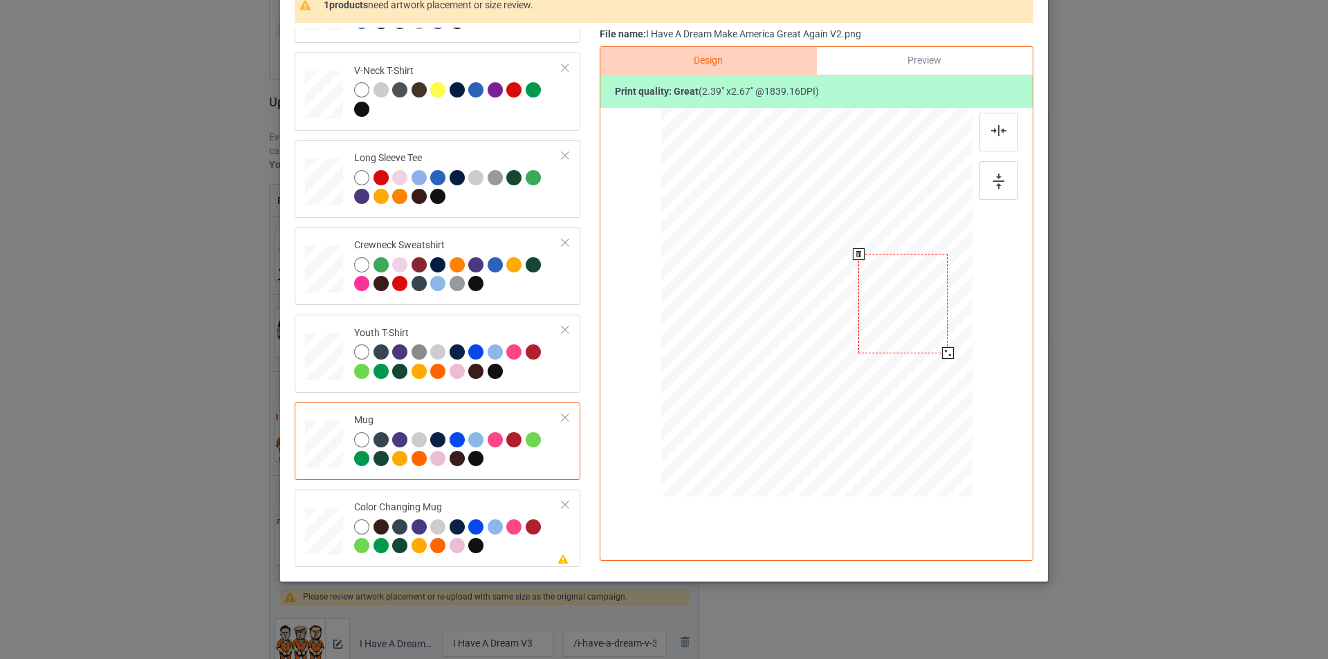
click at [942, 351] on div at bounding box center [948, 353] width 12 height 12
click at [920, 312] on div at bounding box center [902, 304] width 89 height 100
click at [485, 495] on div "Please review artwork placement Color Changing Mug" at bounding box center [438, 528] width 286 height 77
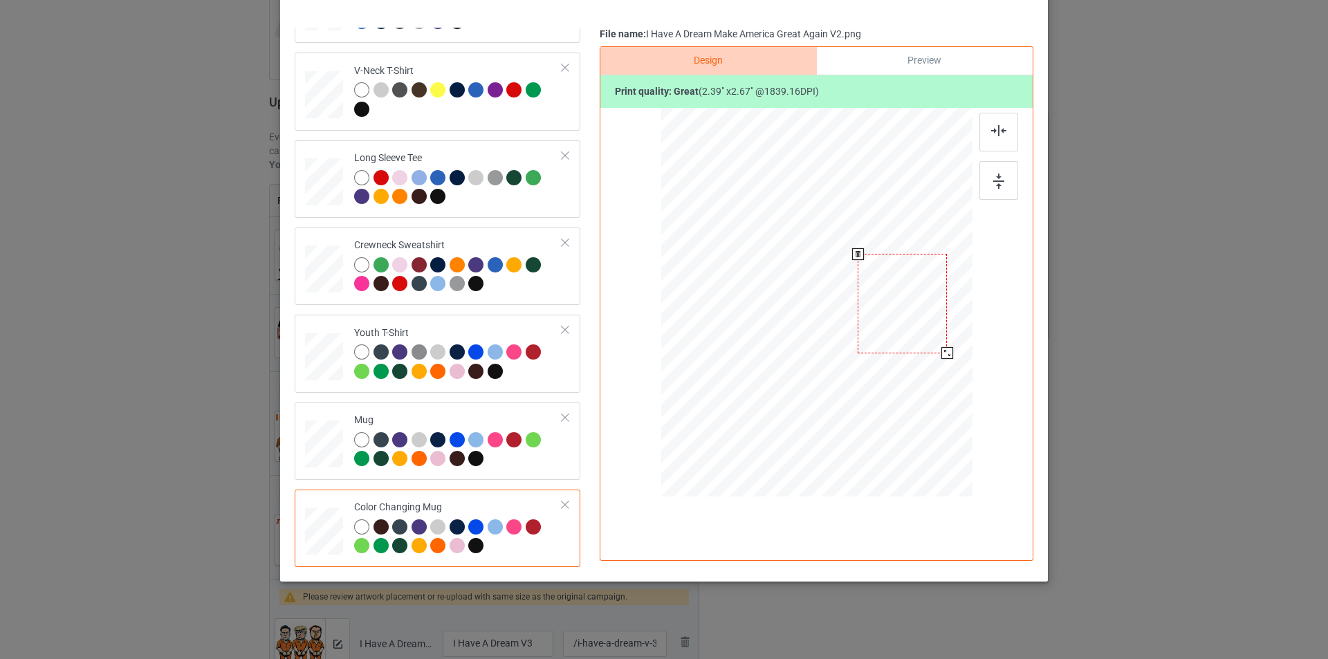
click at [918, 310] on div at bounding box center [902, 304] width 89 height 100
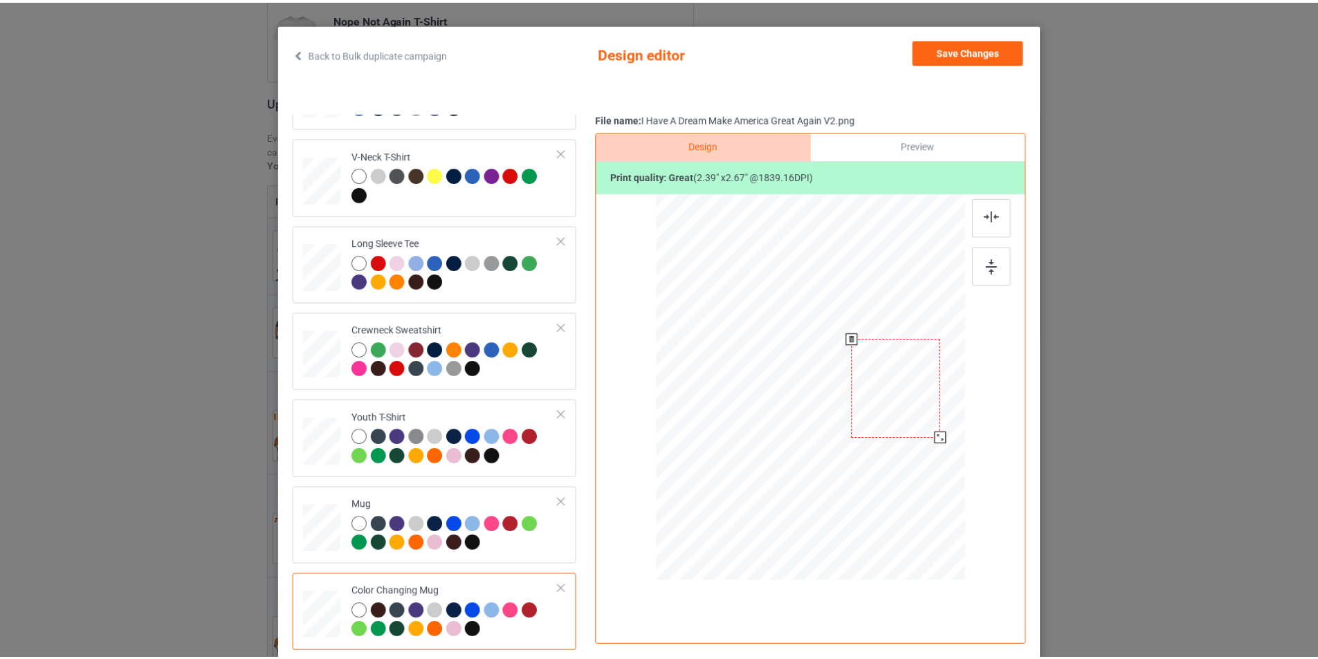
scroll to position [0, 0]
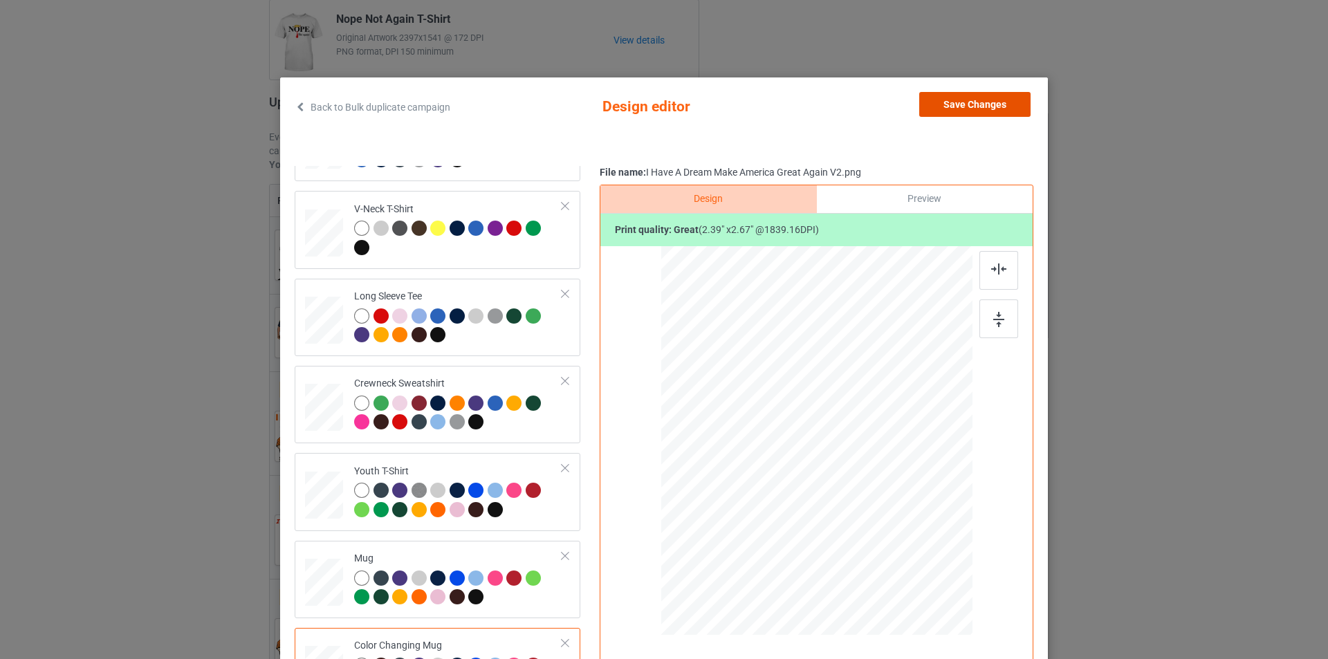
click at [945, 112] on button "Save Changes" at bounding box center [974, 104] width 111 height 25
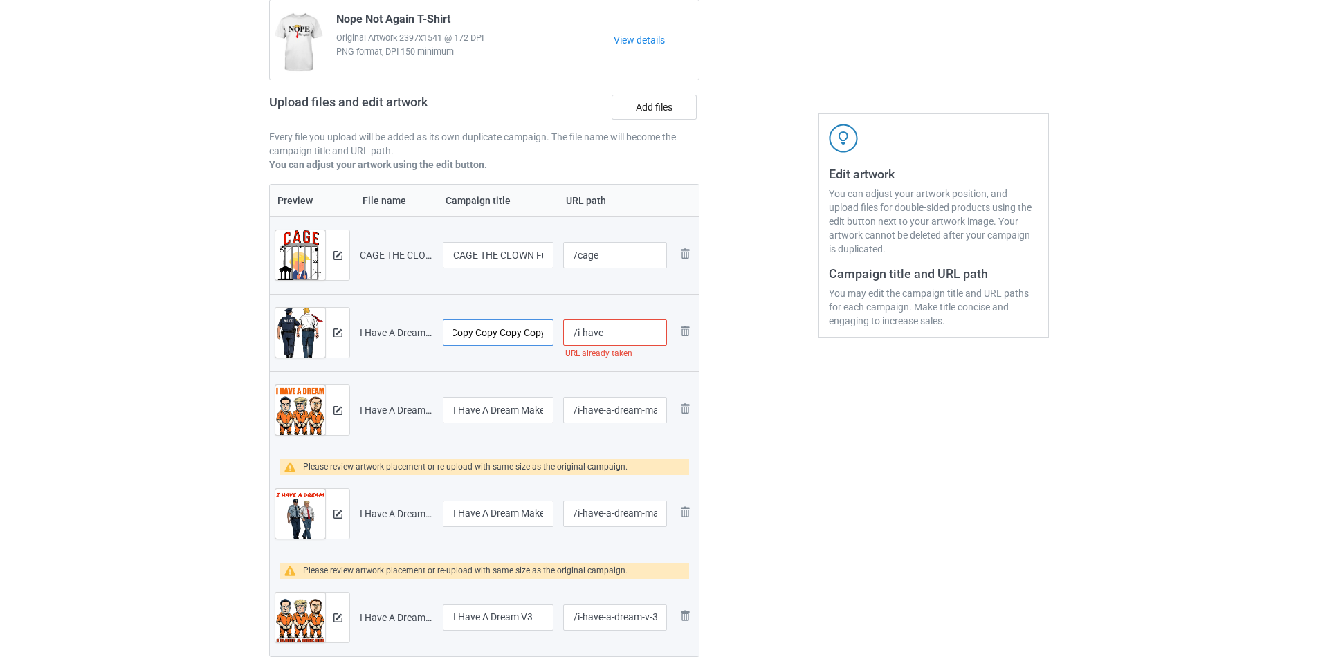
scroll to position [0, 452]
drag, startPoint x: 525, startPoint y: 331, endPoint x: 539, endPoint y: 331, distance: 14.5
click at [539, 331] on input "I Have A Dream Funny [PERSON_NAME] Police Saying Quote Men Women T-Shirt Copy C…" at bounding box center [498, 333] width 111 height 26
click at [542, 333] on input "I Have A Dream Funny [PERSON_NAME] Police Saying Quote Men Women T-Shirt Copy C…" at bounding box center [498, 333] width 111 height 26
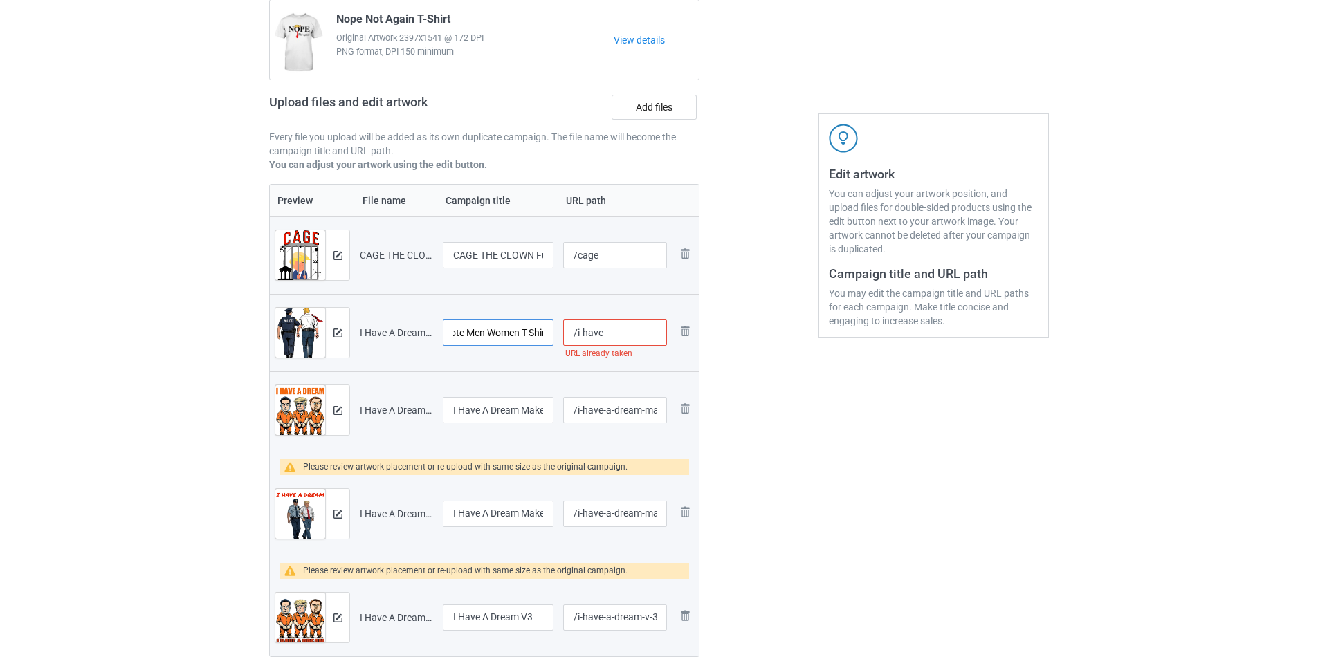
drag, startPoint x: 547, startPoint y: 332, endPoint x: 506, endPoint y: 330, distance: 41.5
click at [506, 330] on input "I Have A Dream Funny [PERSON_NAME] Police Saying Quote Men Women T-Shirt Copy C…" at bounding box center [498, 333] width 111 height 26
drag, startPoint x: 515, startPoint y: 338, endPoint x: 493, endPoint y: 335, distance: 22.3
click at [493, 335] on input "I Have A Dream Funny [PERSON_NAME] Police Saying Quote Men Women T-Shirt" at bounding box center [498, 333] width 111 height 26
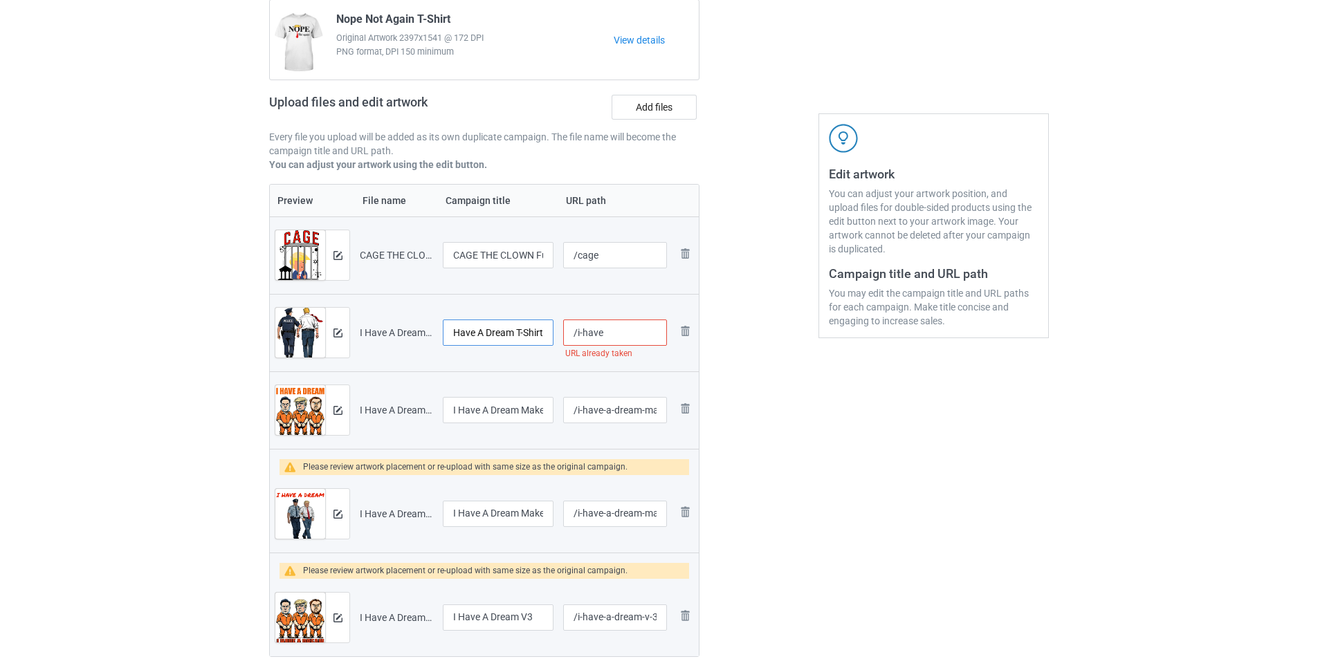
scroll to position [0, 7]
type input "I Have A Dream T-Shirt"
drag, startPoint x: 522, startPoint y: 409, endPoint x: 537, endPoint y: 409, distance: 15.2
click at [538, 407] on input "I Have A Dream Make America Great Again V2" at bounding box center [498, 410] width 111 height 26
click at [526, 411] on input "I Have A Dream Make America Great Again V2" at bounding box center [498, 410] width 111 height 26
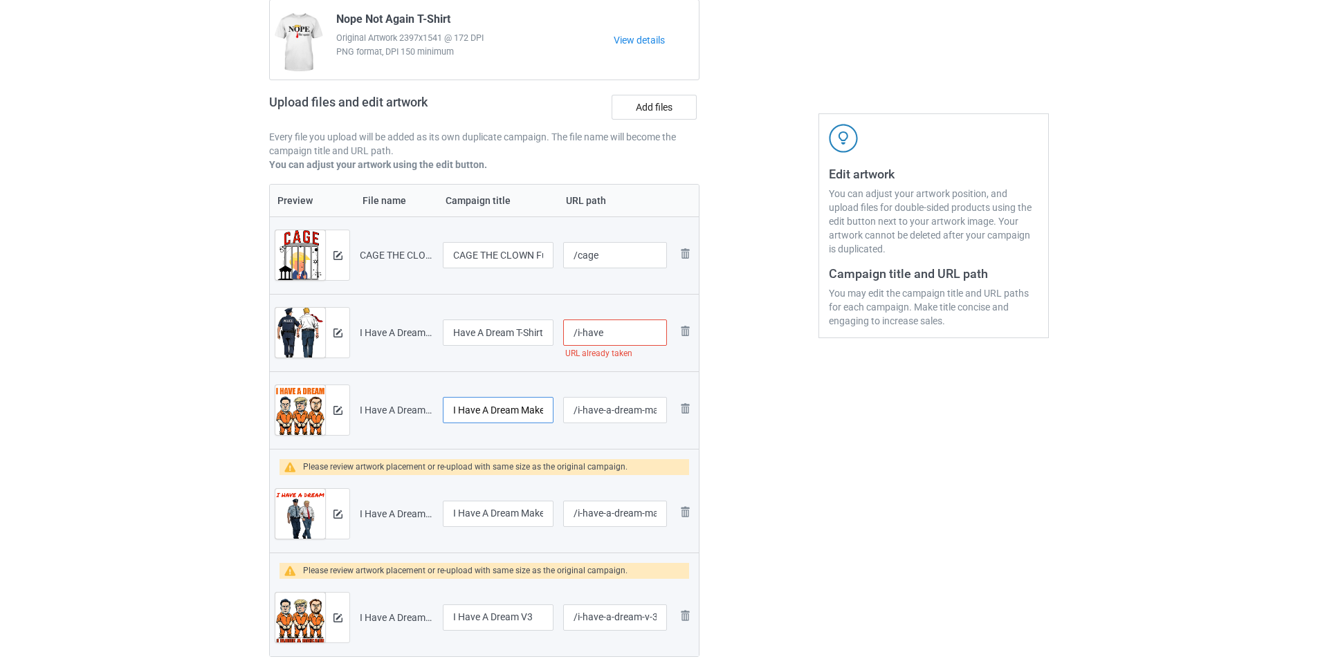
scroll to position [0, 0]
click at [537, 409] on input "I Have A Dream Make America Great Again V2" at bounding box center [498, 410] width 111 height 26
click at [526, 412] on input "I Have A Dream Again Make America GreatV2" at bounding box center [498, 410] width 111 height 26
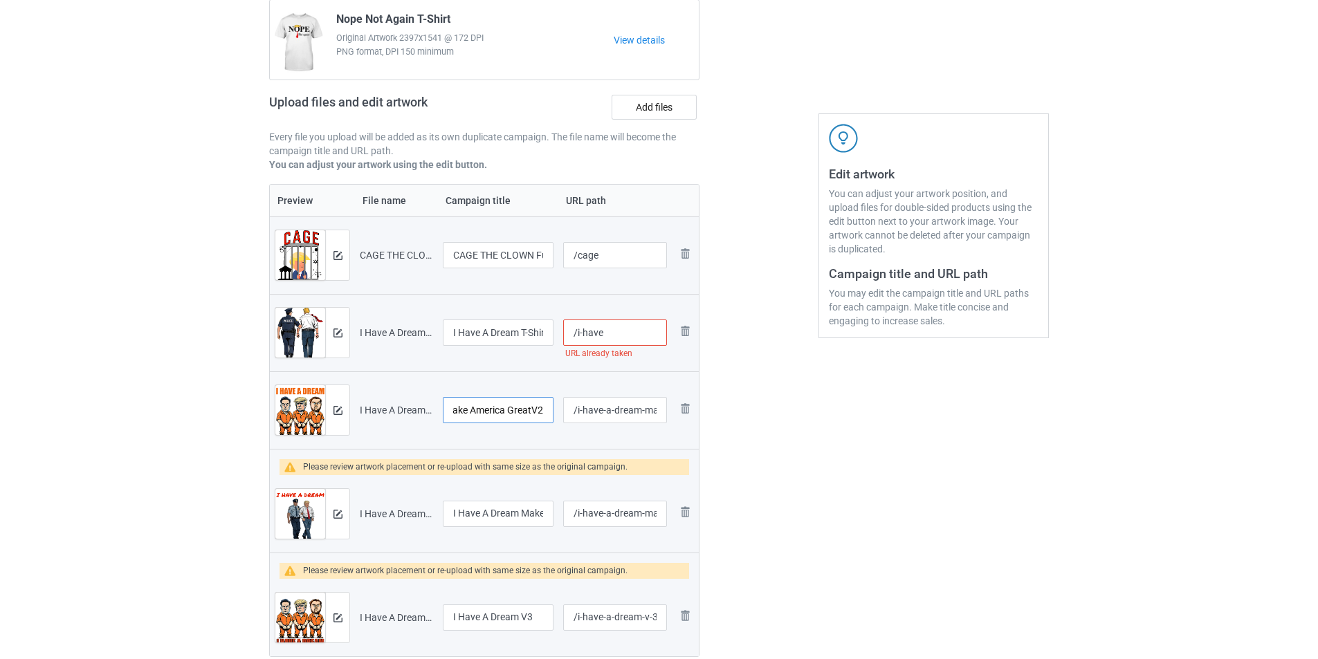
drag, startPoint x: 531, startPoint y: 411, endPoint x: 540, endPoint y: 411, distance: 9.0
click at [540, 411] on input "I Have A Dream Again Make America GreatV2" at bounding box center [498, 410] width 111 height 26
click at [519, 415] on input "I Have A Dream Again Make America GreatV2" at bounding box center [498, 410] width 111 height 26
drag, startPoint x: 533, startPoint y: 412, endPoint x: 544, endPoint y: 410, distance: 11.8
click at [544, 410] on input "I Have A Dream Again Make America GreatV2" at bounding box center [498, 410] width 111 height 26
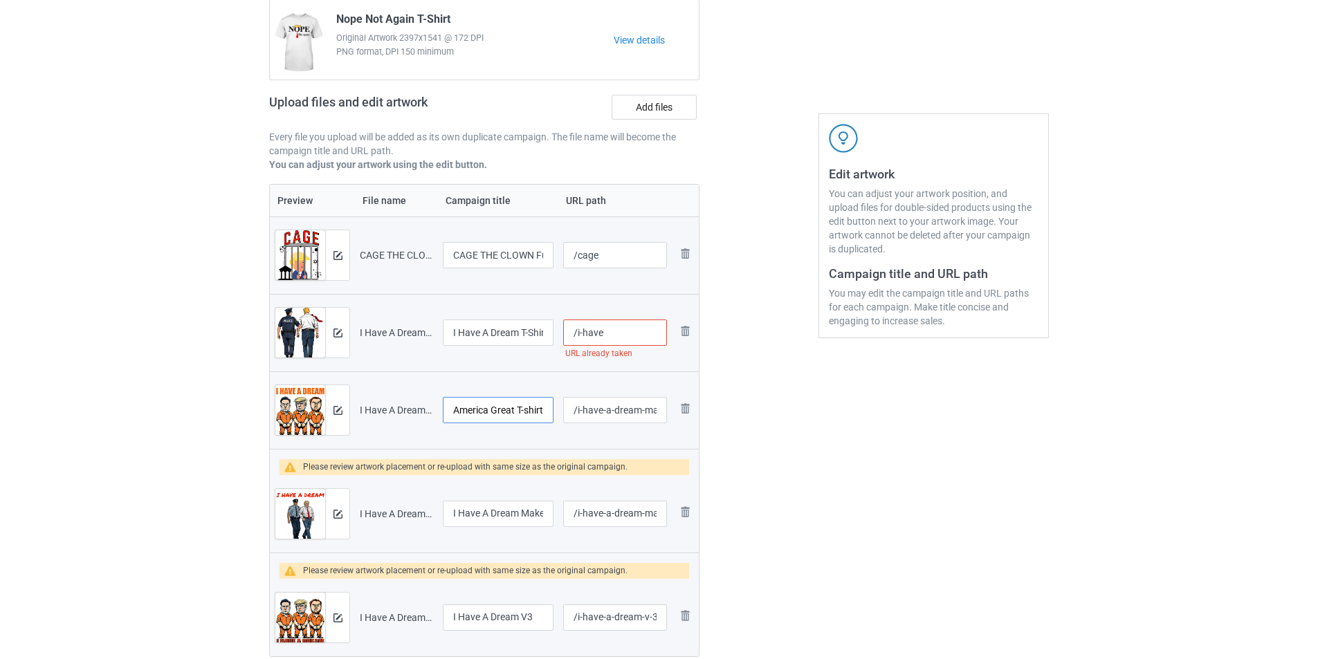
scroll to position [0, 125]
type input "I Have A Dream Again Make America Great T-shirt"
click at [786, 509] on div at bounding box center [759, 328] width 100 height 739
click at [341, 512] on img at bounding box center [337, 514] width 9 height 9
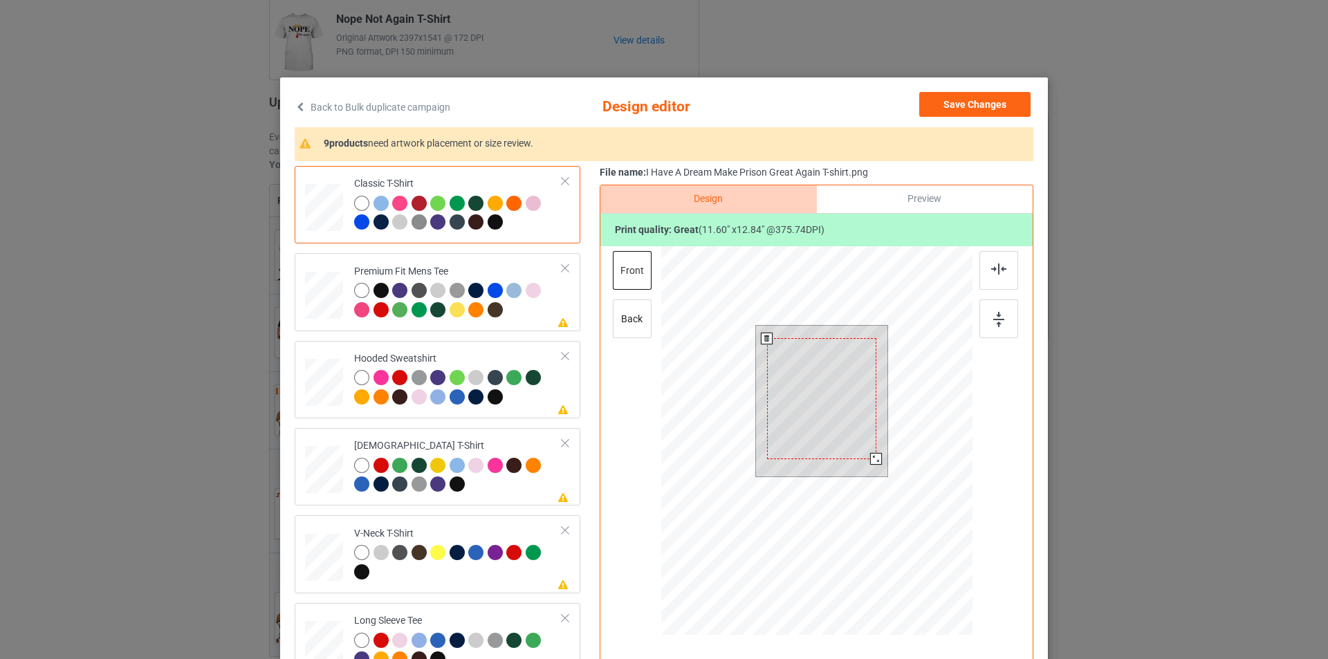
drag, startPoint x: 884, startPoint y: 474, endPoint x: 877, endPoint y: 457, distance: 18.6
click at [877, 457] on div at bounding box center [876, 459] width 12 height 12
click at [981, 511] on div at bounding box center [817, 442] width 360 height 393
click at [807, 398] on div at bounding box center [821, 398] width 109 height 121
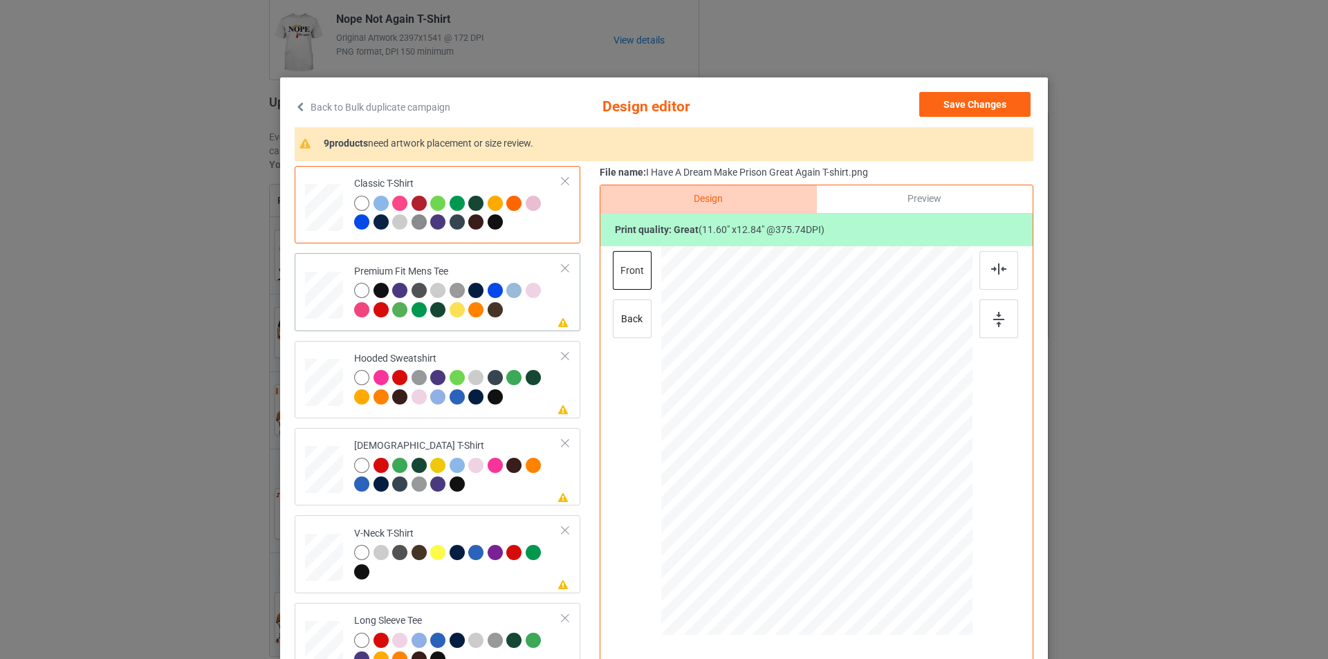
click at [459, 268] on div "Premium Fit Mens Tee" at bounding box center [458, 291] width 208 height 52
click at [836, 403] on div at bounding box center [817, 426] width 360 height 360
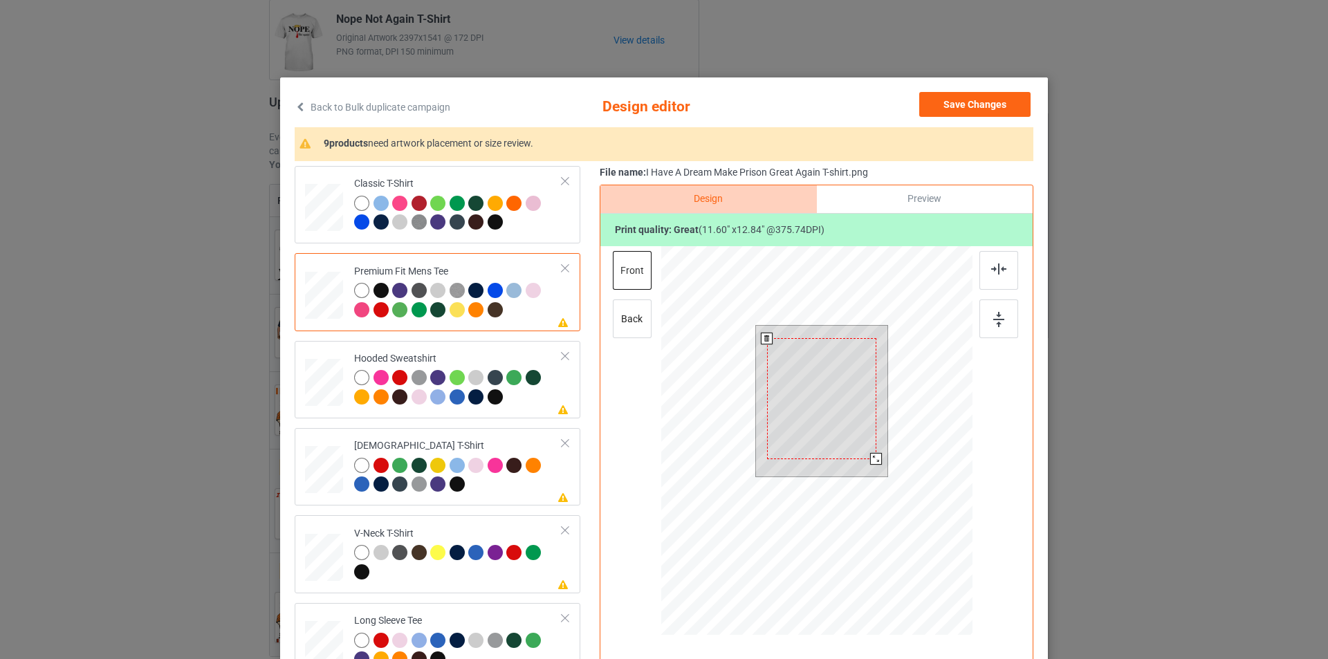
click at [832, 396] on div at bounding box center [821, 398] width 109 height 121
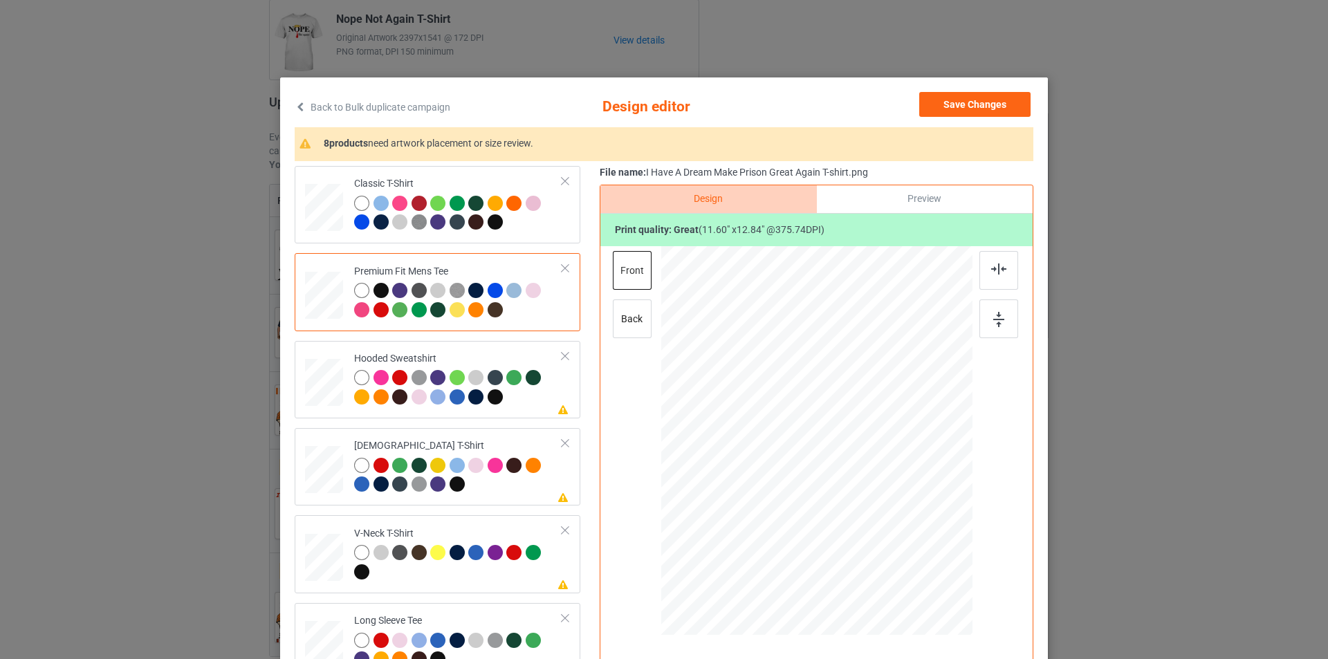
click at [456, 349] on td "Please review artwork placement Hooded Sweatshirt" at bounding box center [458, 380] width 223 height 66
click at [825, 402] on div at bounding box center [820, 404] width 93 height 102
click at [499, 445] on div "[DEMOGRAPHIC_DATA] T-Shirt" at bounding box center [458, 465] width 208 height 52
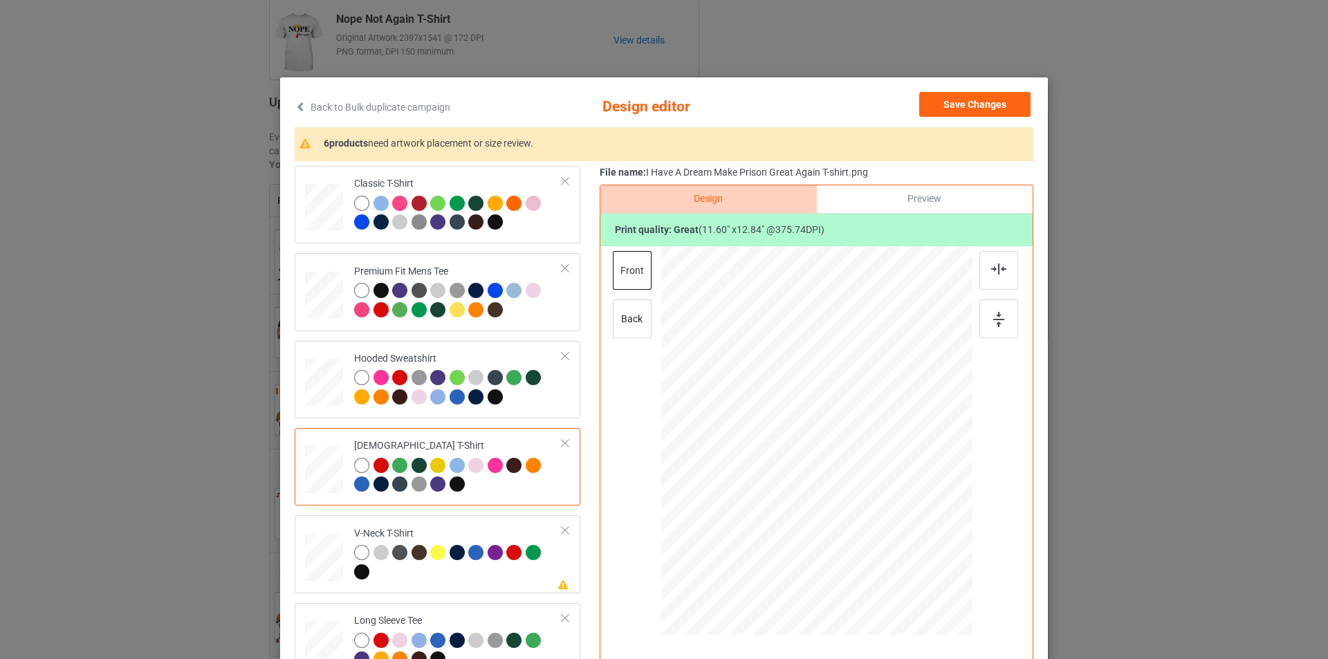
click at [826, 383] on div at bounding box center [817, 398] width 99 height 110
click at [492, 529] on div "V-Neck T-Shirt" at bounding box center [458, 553] width 208 height 52
click at [818, 397] on div at bounding box center [821, 413] width 116 height 129
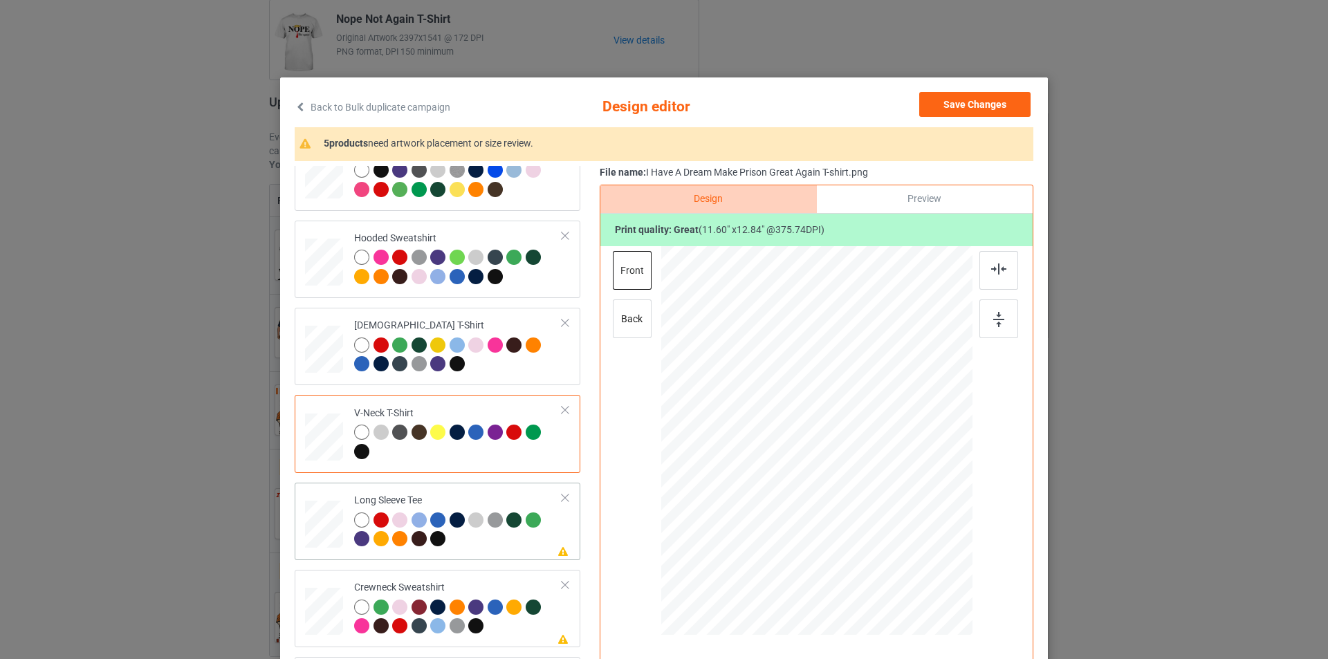
scroll to position [207, 0]
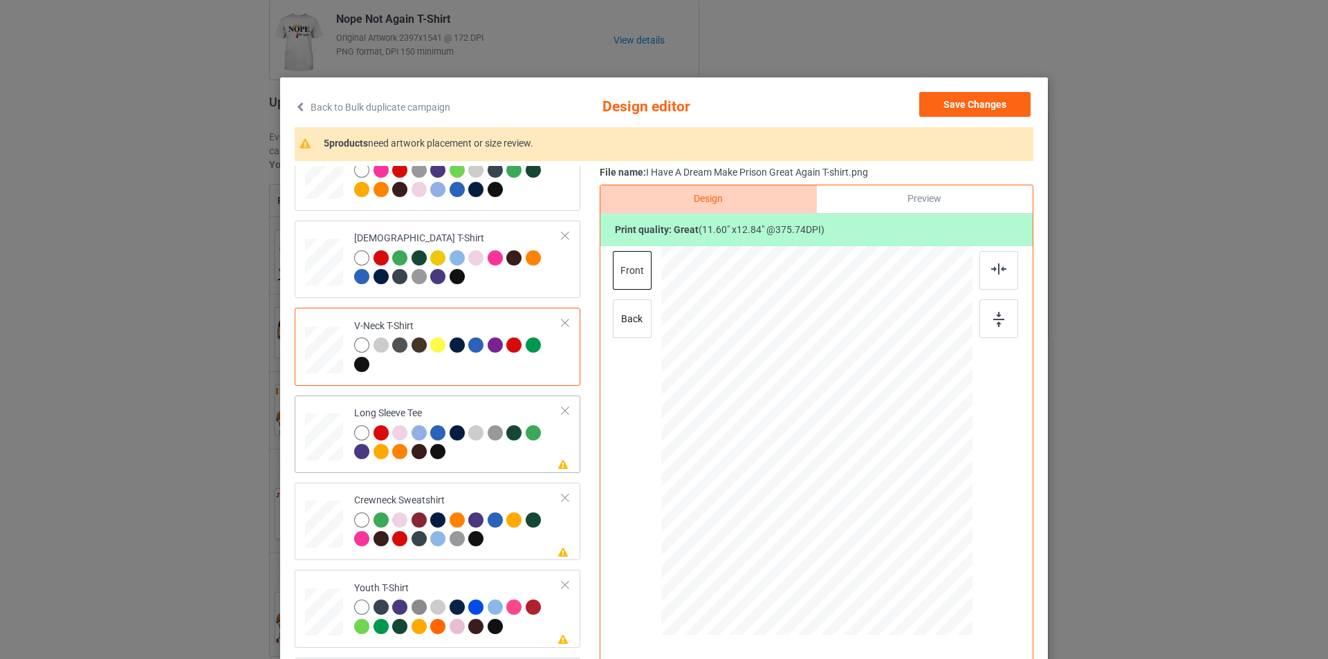
click at [503, 397] on div "Please review artwork placement Long Sleeve Tee" at bounding box center [438, 434] width 286 height 77
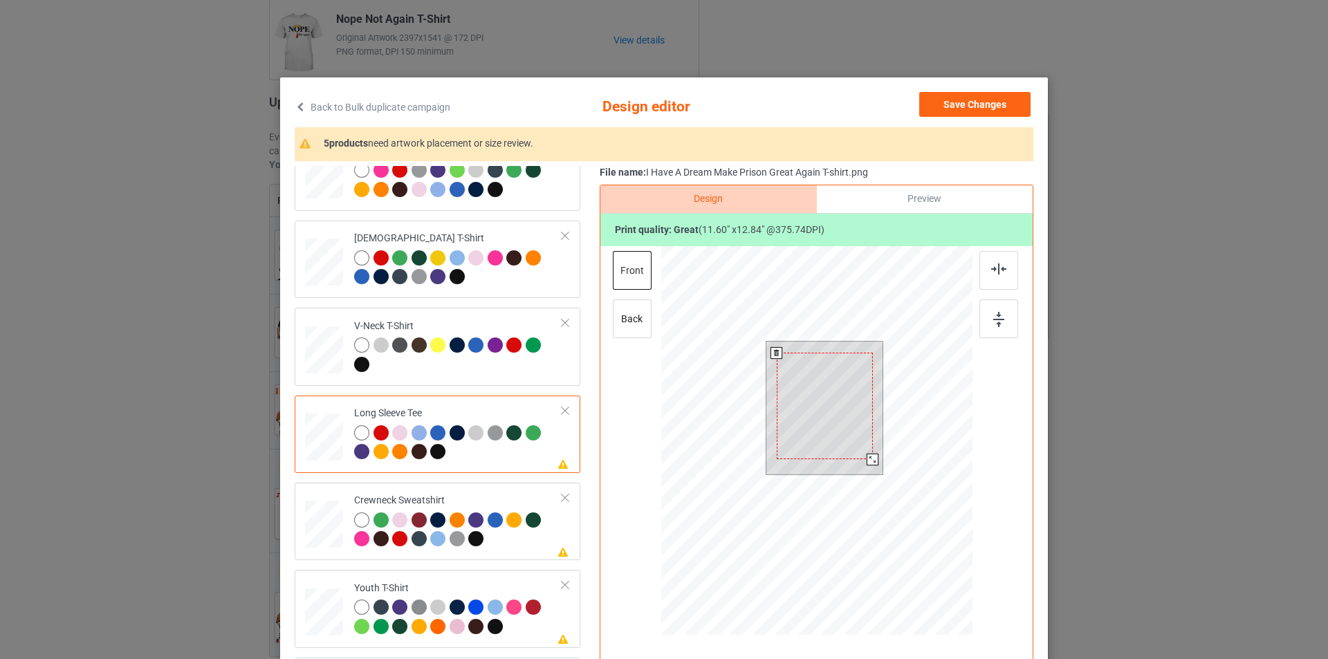
click at [813, 389] on div at bounding box center [825, 406] width 96 height 107
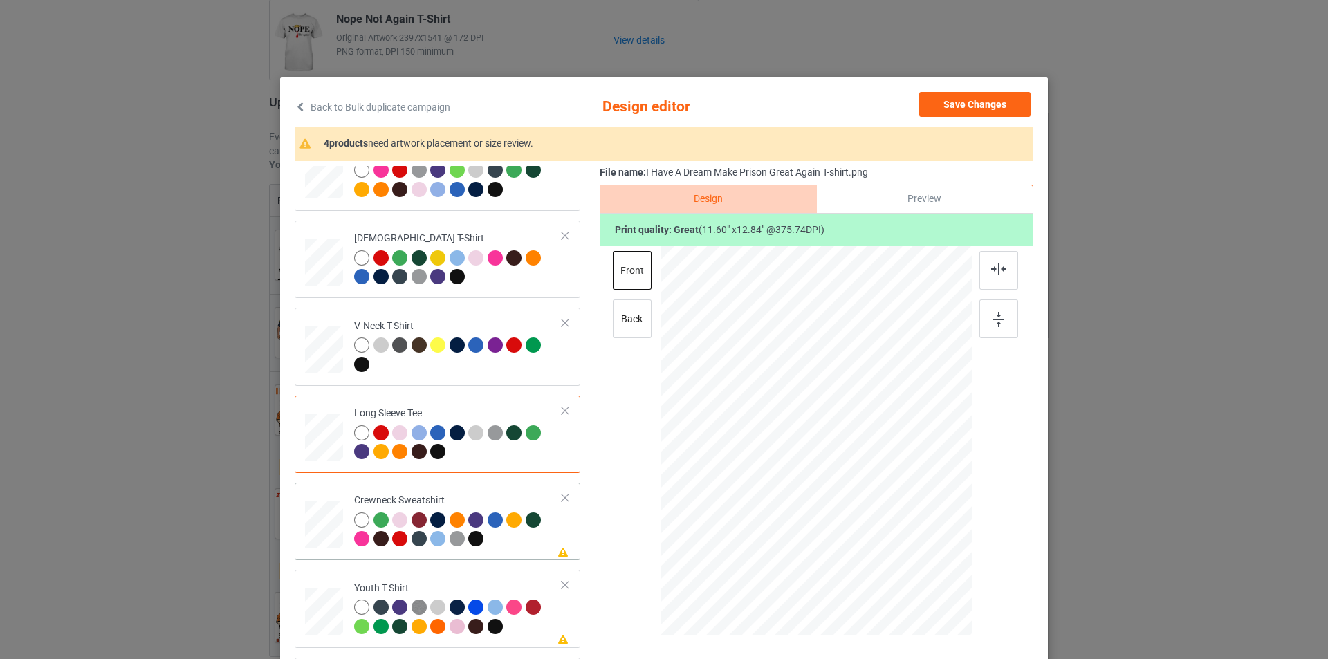
click at [483, 492] on td "Please review artwork placement Crewneck Sweatshirt" at bounding box center [458, 521] width 223 height 66
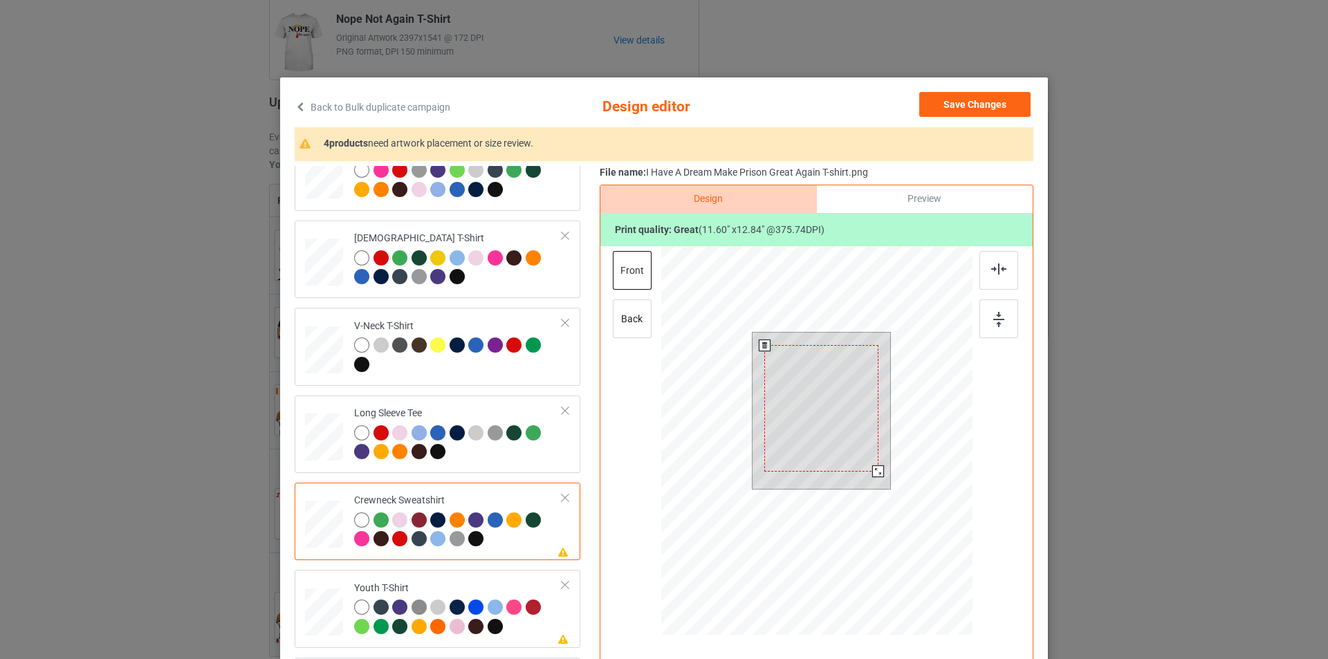
click at [847, 392] on div at bounding box center [820, 408] width 113 height 126
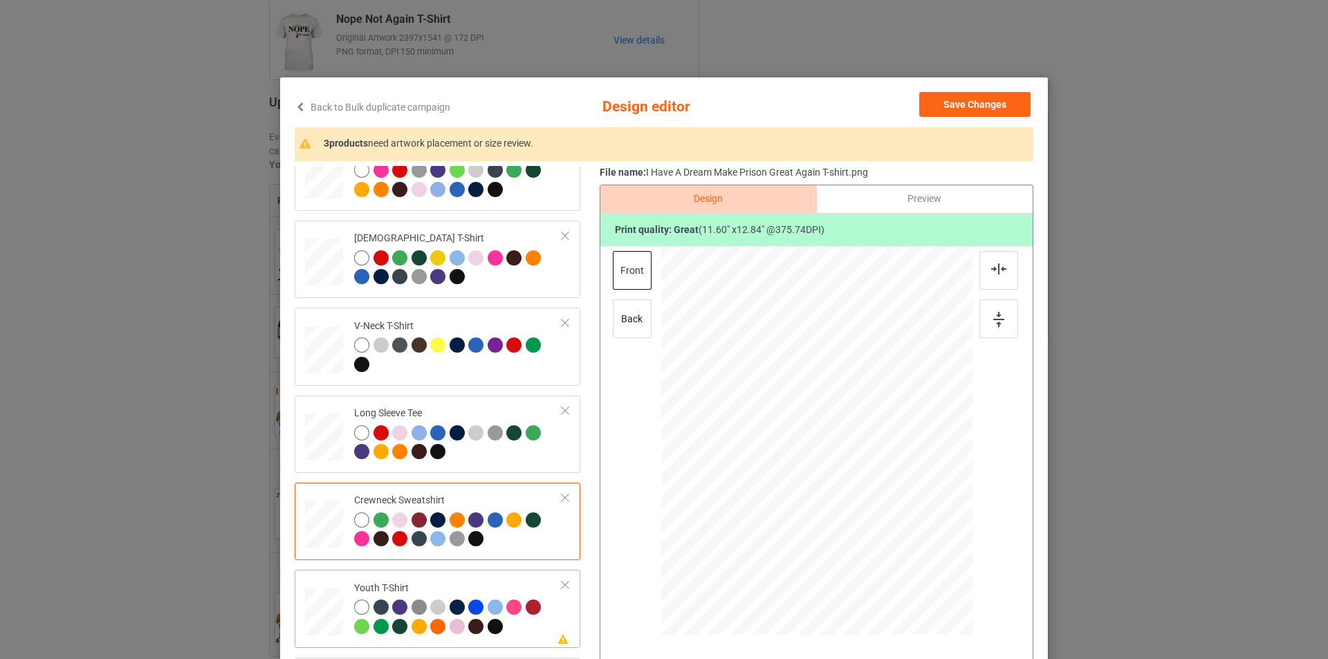
click at [491, 593] on div "Youth T-Shirt" at bounding box center [458, 608] width 208 height 52
click at [824, 387] on div at bounding box center [817, 426] width 360 height 360
click at [824, 387] on div at bounding box center [812, 426] width 109 height 120
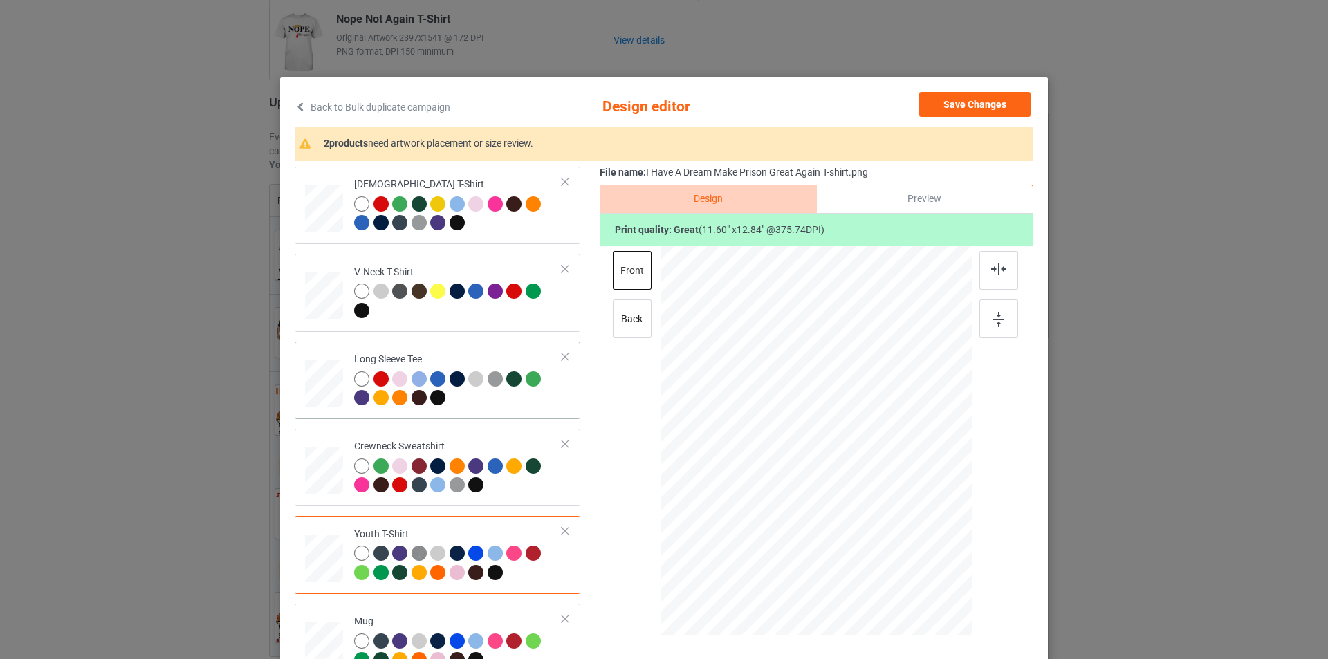
scroll to position [324, 0]
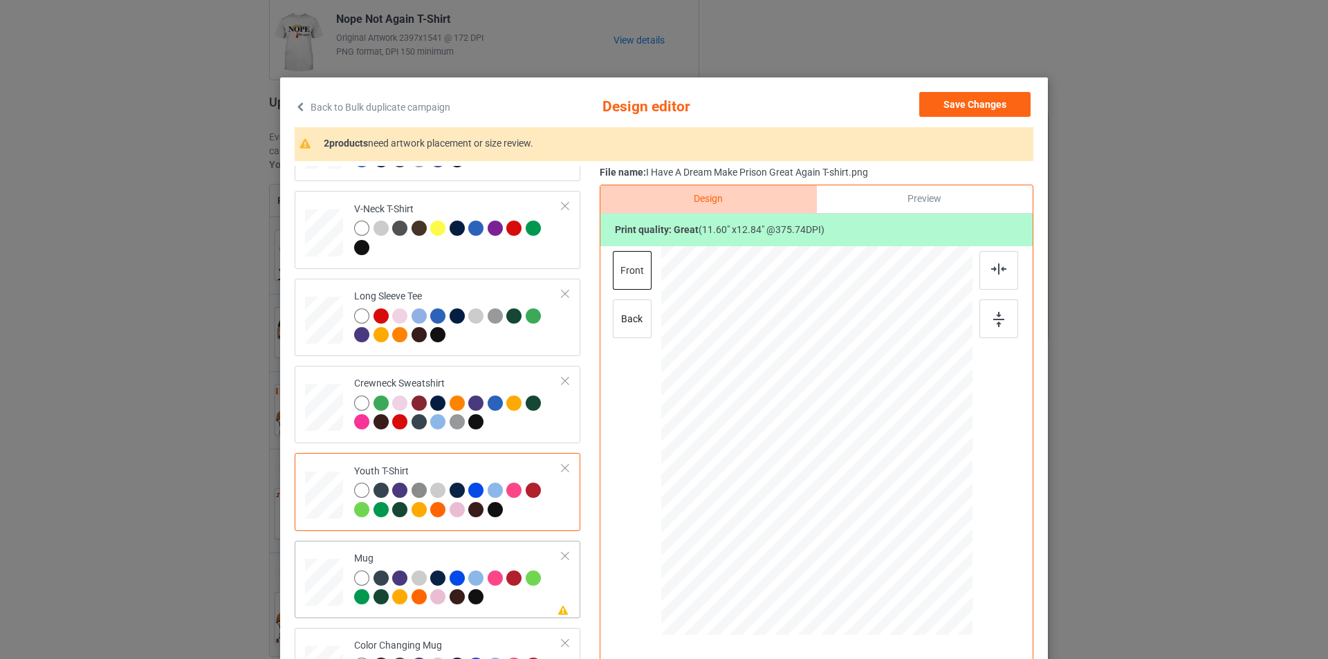
click at [482, 554] on div "Mug" at bounding box center [458, 578] width 208 height 52
drag, startPoint x: 906, startPoint y: 545, endPoint x: 880, endPoint y: 476, distance: 73.7
click at [880, 476] on div at bounding box center [816, 440] width 311 height 129
drag, startPoint x: 865, startPoint y: 495, endPoint x: 858, endPoint y: 489, distance: 9.3
click at [858, 489] on div at bounding box center [862, 491] width 12 height 12
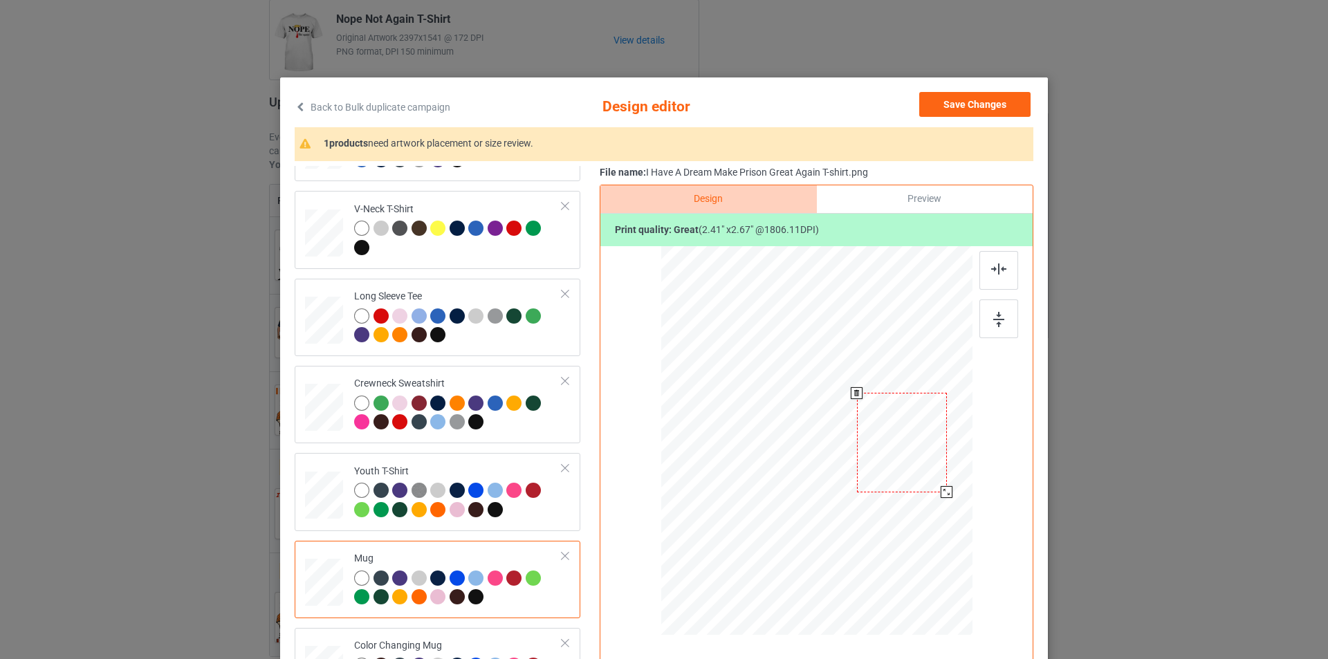
drag, startPoint x: 822, startPoint y: 419, endPoint x: 907, endPoint y: 421, distance: 85.1
click at [907, 421] on div at bounding box center [902, 443] width 90 height 100
click at [941, 492] on div at bounding box center [946, 492] width 12 height 12
click at [915, 454] on div at bounding box center [902, 443] width 88 height 98
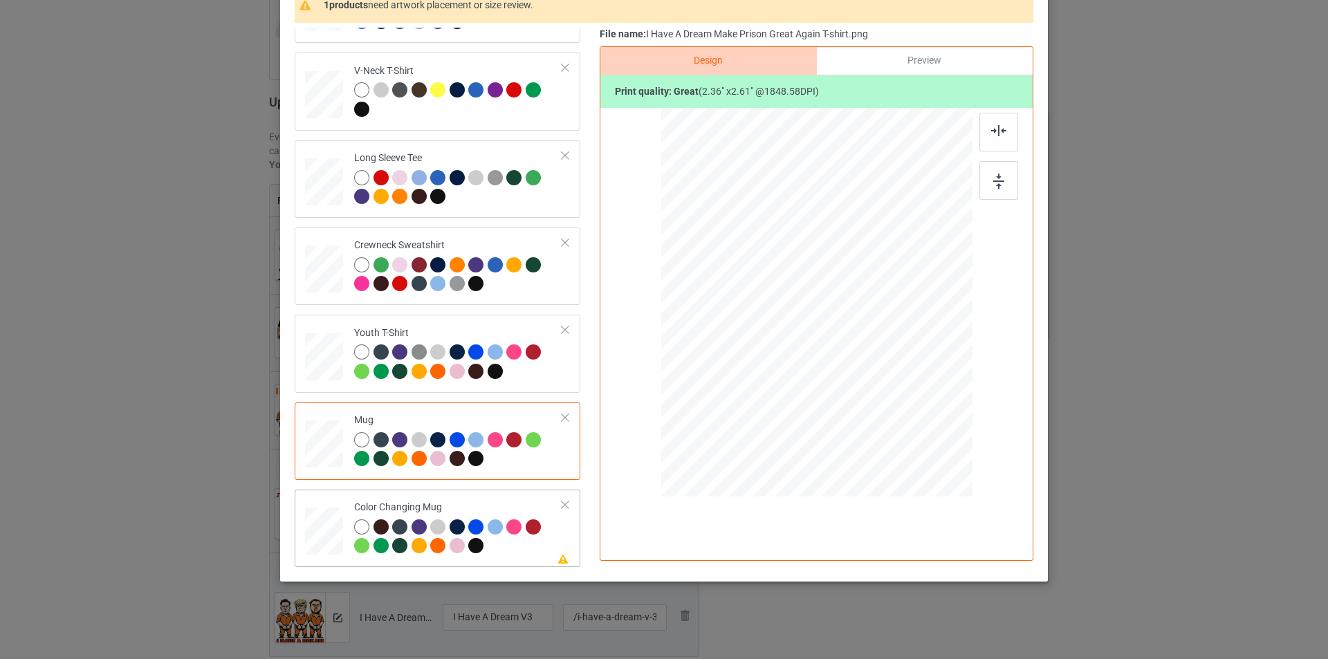
click at [495, 504] on div "Color Changing Mug" at bounding box center [458, 527] width 208 height 52
click at [902, 319] on div at bounding box center [902, 304] width 88 height 98
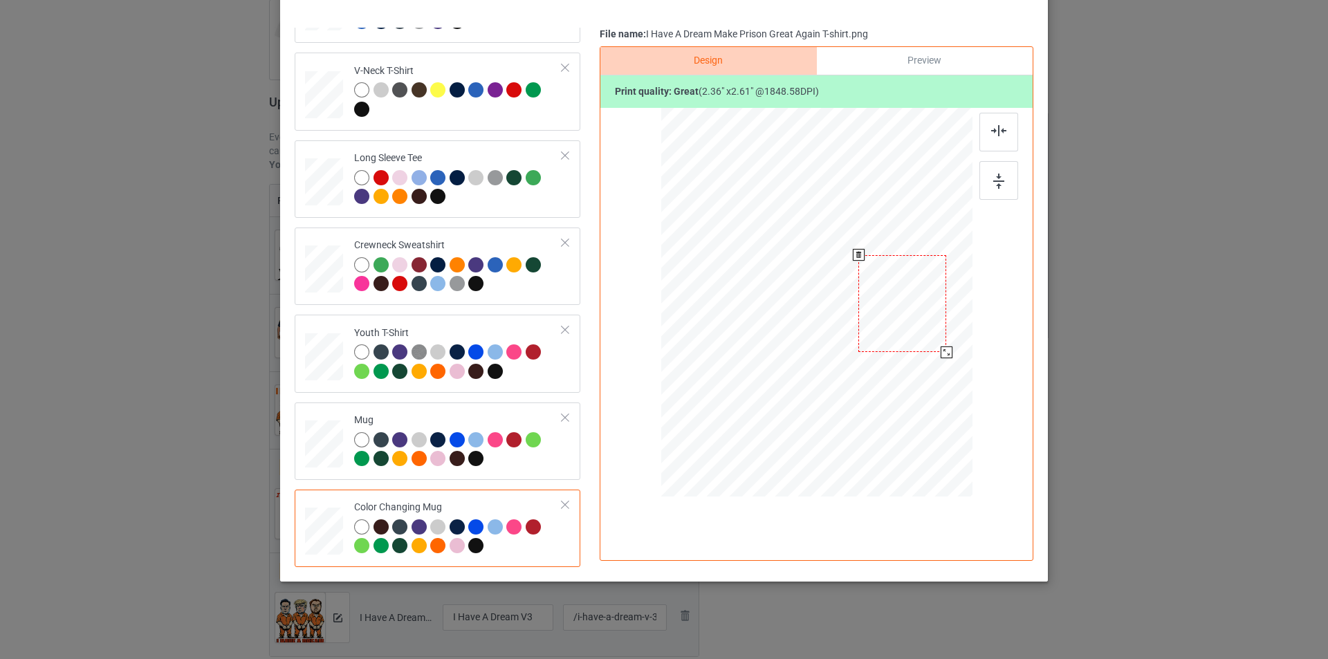
click at [907, 320] on div at bounding box center [902, 304] width 88 height 98
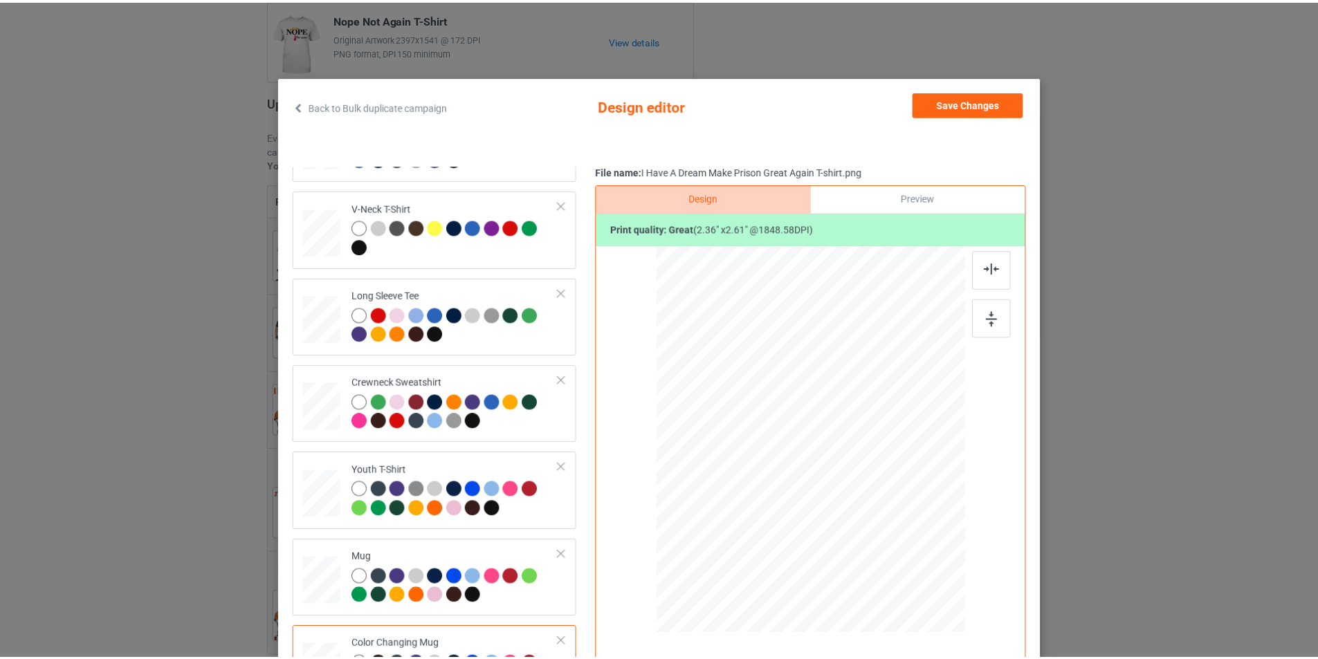
scroll to position [0, 0]
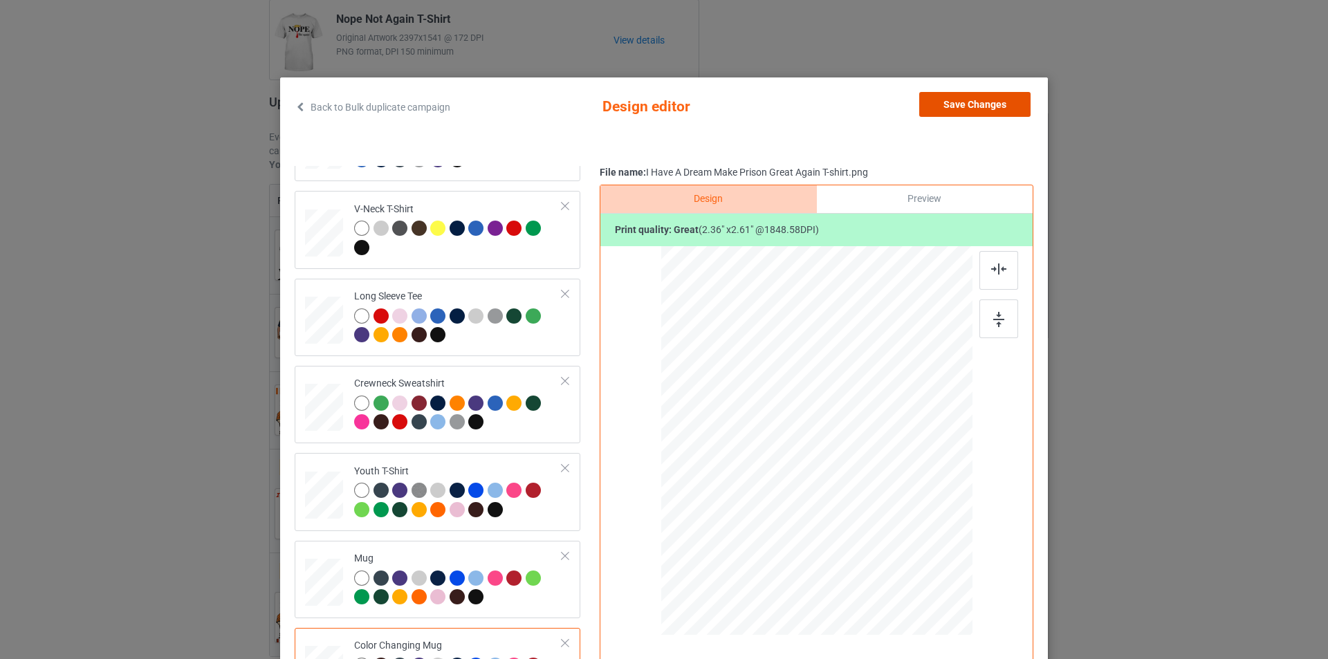
click at [969, 96] on button "Save Changes" at bounding box center [974, 104] width 111 height 25
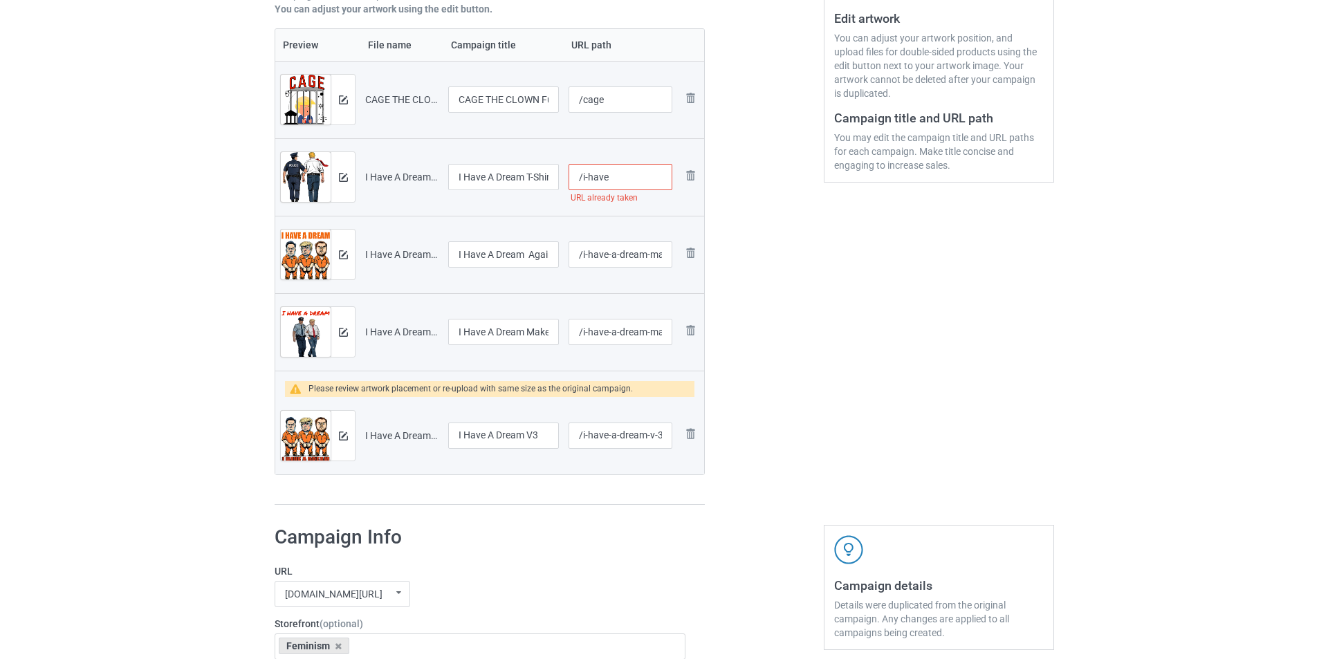
scroll to position [415, 0]
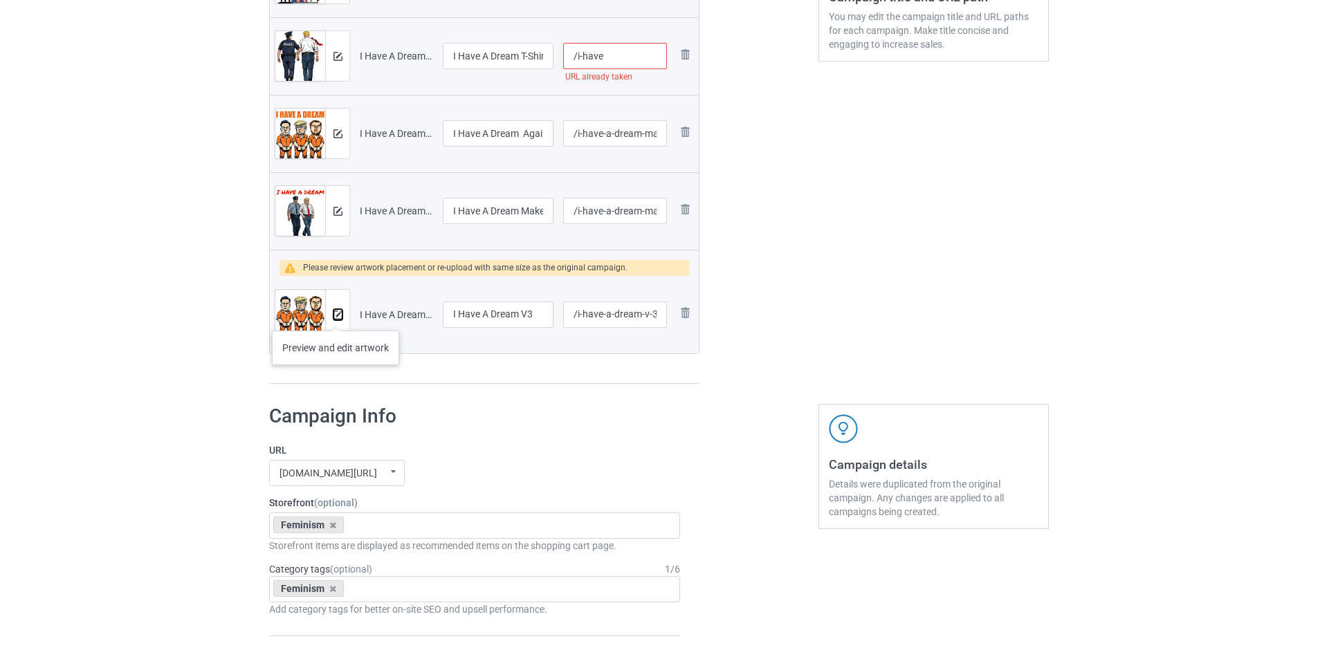
click at [335, 317] on img at bounding box center [337, 315] width 9 height 9
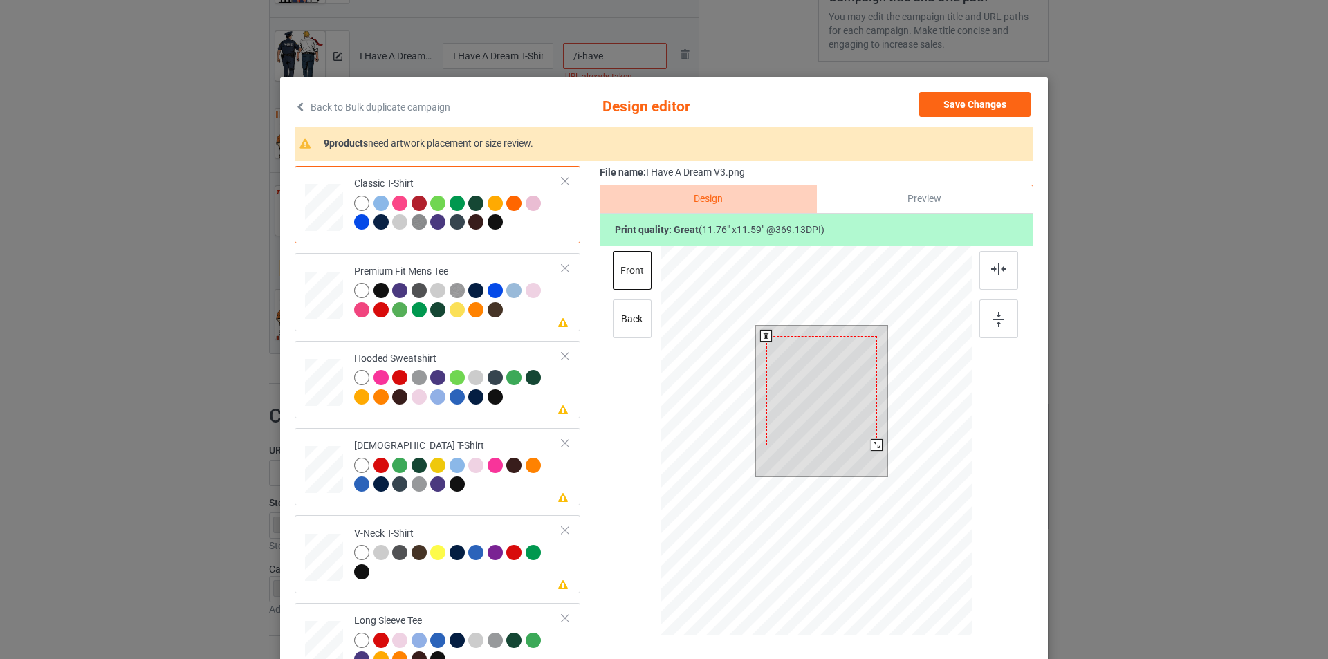
drag, startPoint x: 881, startPoint y: 456, endPoint x: 874, endPoint y: 442, distance: 15.5
click at [874, 442] on div at bounding box center [877, 445] width 12 height 12
click at [873, 445] on div at bounding box center [875, 444] width 12 height 12
click at [525, 309] on div at bounding box center [458, 302] width 208 height 38
click at [824, 394] on div at bounding box center [822, 391] width 108 height 107
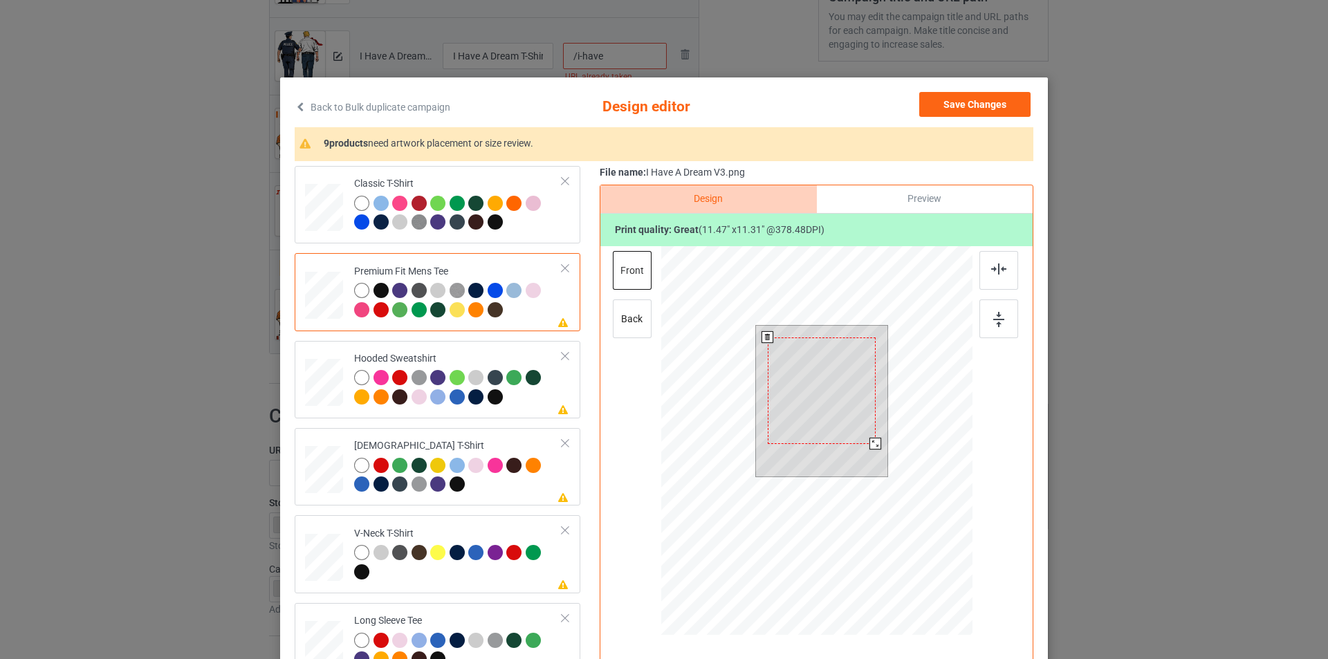
click at [824, 394] on div at bounding box center [822, 391] width 108 height 107
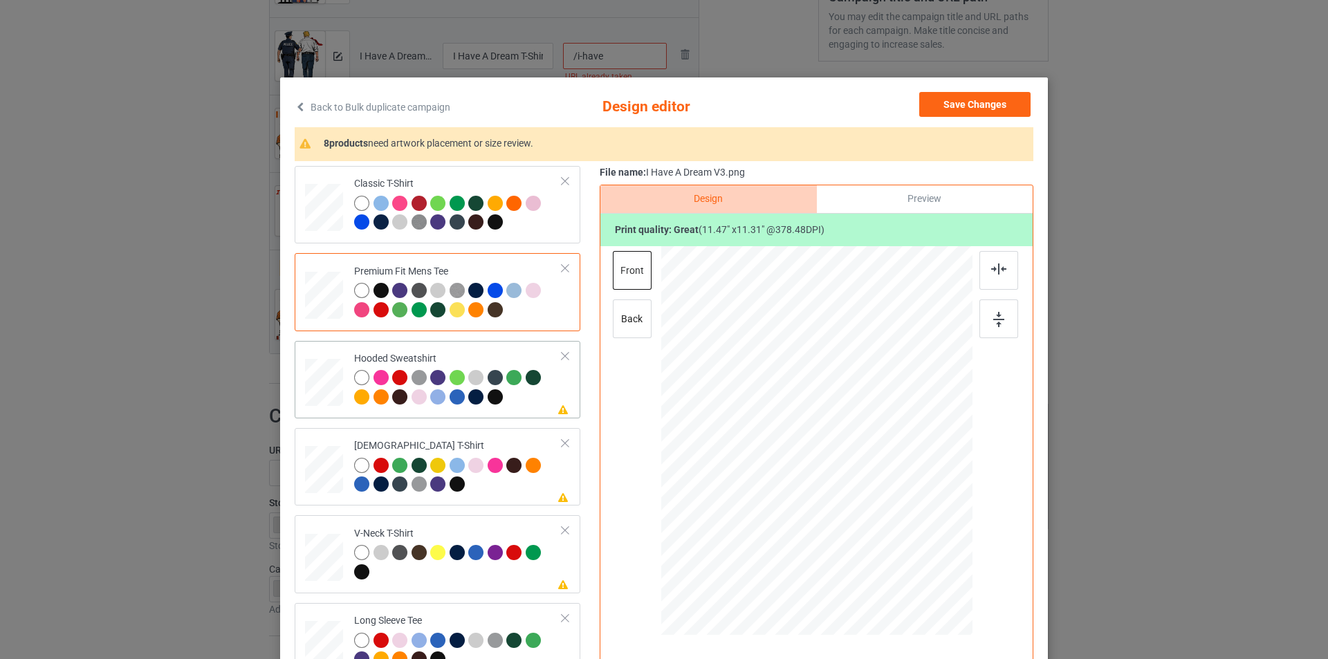
click at [463, 353] on div "Hooded Sweatshirt" at bounding box center [458, 378] width 208 height 52
click at [812, 382] on div at bounding box center [817, 426] width 360 height 360
click at [477, 438] on td "Please review artwork placement [DEMOGRAPHIC_DATA] T-Shirt" at bounding box center [458, 467] width 223 height 66
click at [823, 396] on div at bounding box center [817, 426] width 360 height 360
click at [823, 396] on div at bounding box center [818, 390] width 98 height 97
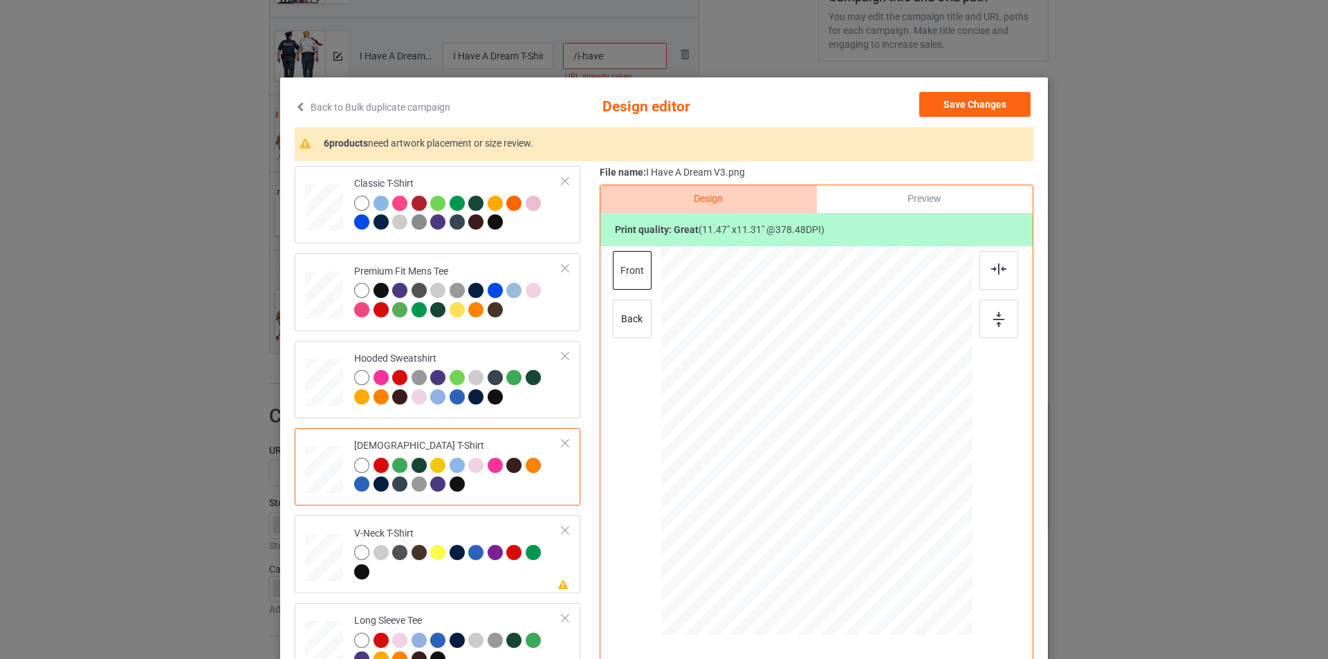
click at [823, 396] on div at bounding box center [818, 390] width 98 height 97
drag, startPoint x: 493, startPoint y: 537, endPoint x: 489, endPoint y: 530, distance: 8.1
click at [494, 537] on div "V-Neck T-Shirt" at bounding box center [458, 553] width 208 height 52
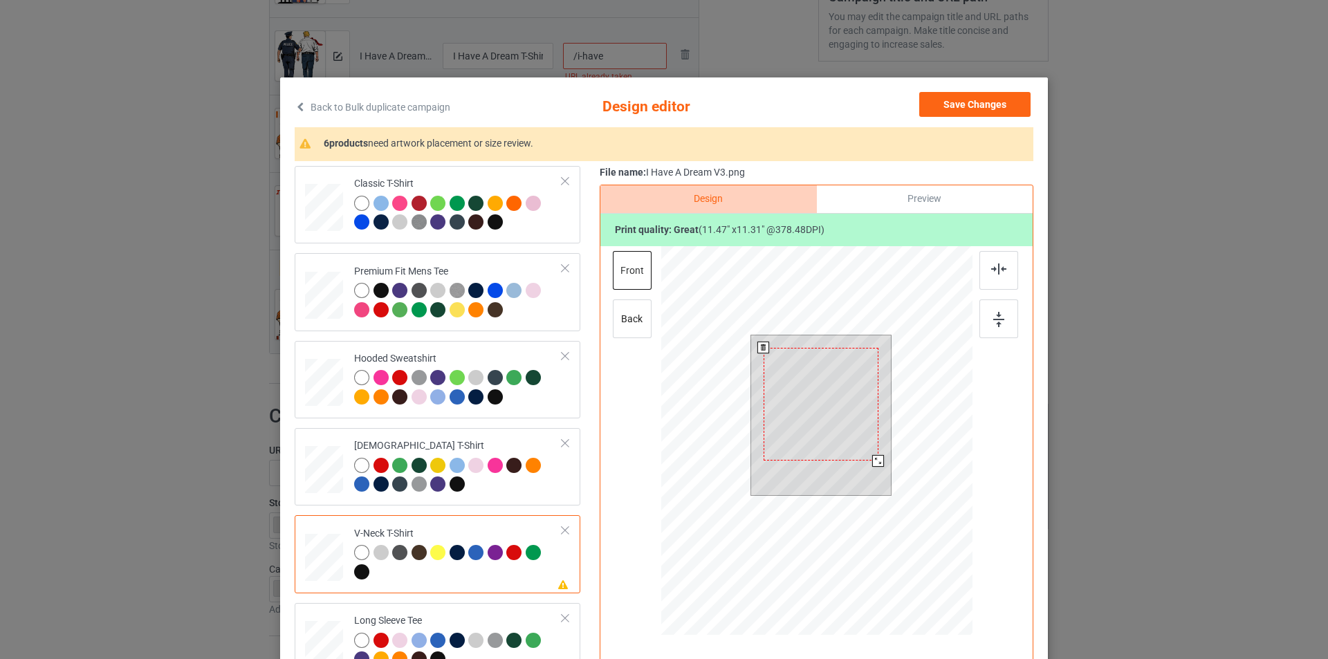
click at [827, 382] on div at bounding box center [821, 404] width 115 height 113
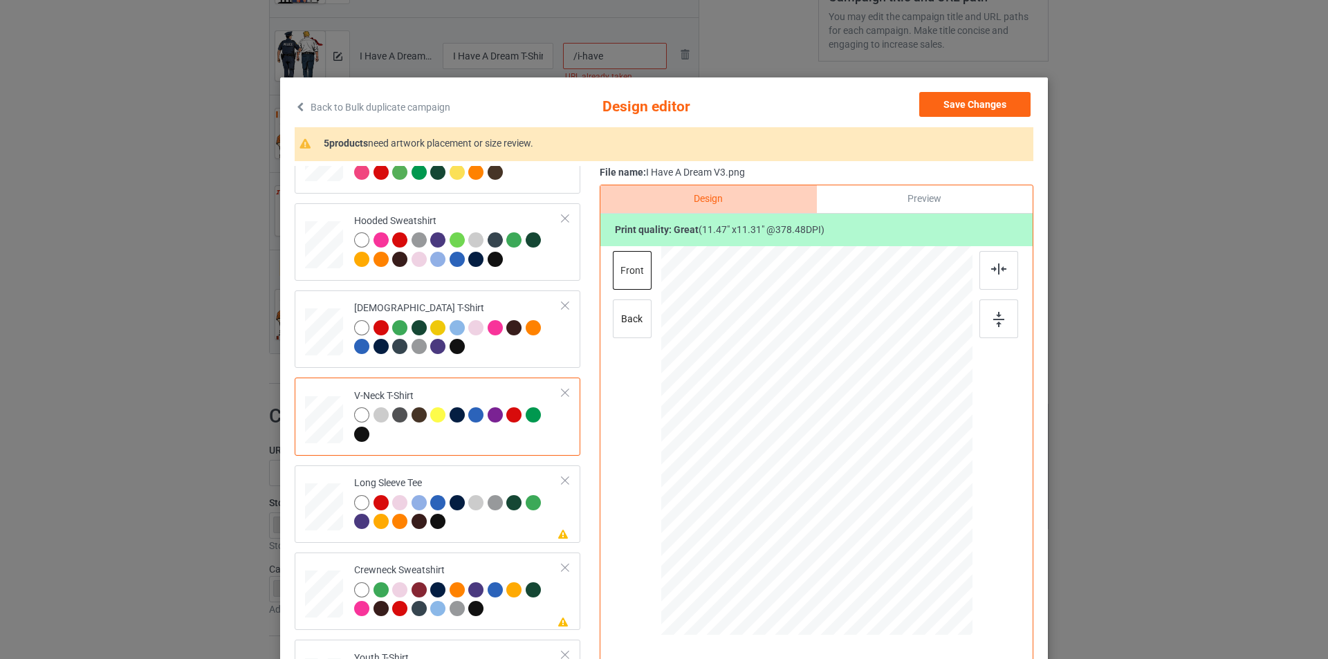
scroll to position [138, 0]
click at [499, 478] on div "Long Sleeve Tee" at bounding box center [458, 502] width 208 height 52
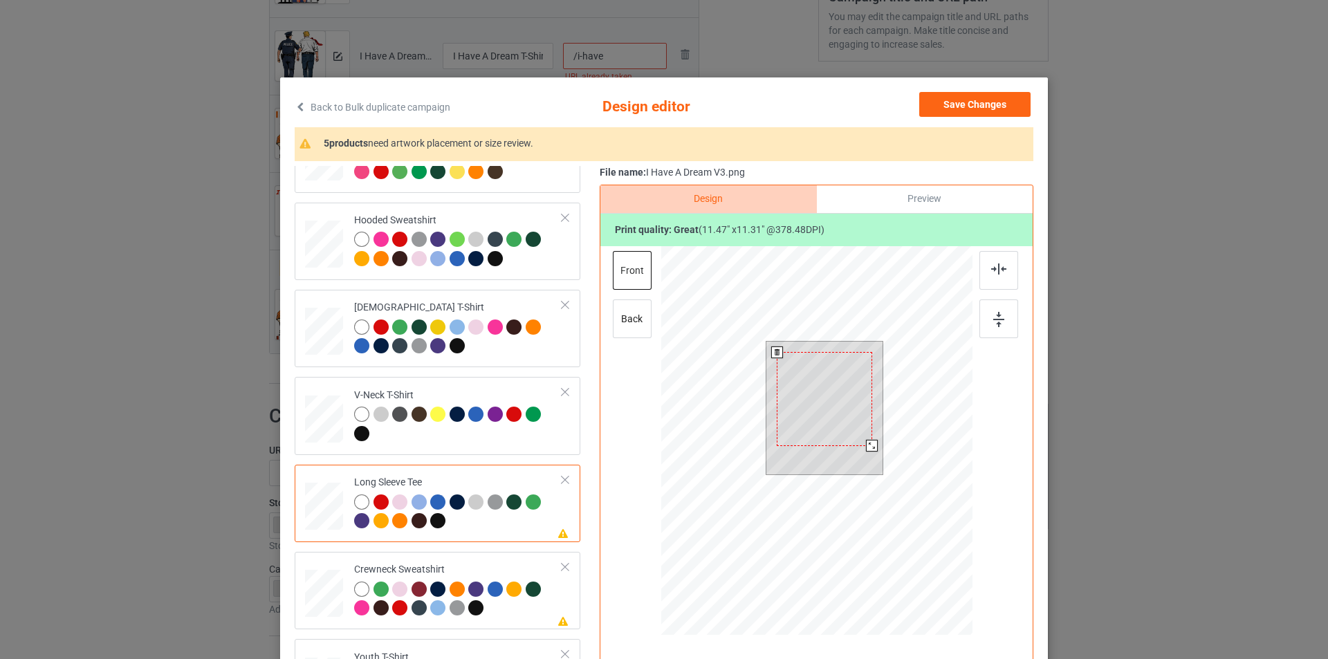
click at [828, 383] on div at bounding box center [824, 399] width 95 height 94
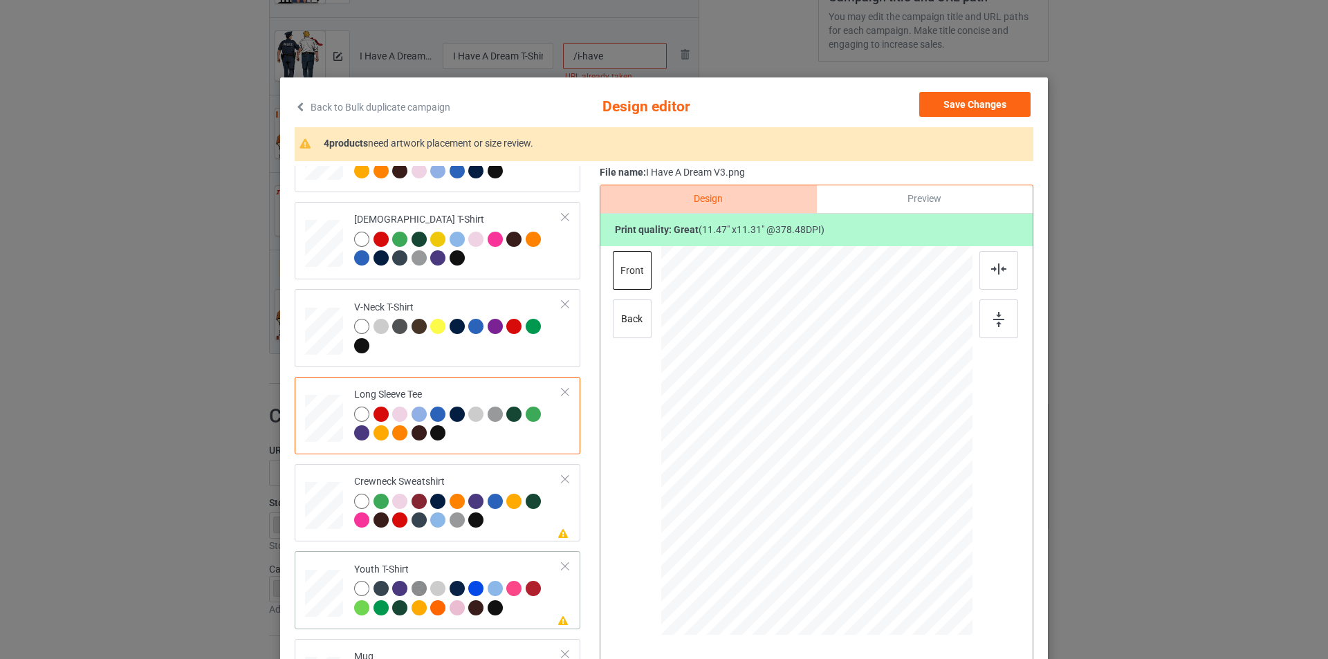
scroll to position [324, 0]
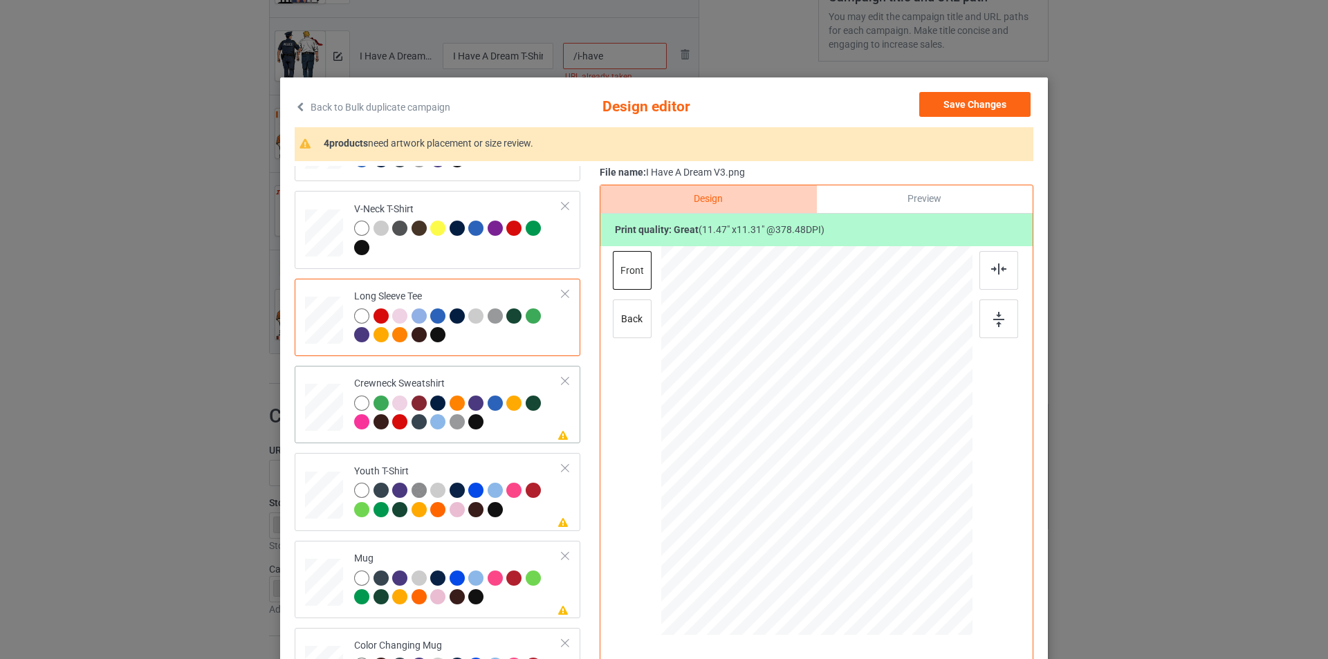
click at [501, 391] on div "Crewneck Sweatshirt" at bounding box center [458, 403] width 208 height 52
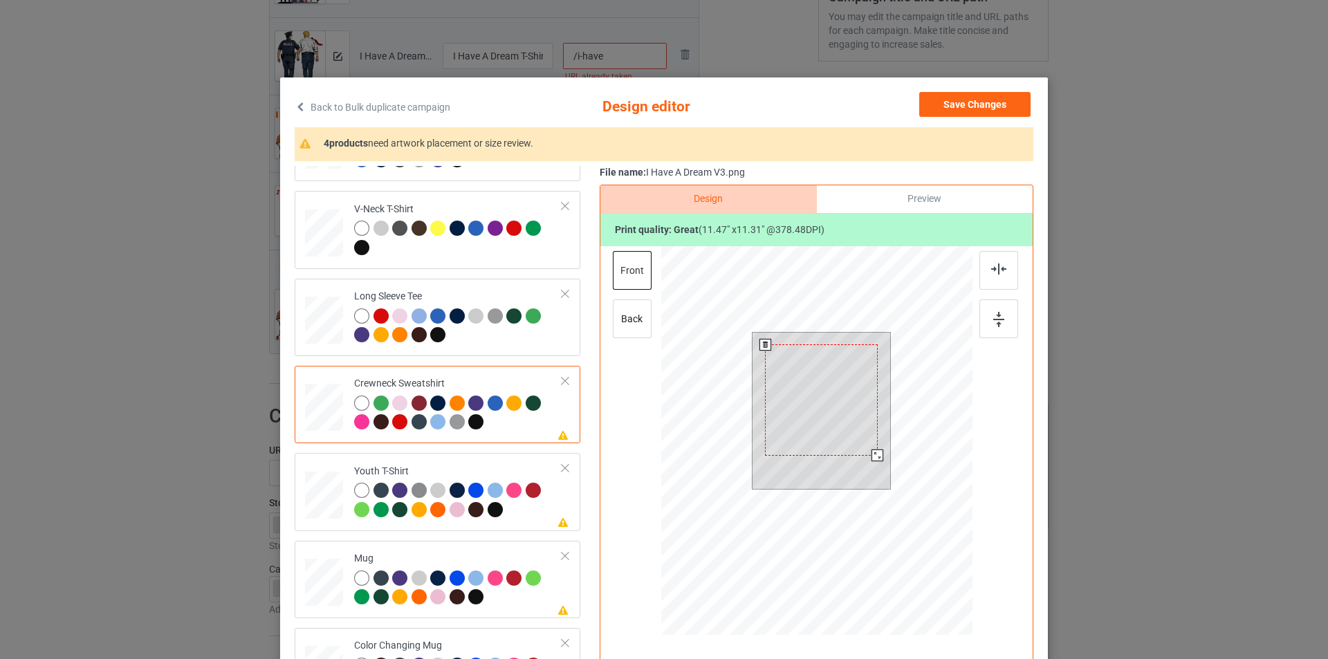
click at [822, 387] on div at bounding box center [821, 399] width 113 height 111
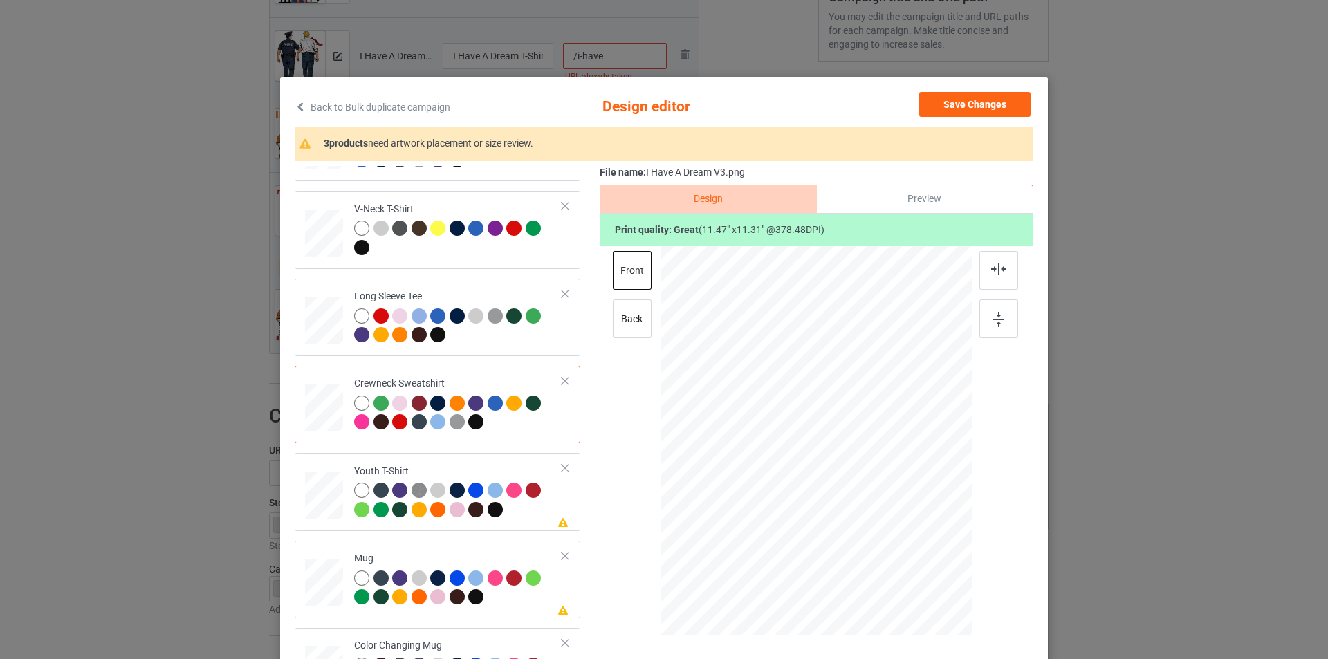
scroll to position [138, 0]
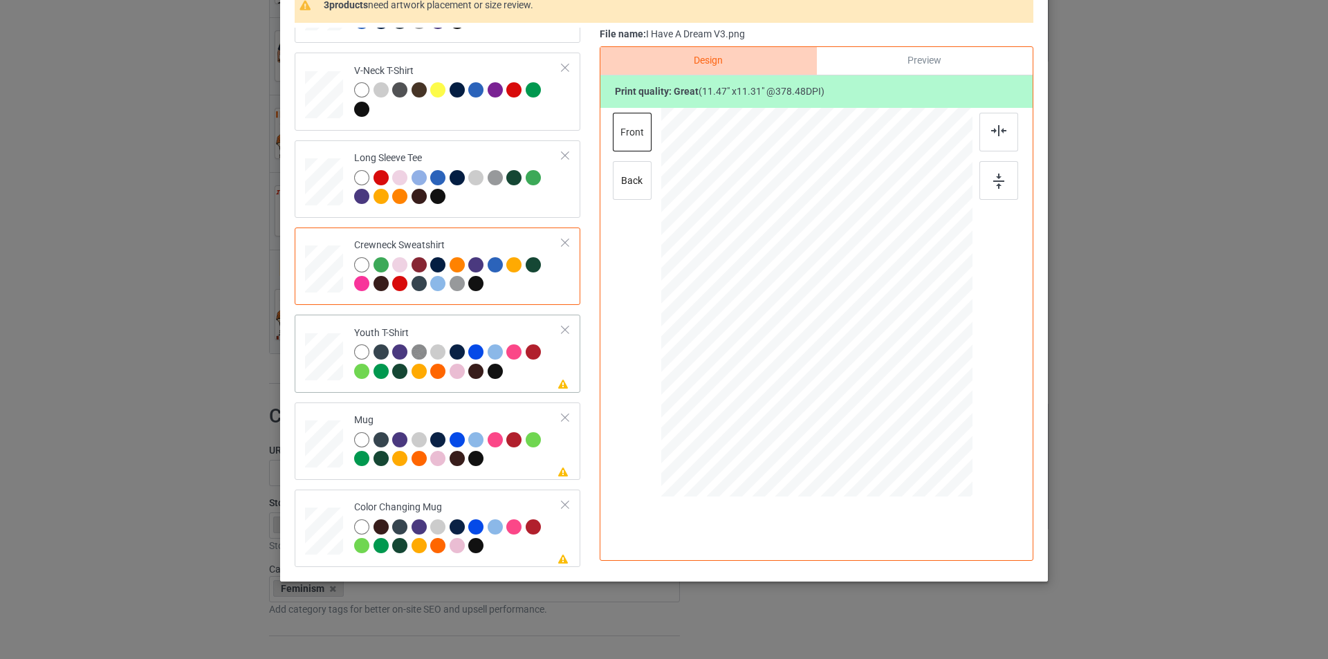
click at [505, 335] on div "Youth T-Shirt" at bounding box center [458, 352] width 208 height 52
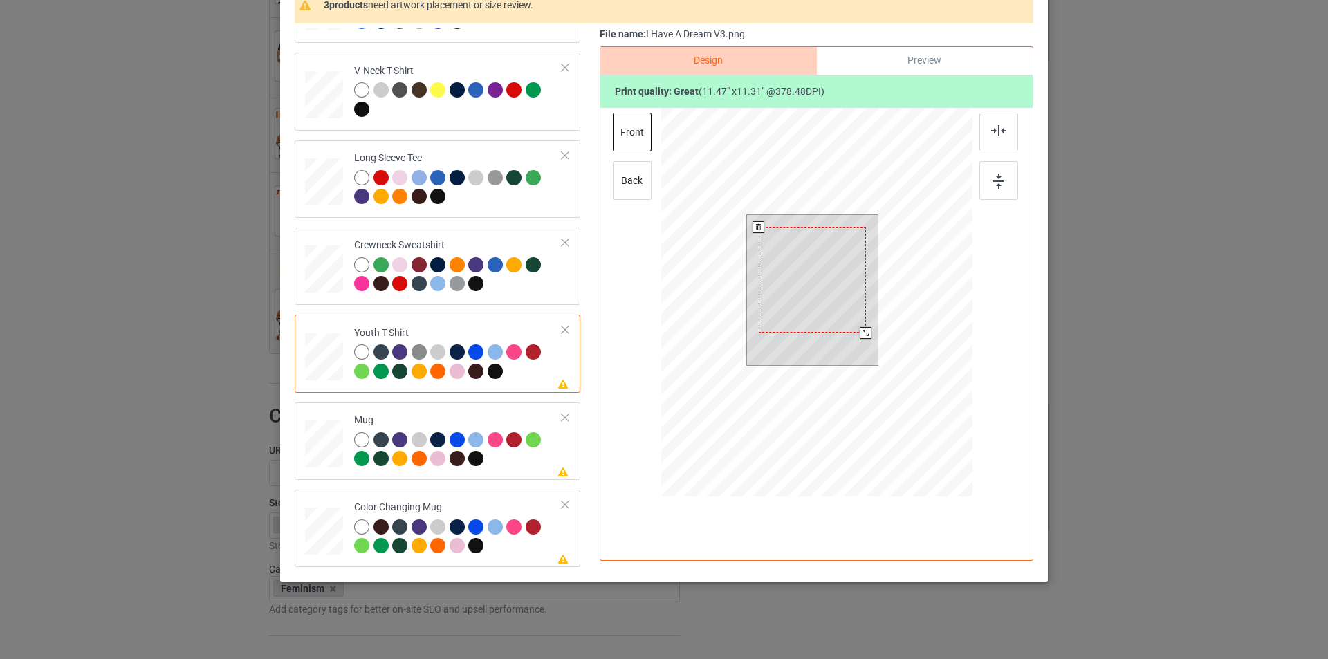
click at [802, 295] on div at bounding box center [812, 280] width 107 height 106
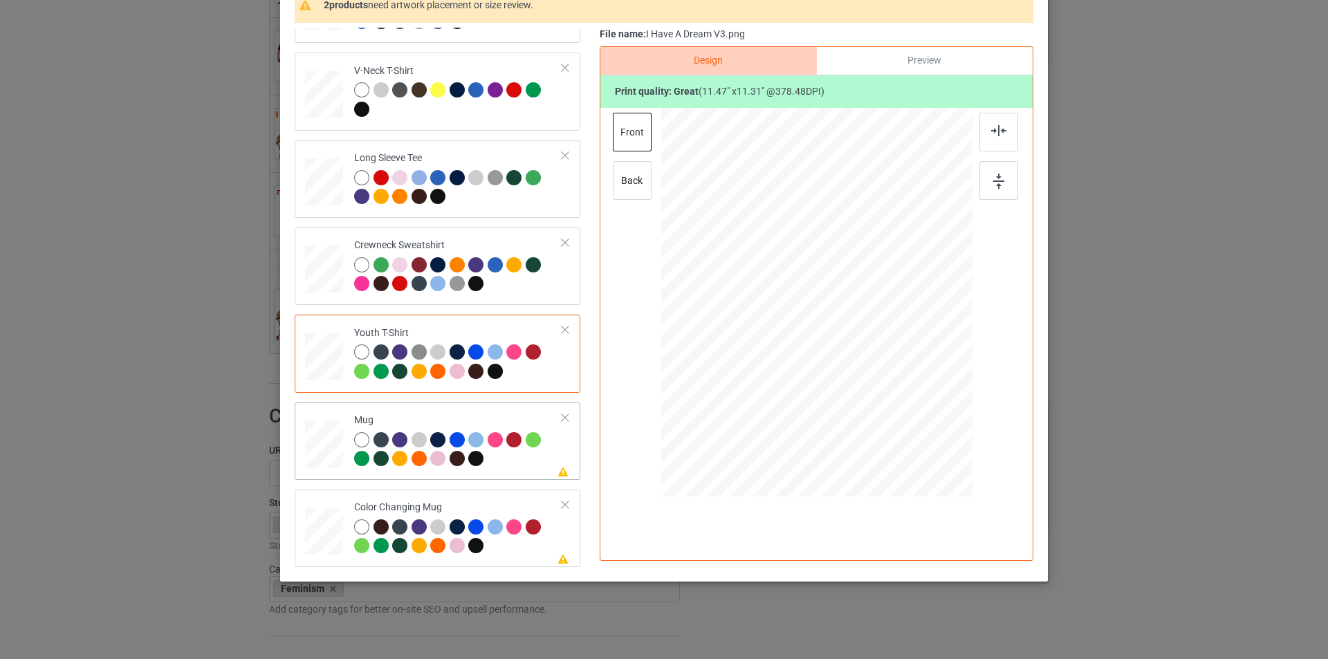
click at [485, 420] on div "Mug" at bounding box center [458, 440] width 208 height 52
drag, startPoint x: 905, startPoint y: 396, endPoint x: 869, endPoint y: 342, distance: 64.5
click at [869, 342] on div at bounding box center [816, 301] width 311 height 129
drag, startPoint x: 820, startPoint y: 292, endPoint x: 904, endPoint y: 293, distance: 84.4
click at [904, 293] on div at bounding box center [900, 304] width 99 height 98
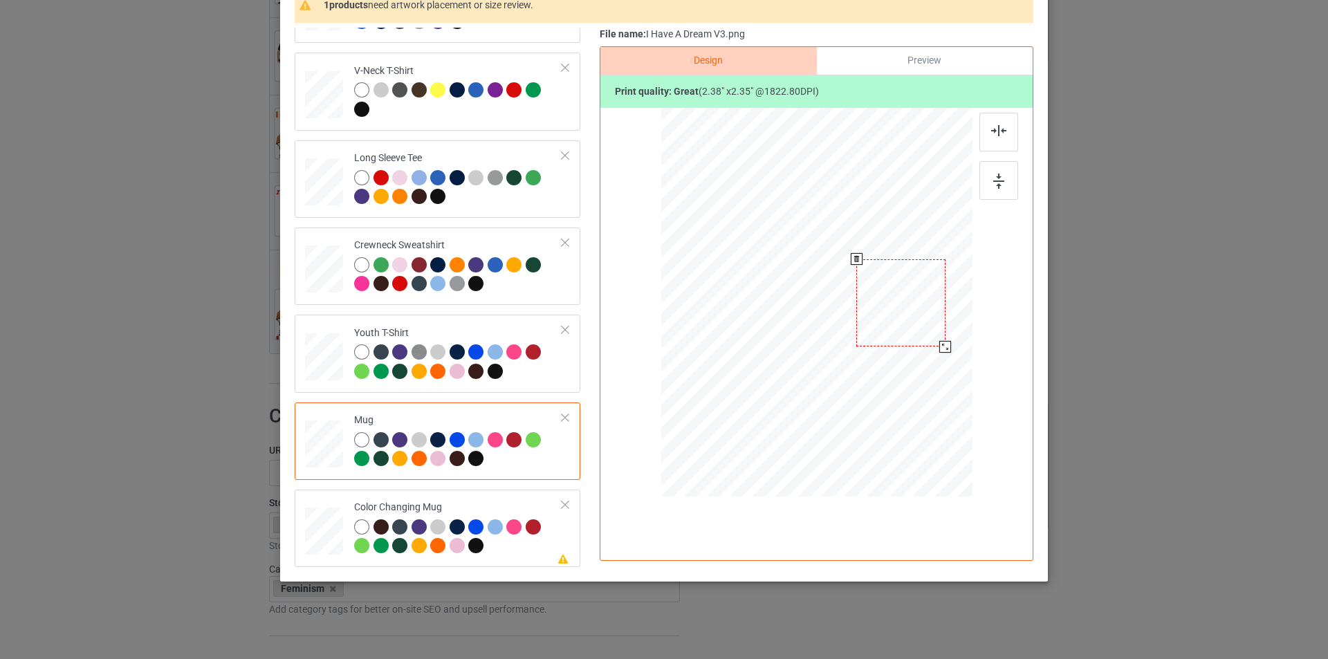
click at [940, 345] on div at bounding box center [945, 347] width 12 height 12
click at [900, 304] on div at bounding box center [901, 302] width 89 height 87
click at [914, 297] on div at bounding box center [902, 299] width 89 height 87
click at [918, 311] on div at bounding box center [902, 300] width 89 height 87
click at [474, 502] on div "Color Changing Mug" at bounding box center [458, 527] width 208 height 52
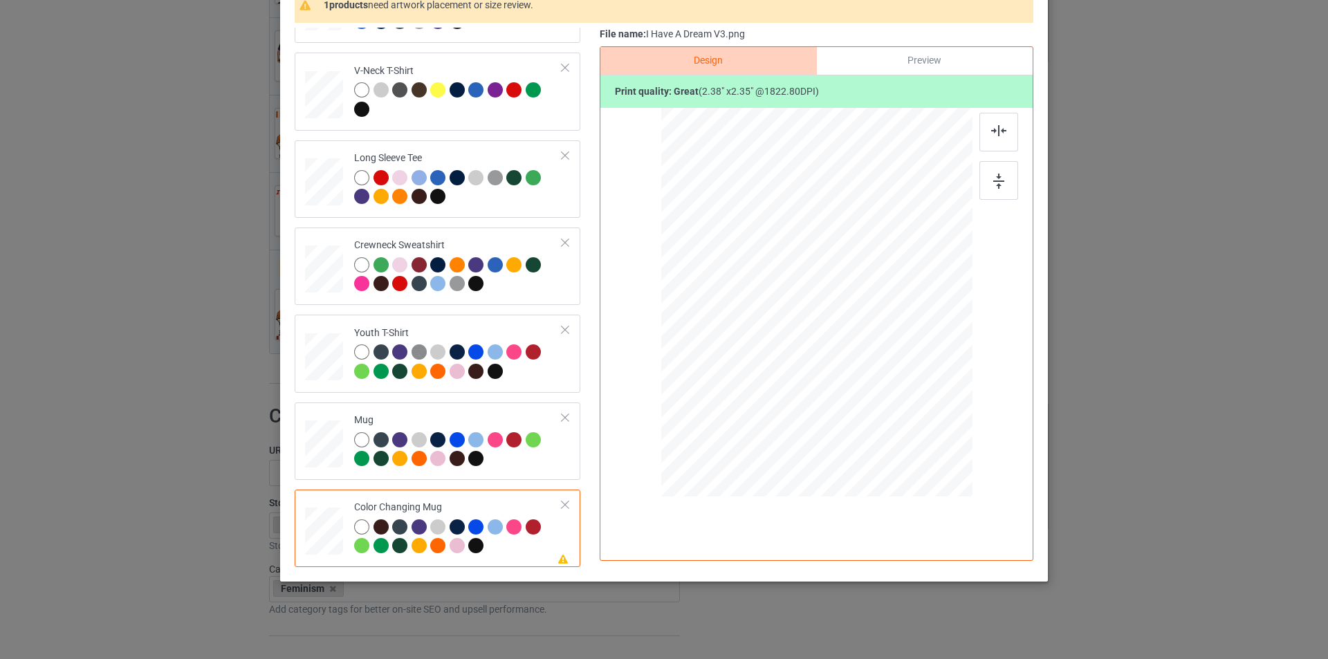
click at [878, 277] on div at bounding box center [902, 300] width 89 height 87
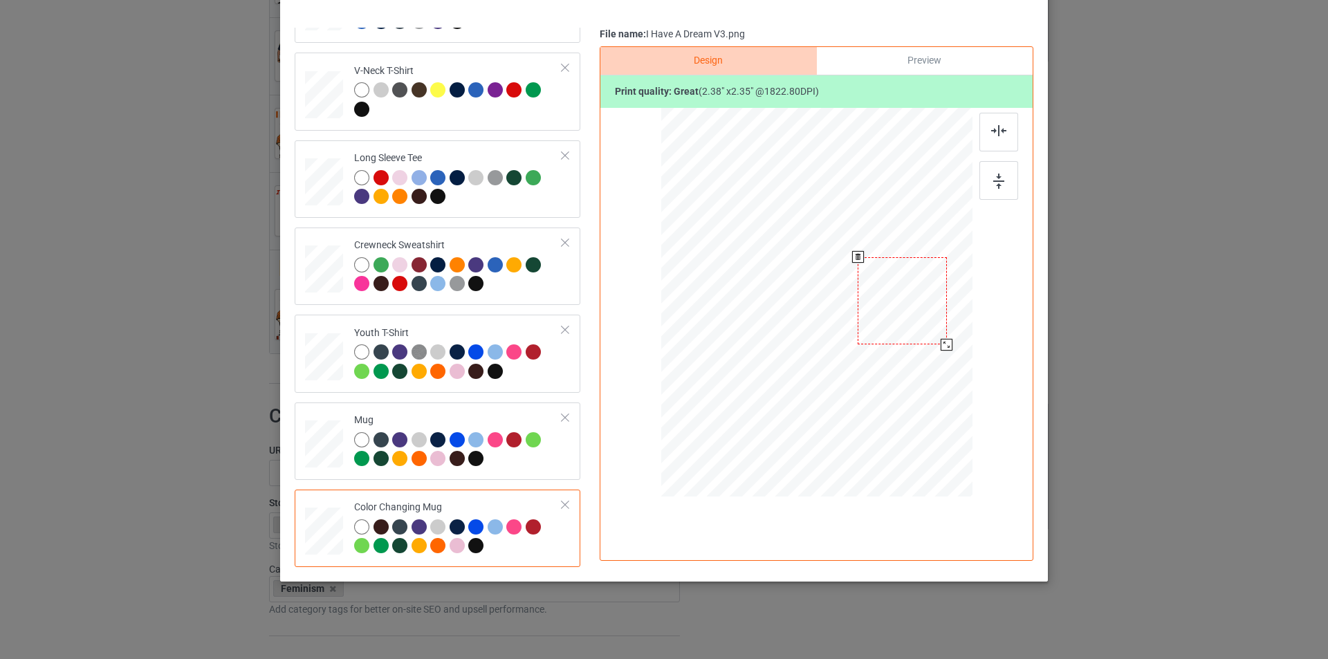
click at [905, 299] on div at bounding box center [902, 300] width 89 height 87
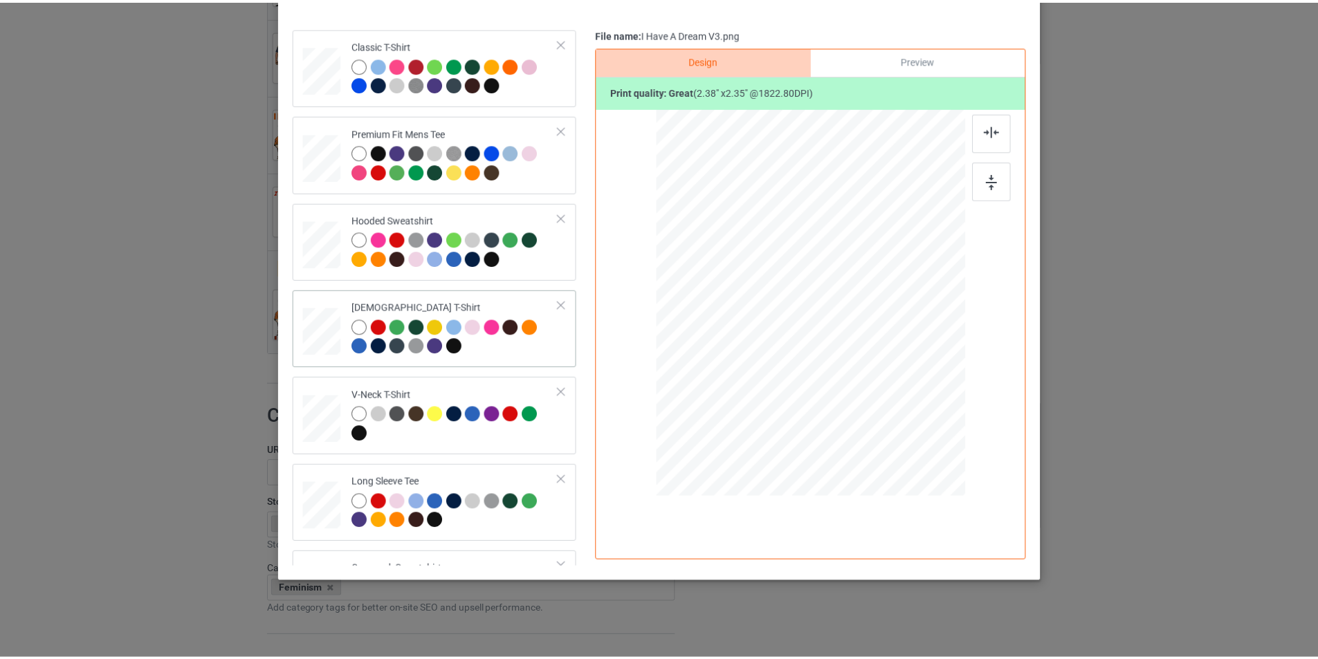
scroll to position [0, 0]
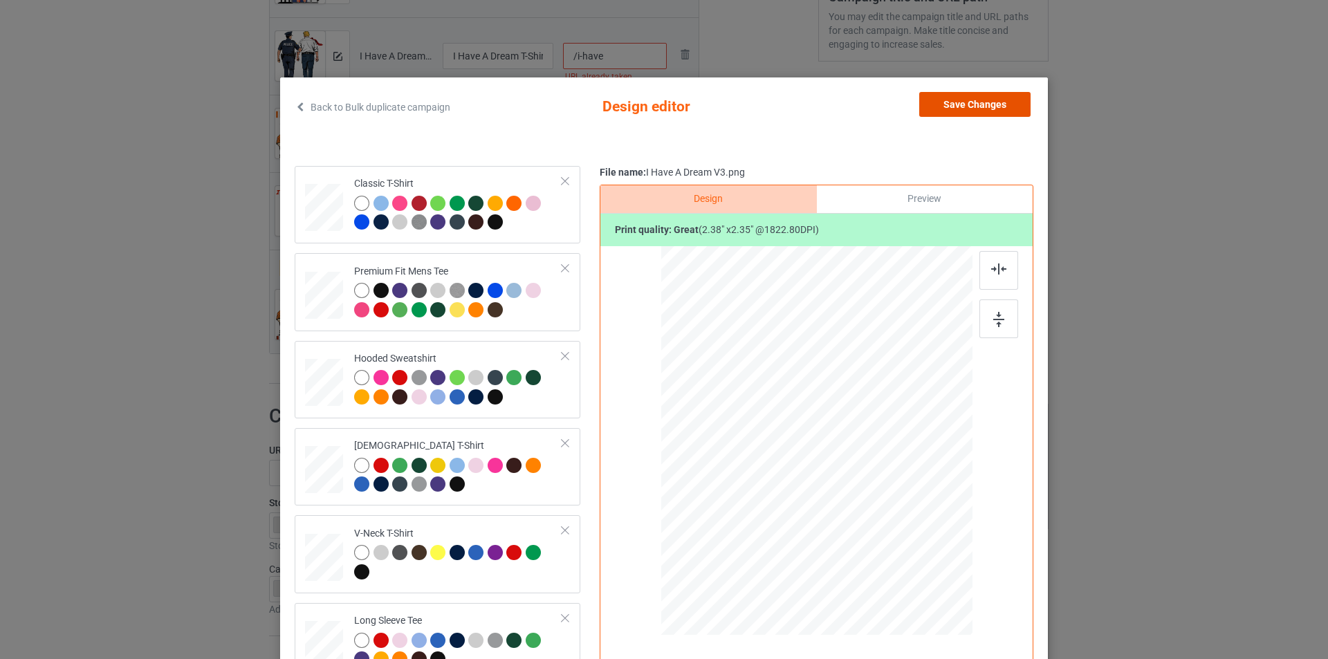
click at [961, 105] on button "Save Changes" at bounding box center [974, 104] width 111 height 25
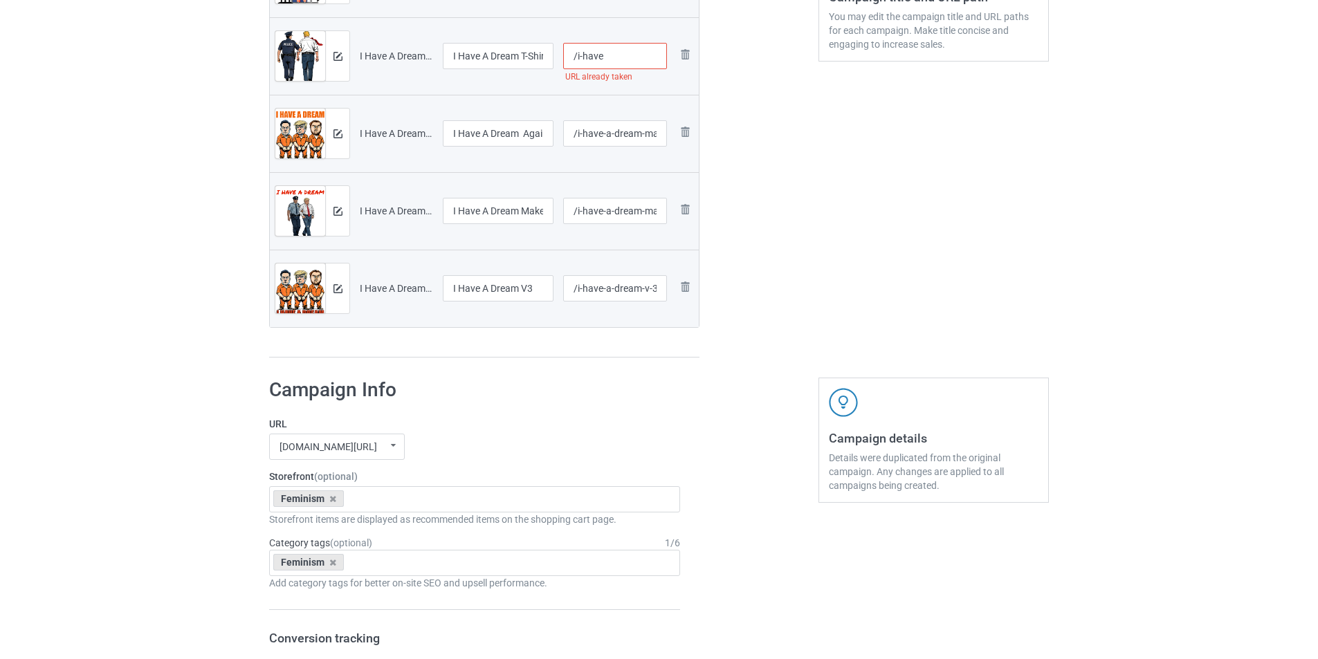
scroll to position [207, 0]
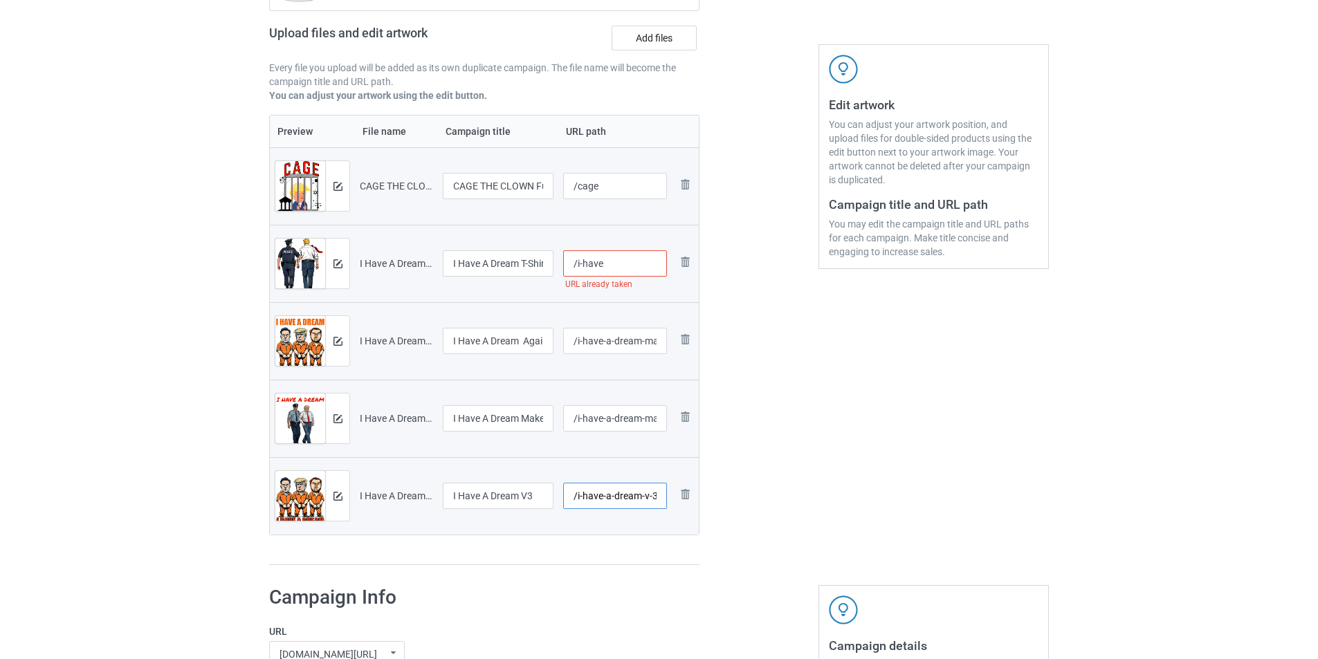
drag, startPoint x: 643, startPoint y: 495, endPoint x: 602, endPoint y: 498, distance: 40.2
click at [602, 498] on input "/i-have-a-dream-v-3" at bounding box center [615, 496] width 104 height 26
click at [609, 494] on input "/i-have-v-3" at bounding box center [615, 496] width 104 height 26
click at [613, 494] on input "/i-have-v-3" at bounding box center [615, 496] width 104 height 26
type input "/i-have-v3"
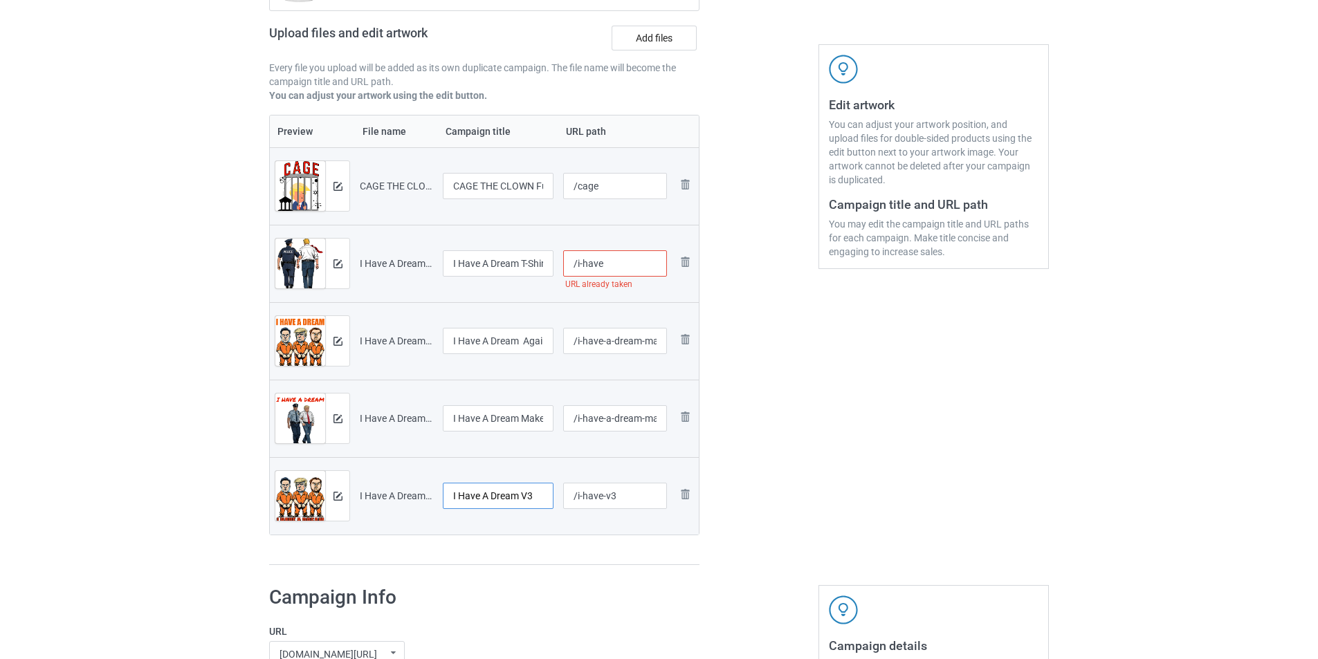
drag, startPoint x: 516, startPoint y: 499, endPoint x: 535, endPoint y: 496, distance: 19.6
click at [535, 496] on input "I Have A Dream V3" at bounding box center [498, 496] width 111 height 26
drag, startPoint x: 528, startPoint y: 420, endPoint x: 548, endPoint y: 419, distance: 19.4
click at [548, 419] on input "I Have A Dream Make Prison Great Again T-shirt" at bounding box center [498, 418] width 111 height 26
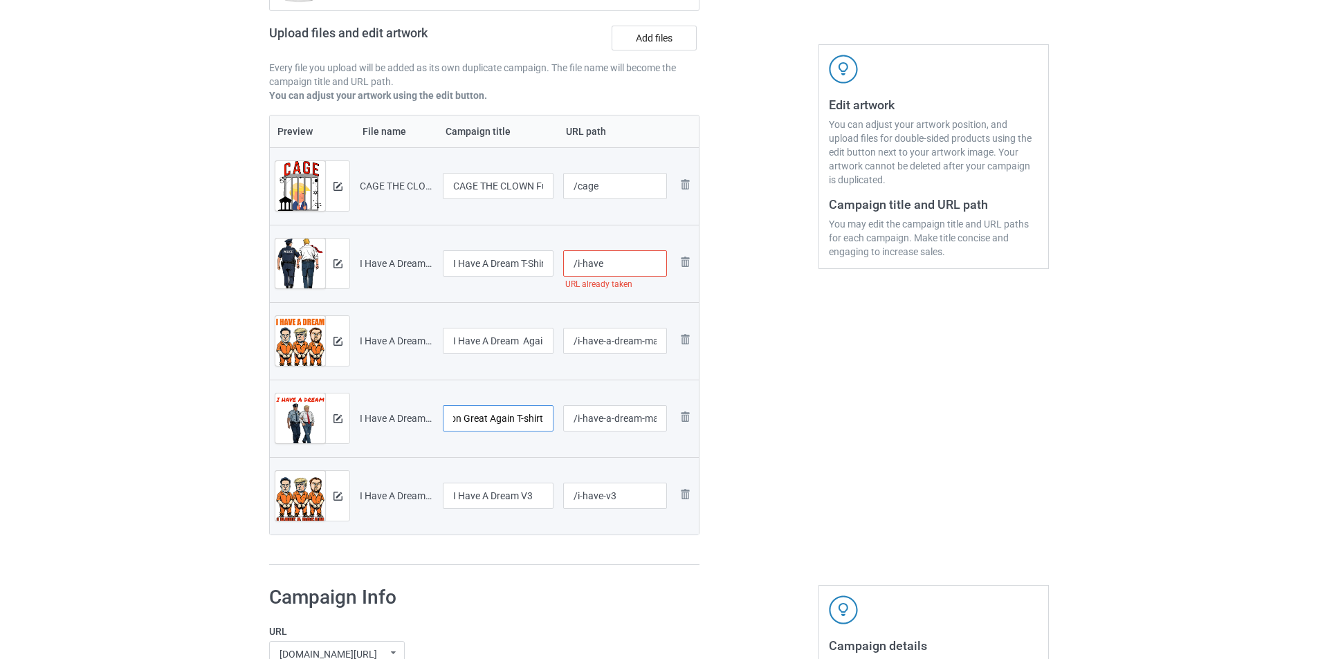
click at [527, 417] on input "I Have A Dream Make Prison Great Again T-shirt" at bounding box center [498, 418] width 111 height 26
drag, startPoint x: 602, startPoint y: 418, endPoint x: 706, endPoint y: 417, distance: 103.7
click at [706, 417] on div "Campaign to duplicate Nope Not Again T-Shirt Original Artwork 2397x1541 @ 172 D…" at bounding box center [484, 232] width 450 height 686
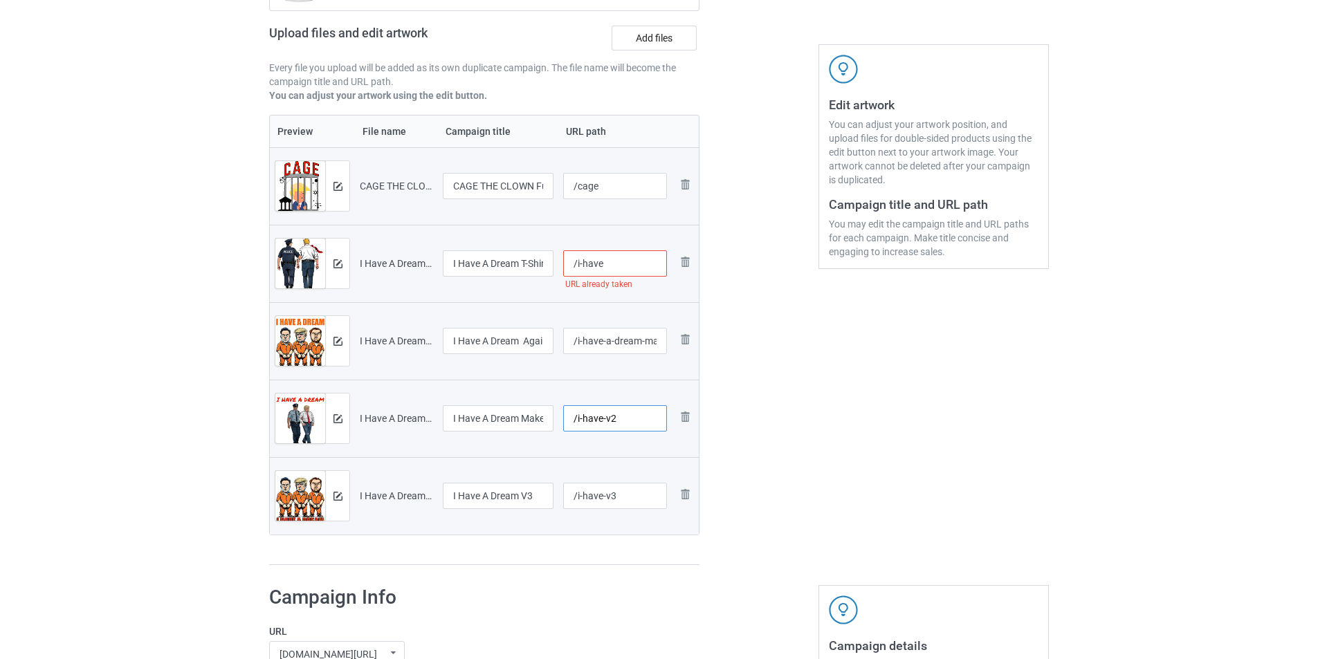
type input "/i-have-v2"
click at [524, 344] on input "I Have A Dream Again Make America Great T-shirt" at bounding box center [498, 341] width 111 height 26
drag, startPoint x: 521, startPoint y: 342, endPoint x: 564, endPoint y: 337, distance: 42.5
click at [564, 337] on tr "Preview and edit artwork I Have A Dream Make America Great Again V2.png I Have …" at bounding box center [484, 340] width 429 height 77
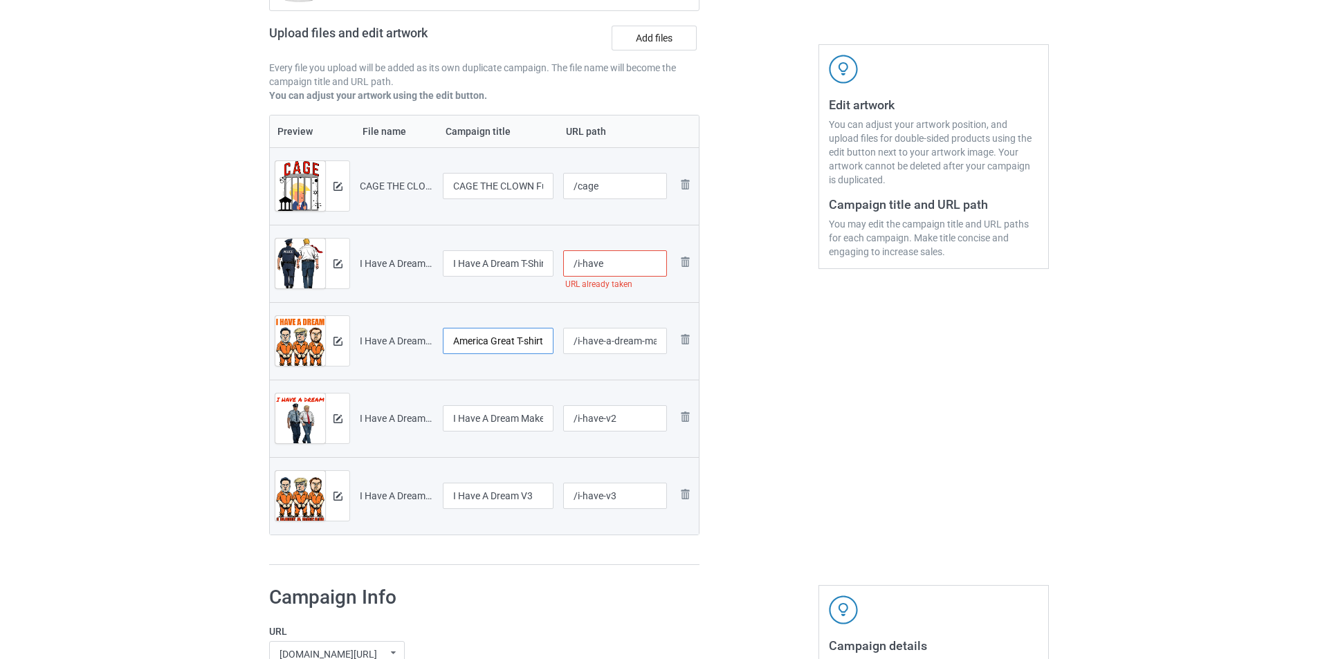
click at [535, 337] on input "I Have A Dream Again Make America Great T-shirt" at bounding box center [498, 341] width 111 height 26
type input "I Have A Dream Again Make America Great T-shirt"
drag, startPoint x: 602, startPoint y: 341, endPoint x: 712, endPoint y: 341, distance: 110.0
click at [712, 341] on div "Campaign to duplicate Nope Not Again T-Shirt Original Artwork 2397x1541 @ 172 D…" at bounding box center [658, 232] width 799 height 686
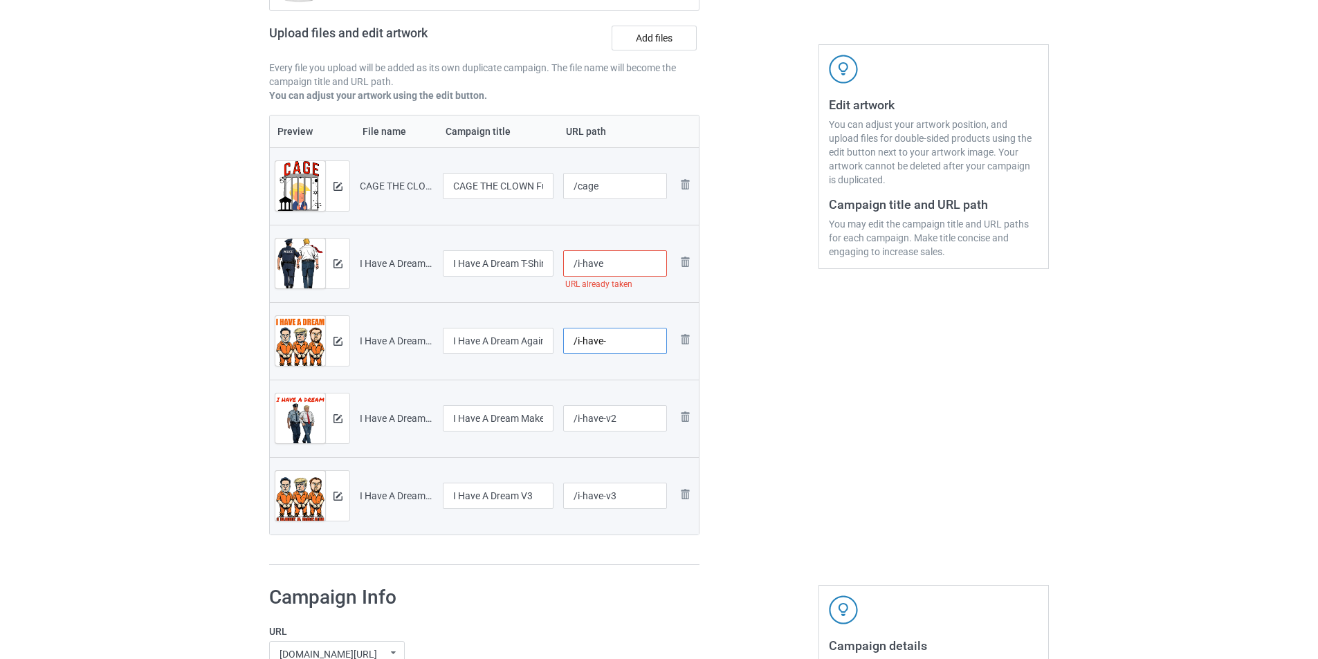
scroll to position [0, 0]
type input "/i-have-v1"
click at [611, 262] on input "/i-have" at bounding box center [615, 263] width 104 height 26
type input "/i-have-v4"
click at [823, 434] on div "Edit artwork You can adjust your artwork position, and upload files for double-…" at bounding box center [934, 232] width 250 height 686
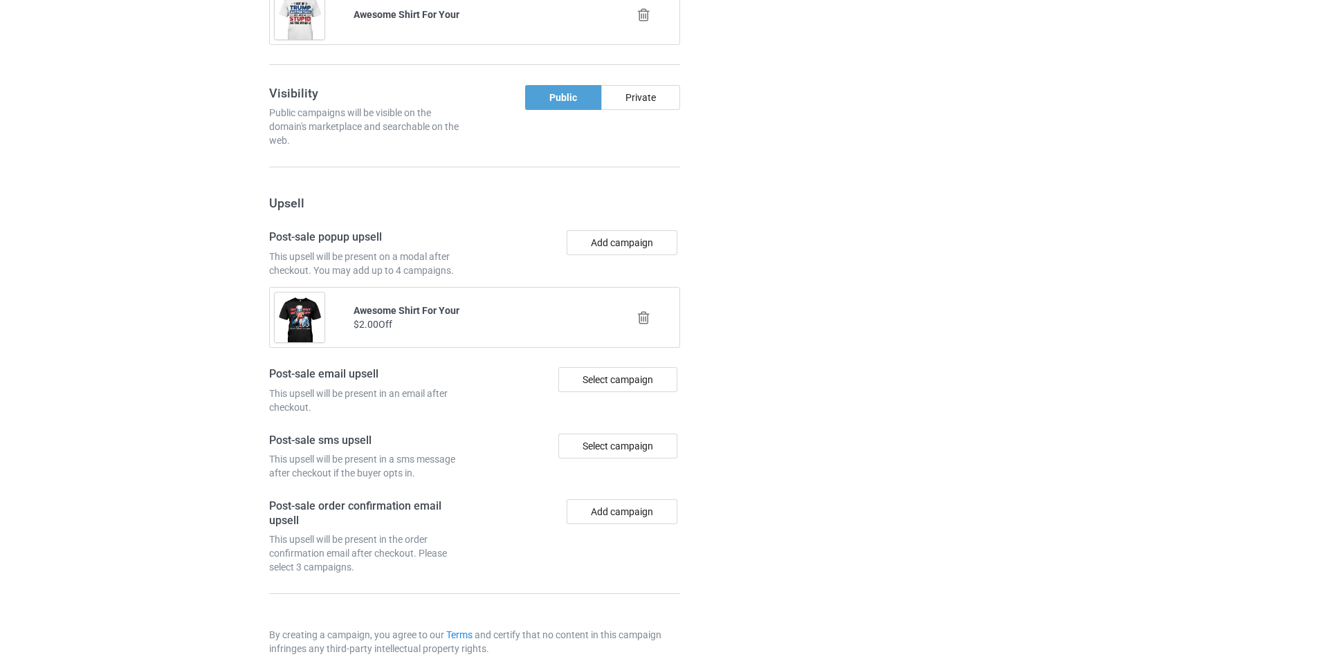
scroll to position [1685, 0]
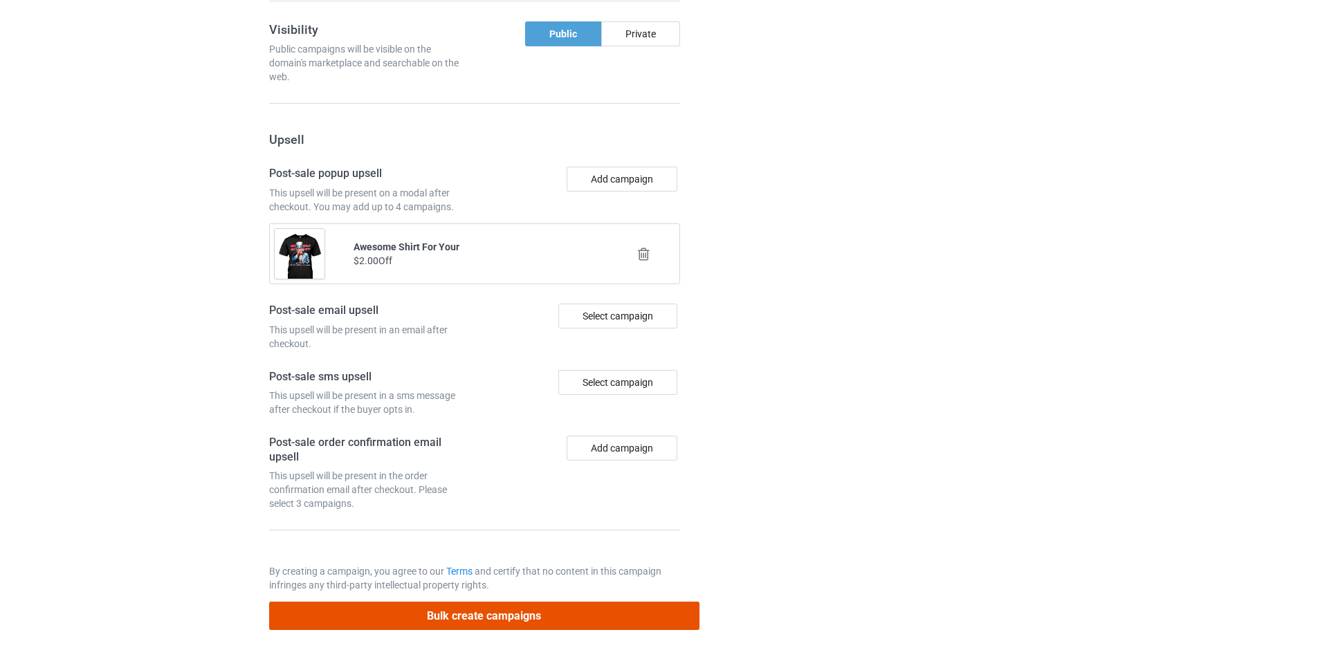
click at [534, 616] on button "Bulk create campaigns" at bounding box center [484, 616] width 430 height 28
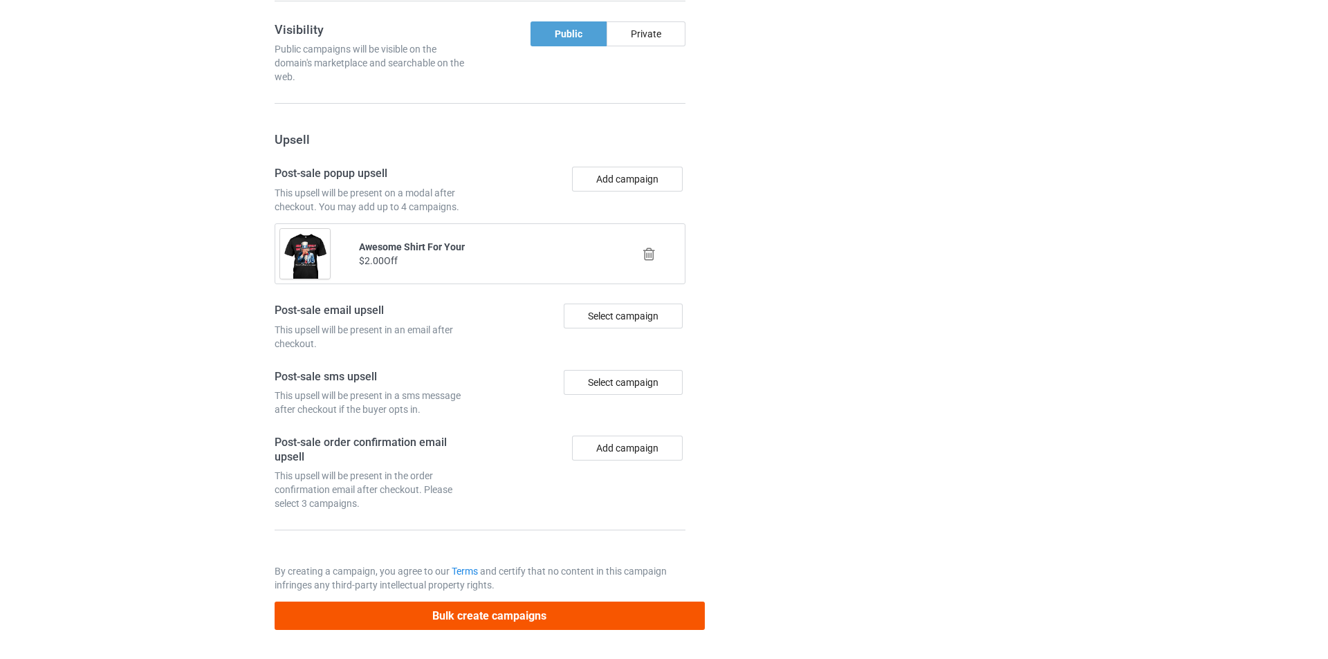
scroll to position [0, 0]
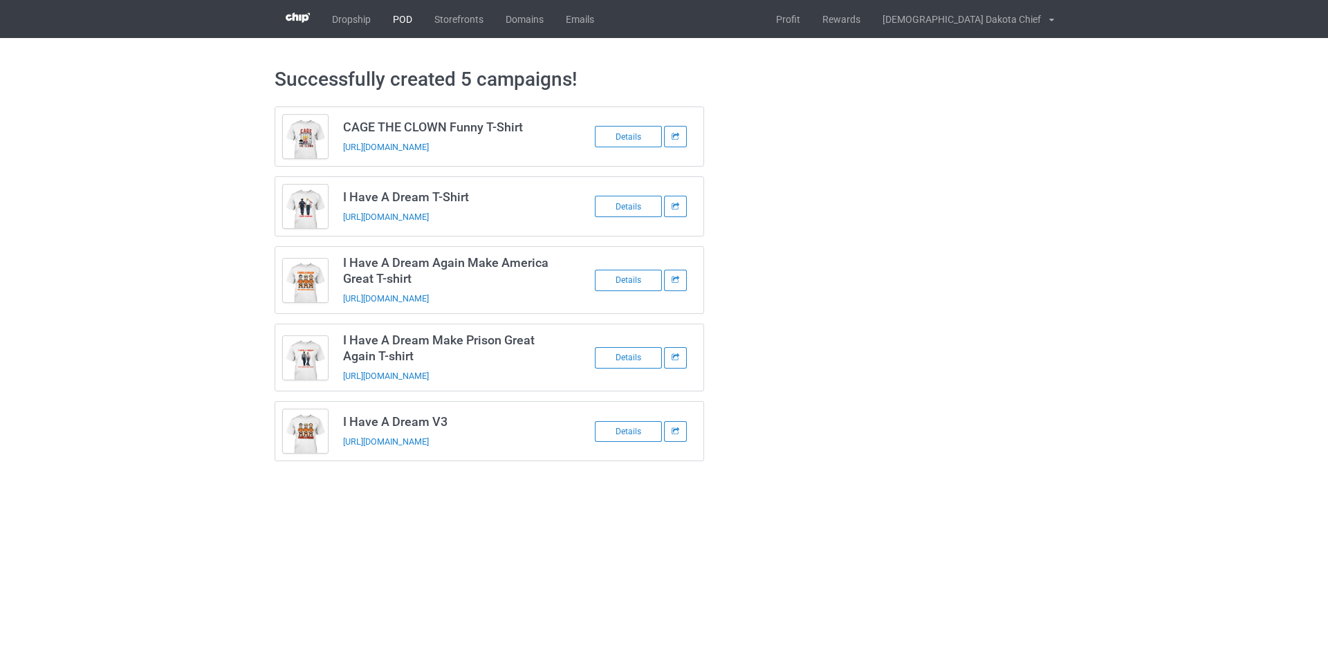
click at [393, 16] on link "POD" at bounding box center [402, 19] width 41 height 38
